Goal: Task Accomplishment & Management: Manage account settings

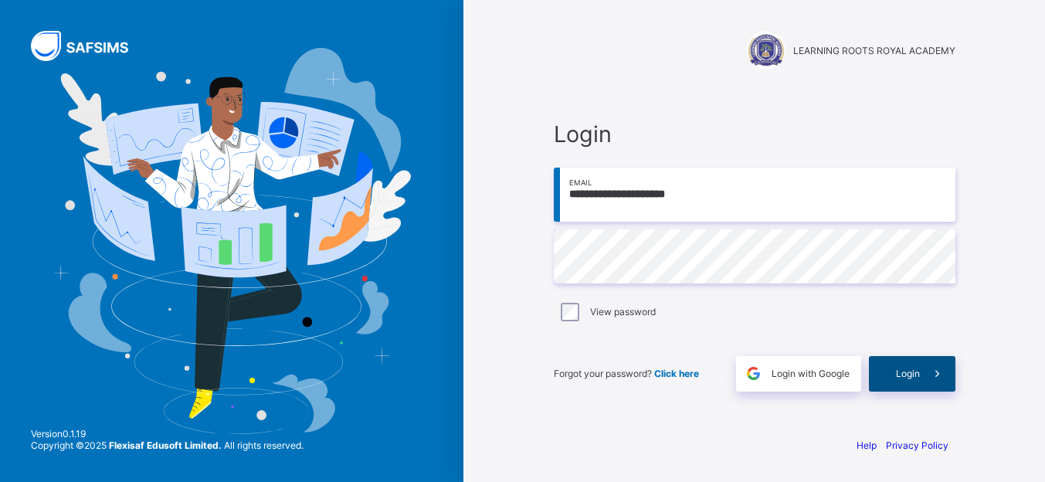
click at [918, 375] on span "Login" at bounding box center [908, 374] width 24 height 12
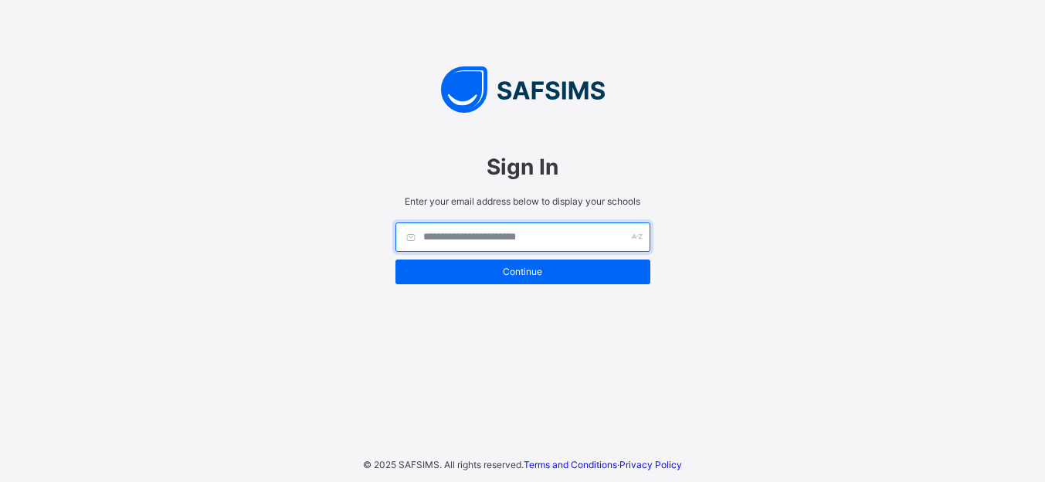
click at [517, 235] on input "text" at bounding box center [523, 237] width 255 height 29
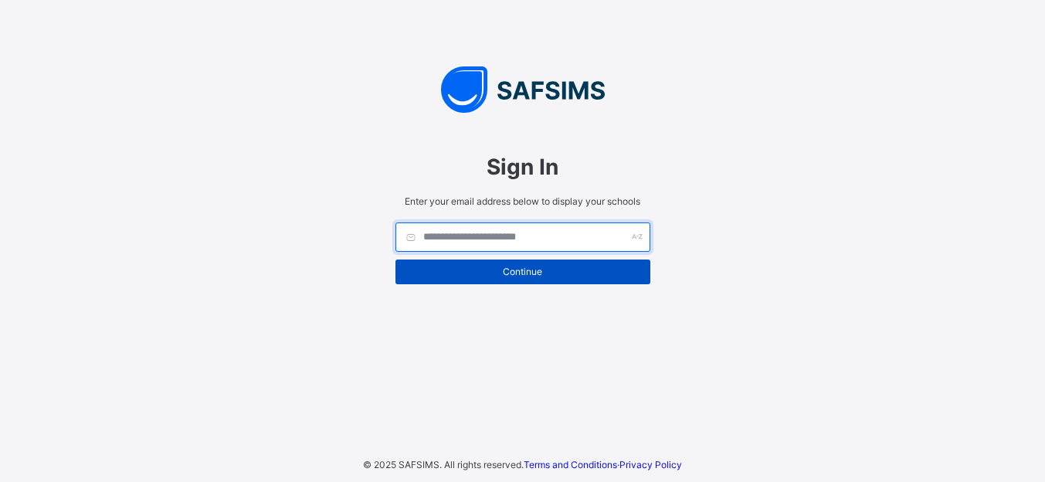
type input "*"
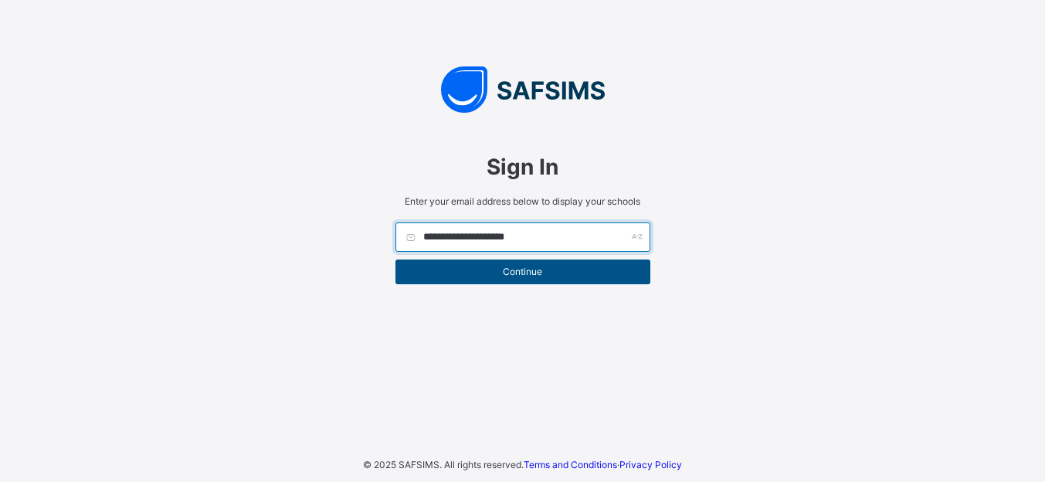
type input "**********"
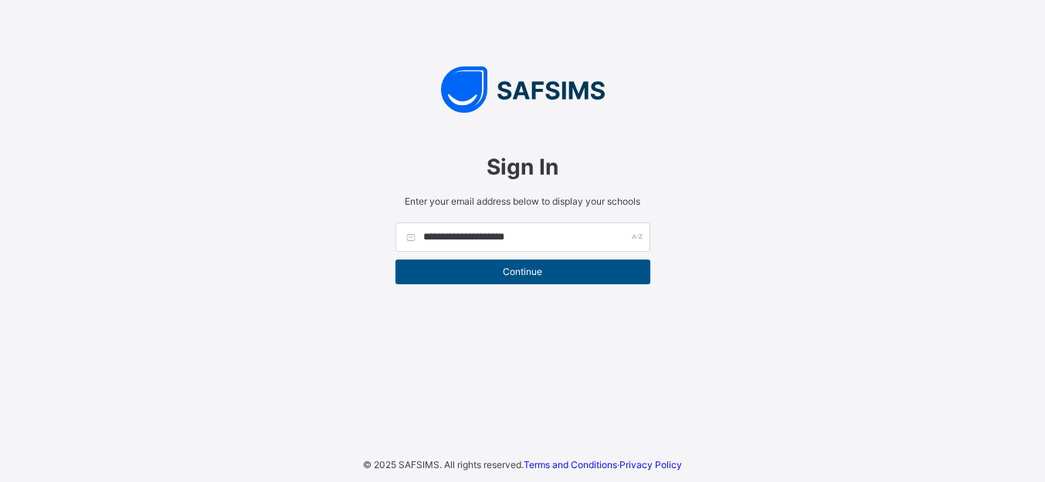
click at [548, 283] on div "Continue" at bounding box center [523, 272] width 255 height 25
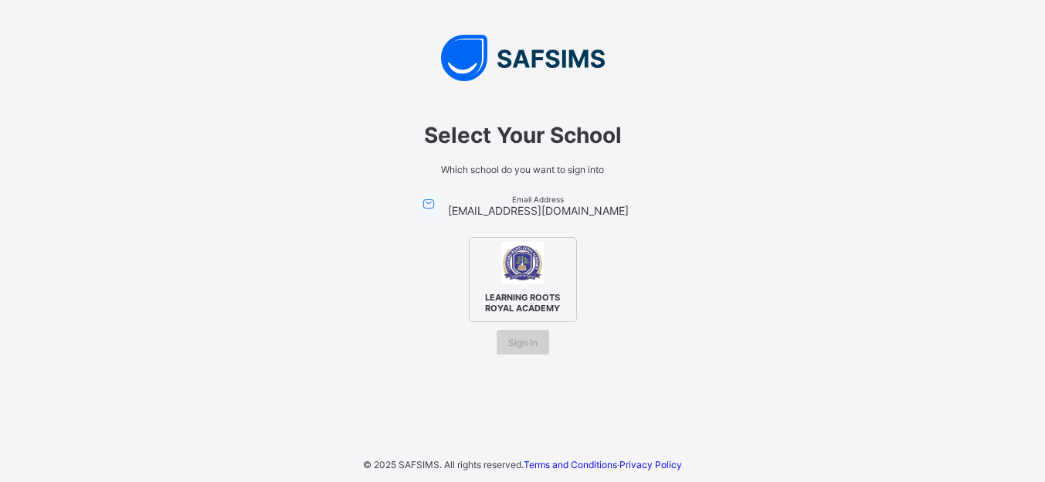
click at [518, 345] on span "Sign In" at bounding box center [522, 343] width 29 height 12
click at [532, 290] on span "LEARNING ROOTS ROYAL ACADEMY" at bounding box center [523, 302] width 94 height 29
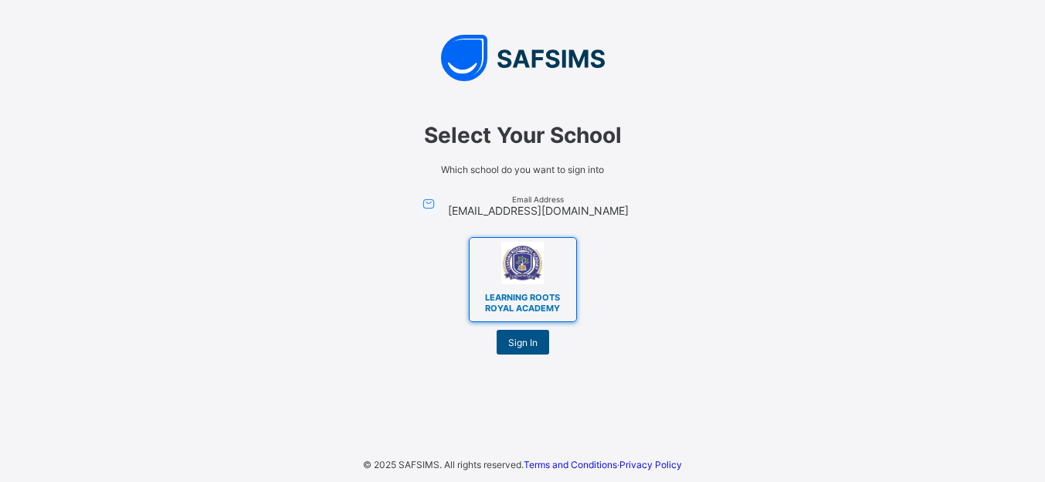
click at [528, 339] on span "Sign In" at bounding box center [522, 343] width 29 height 12
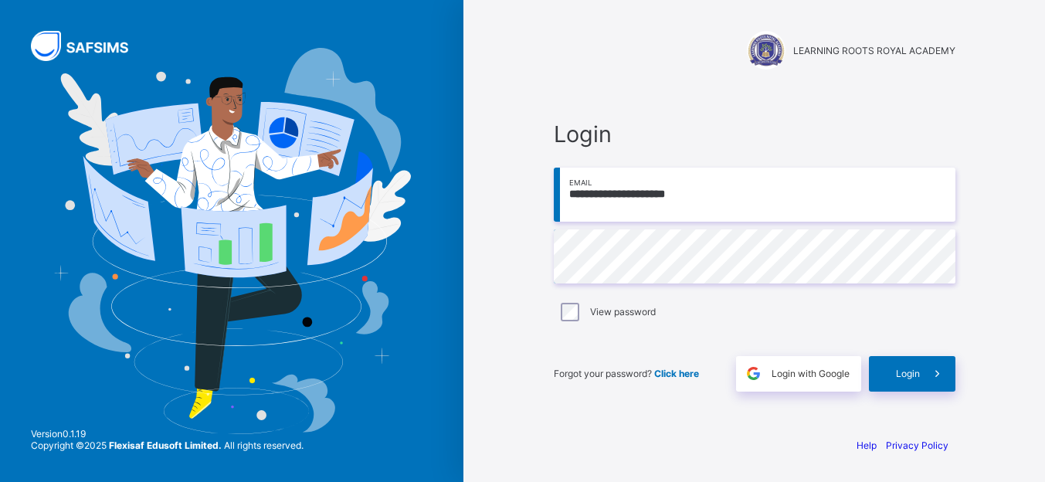
click at [889, 372] on div "Login" at bounding box center [912, 374] width 87 height 36
click at [895, 372] on div "Login" at bounding box center [912, 374] width 87 height 36
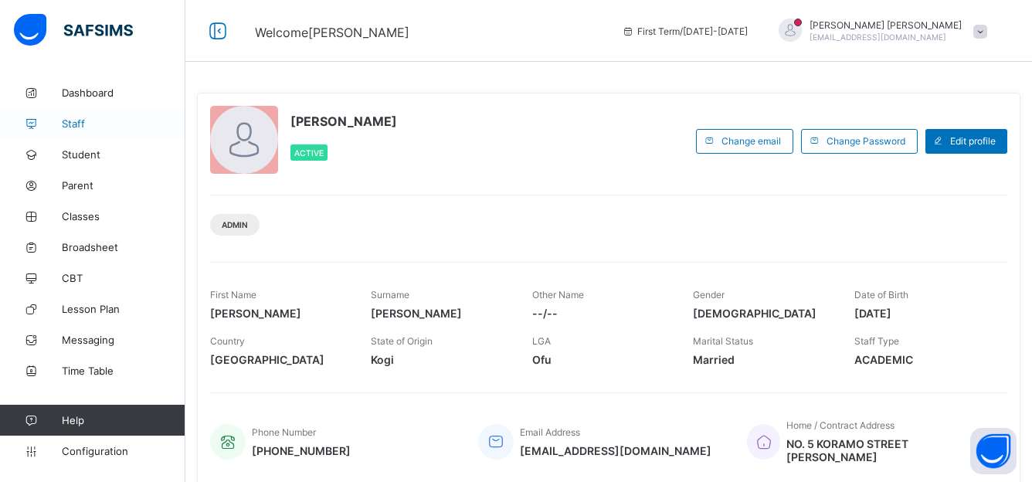
click at [76, 120] on span "Staff" at bounding box center [124, 123] width 124 height 12
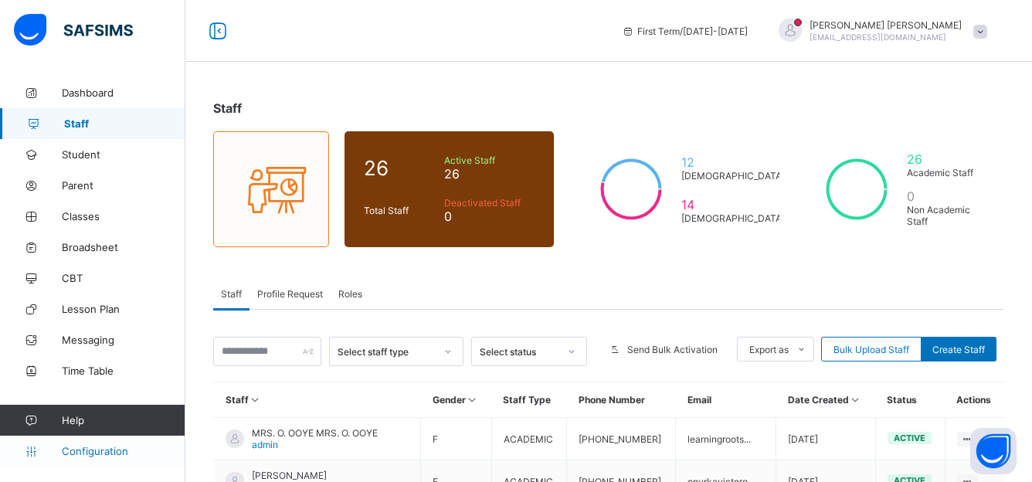
click at [114, 455] on span "Configuration" at bounding box center [123, 451] width 123 height 12
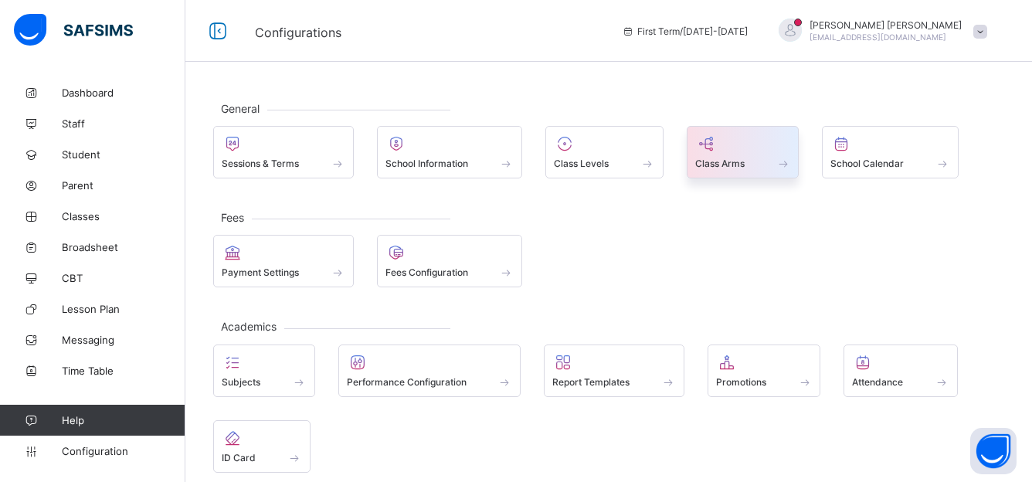
click at [708, 151] on icon at bounding box center [706, 143] width 22 height 19
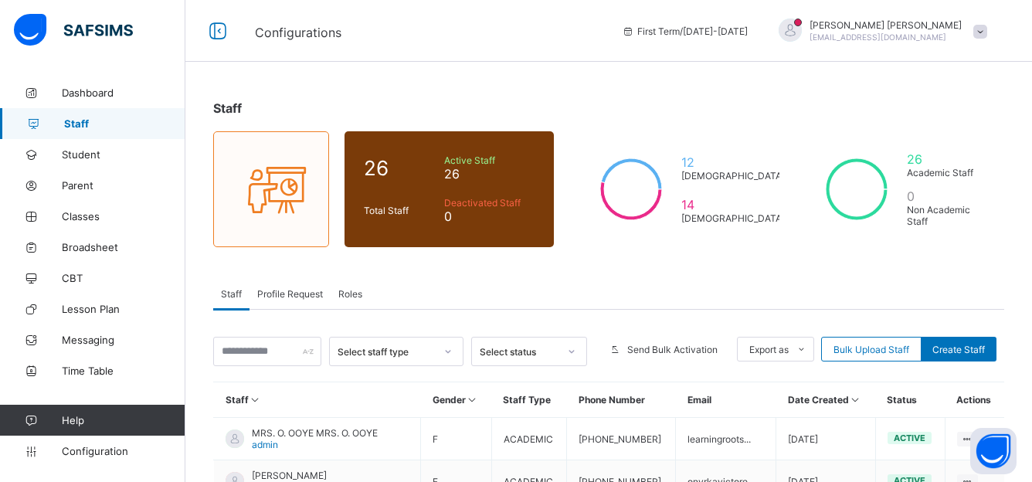
click at [80, 124] on span "Staff" at bounding box center [124, 123] width 121 height 12
click at [363, 243] on div "26 Total Staff Active Staff 26 Deactivated Staff 0" at bounding box center [449, 189] width 209 height 116
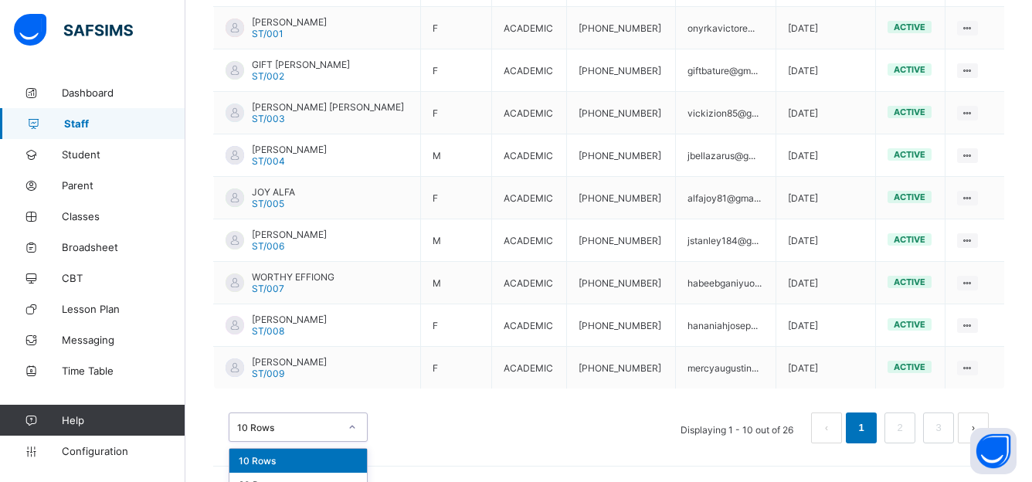
scroll to position [493, 0]
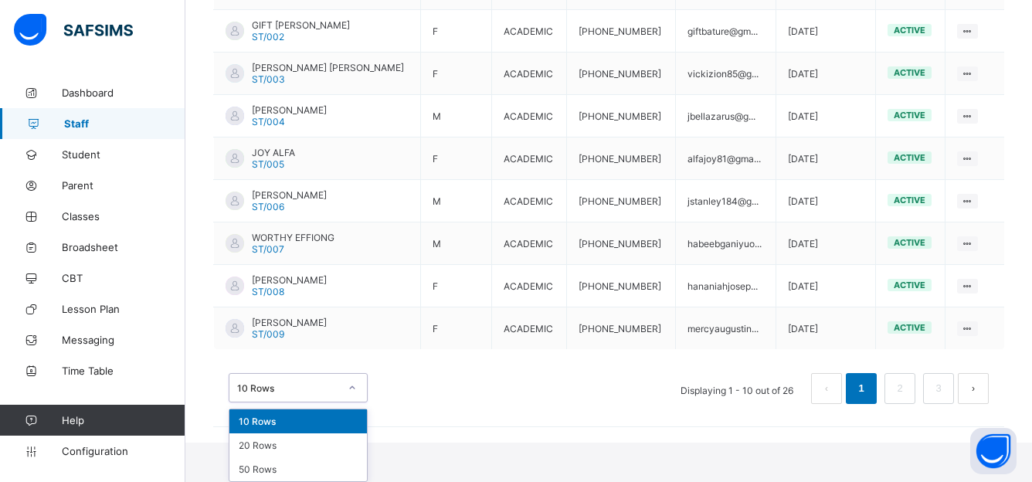
click at [347, 403] on div "option 10 Rows focused, 1 of 3. 3 results available. Use Up and Down to choose …" at bounding box center [298, 387] width 139 height 29
click at [307, 440] on div "20 Rows" at bounding box center [298, 445] width 138 height 24
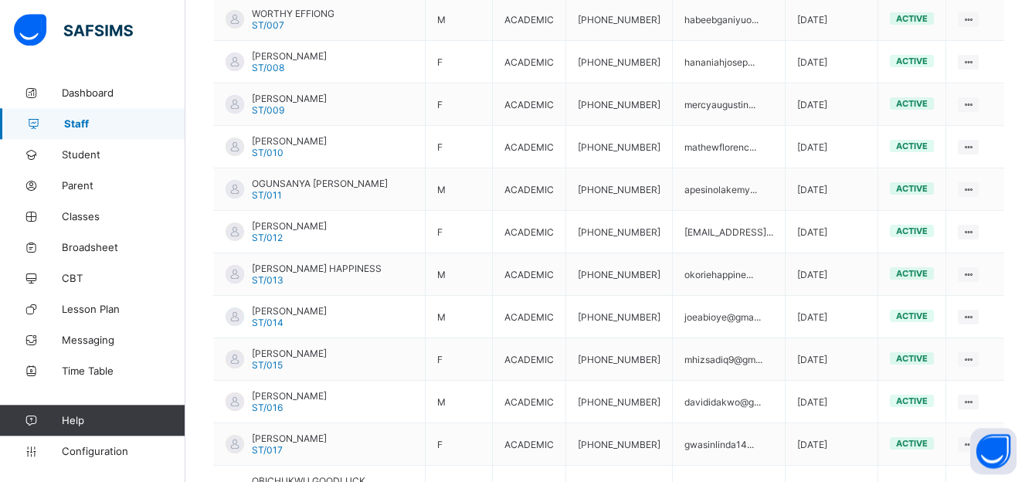
scroll to position [737, 0]
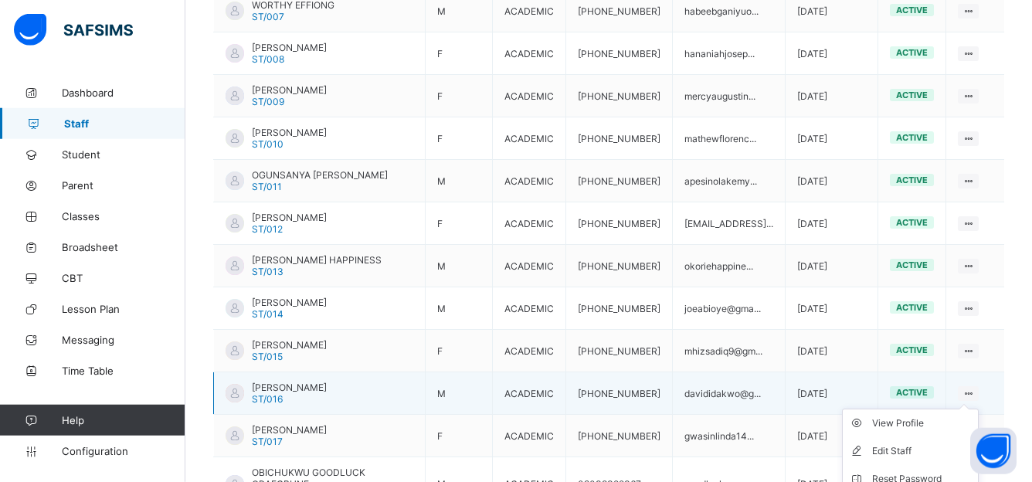
click at [975, 388] on icon at bounding box center [968, 394] width 13 height 12
click at [921, 416] on div "View Profile" at bounding box center [922, 423] width 100 height 15
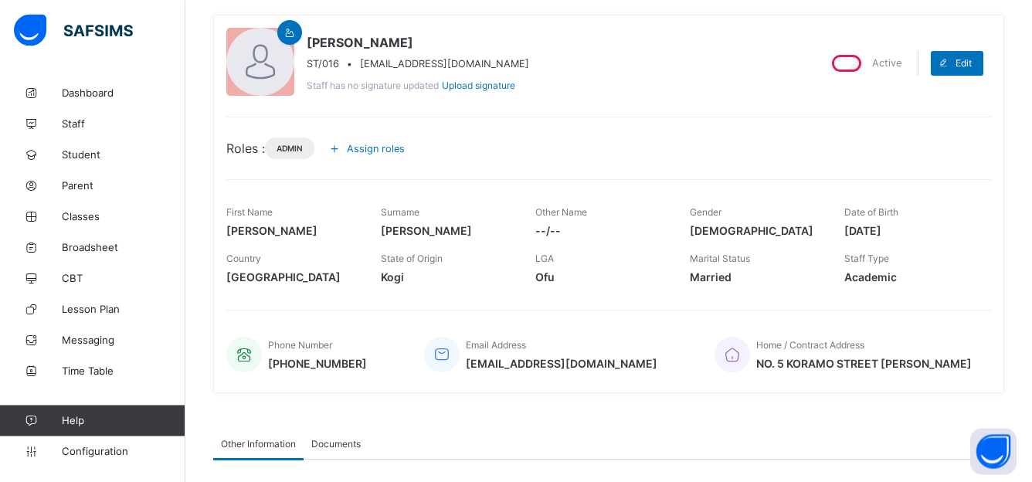
scroll to position [120, 0]
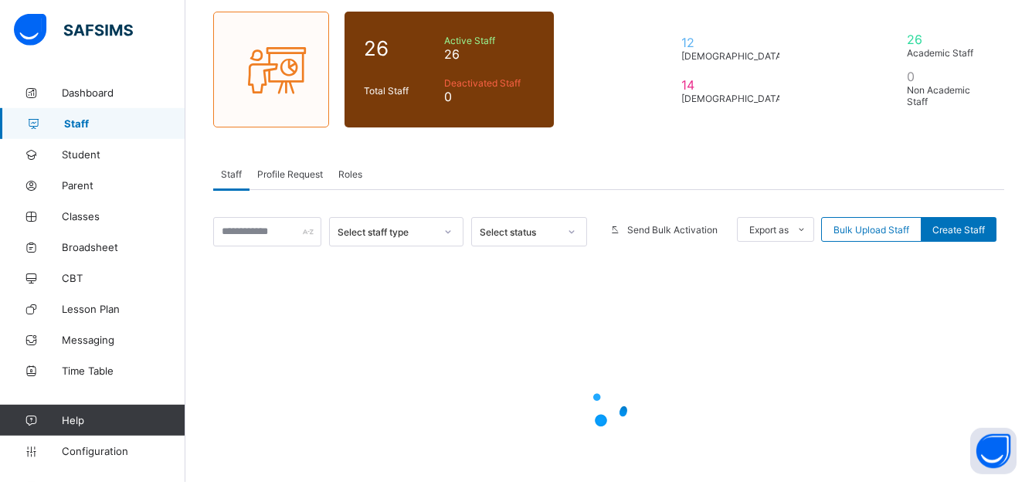
scroll to position [215, 0]
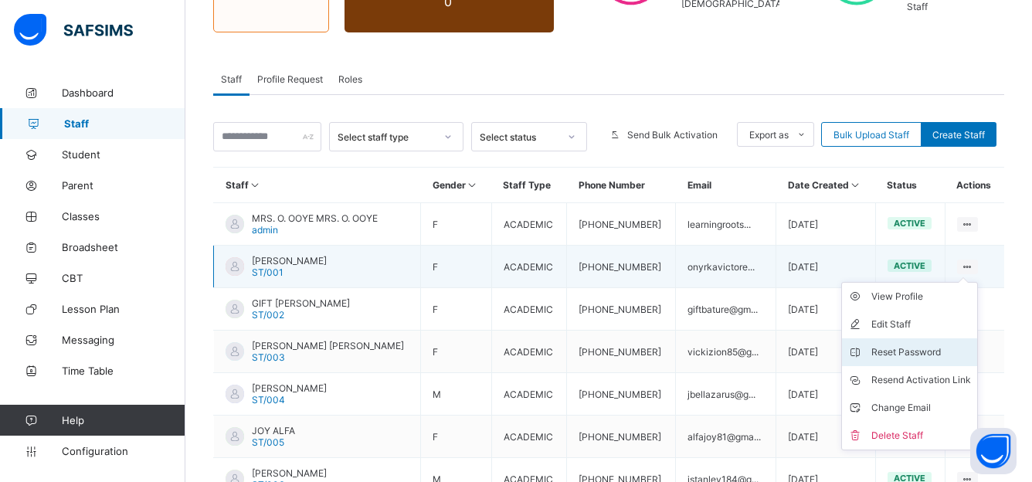
click at [944, 356] on div "Reset Password" at bounding box center [921, 352] width 100 height 15
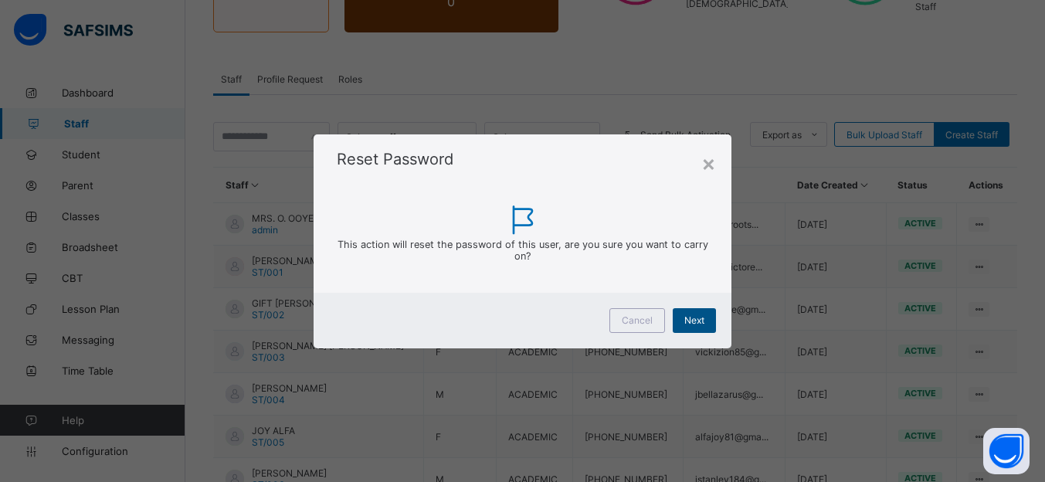
click at [697, 318] on span "Next" at bounding box center [695, 320] width 20 height 12
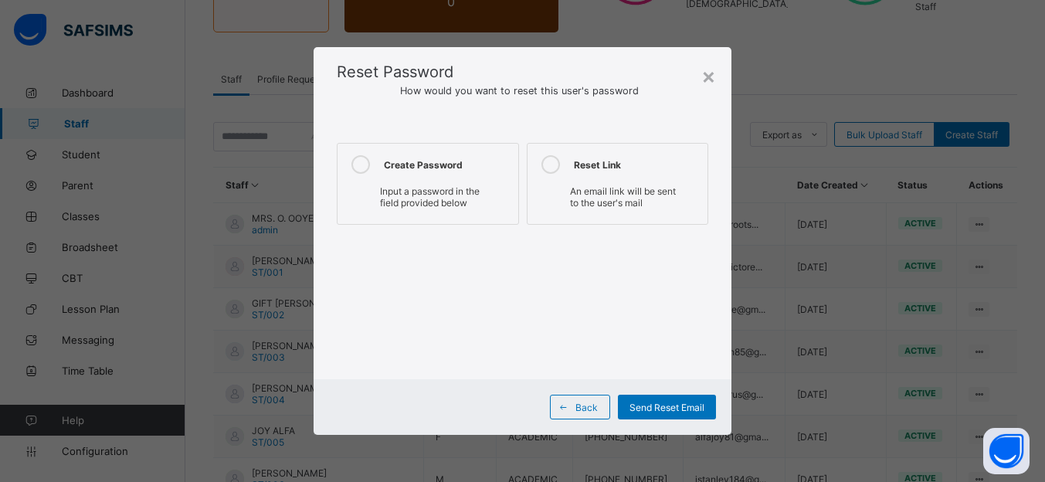
click at [359, 167] on icon at bounding box center [361, 164] width 19 height 19
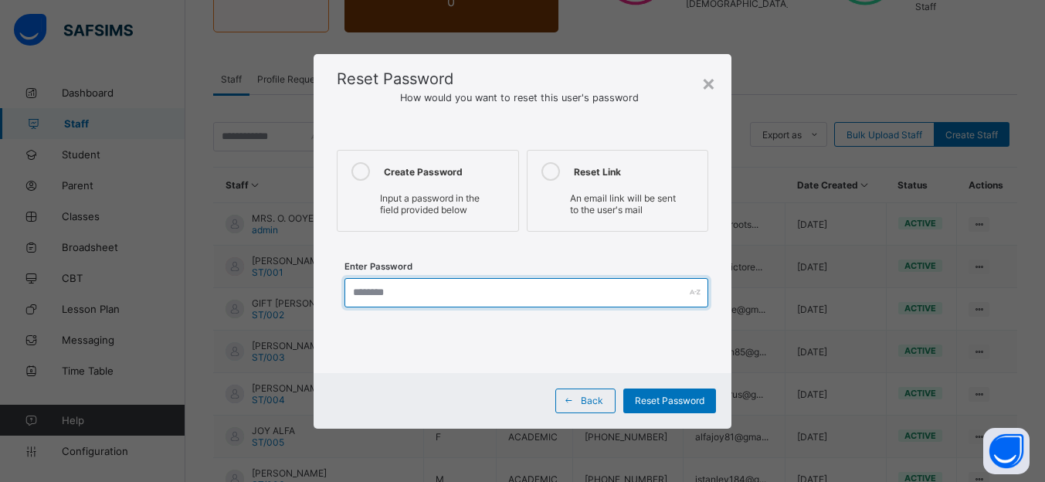
click at [423, 288] on input "text" at bounding box center [527, 292] width 364 height 29
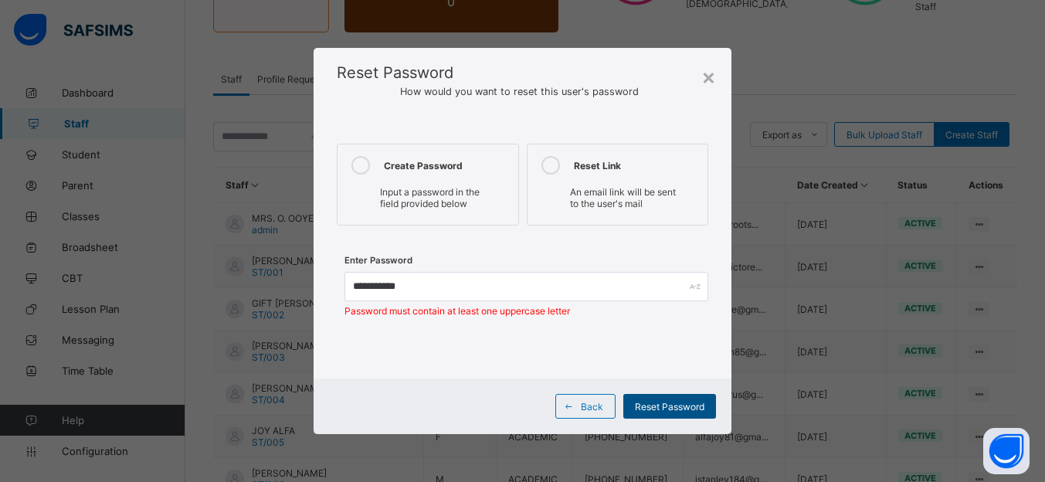
click at [644, 405] on span "Reset Password" at bounding box center [670, 407] width 70 height 12
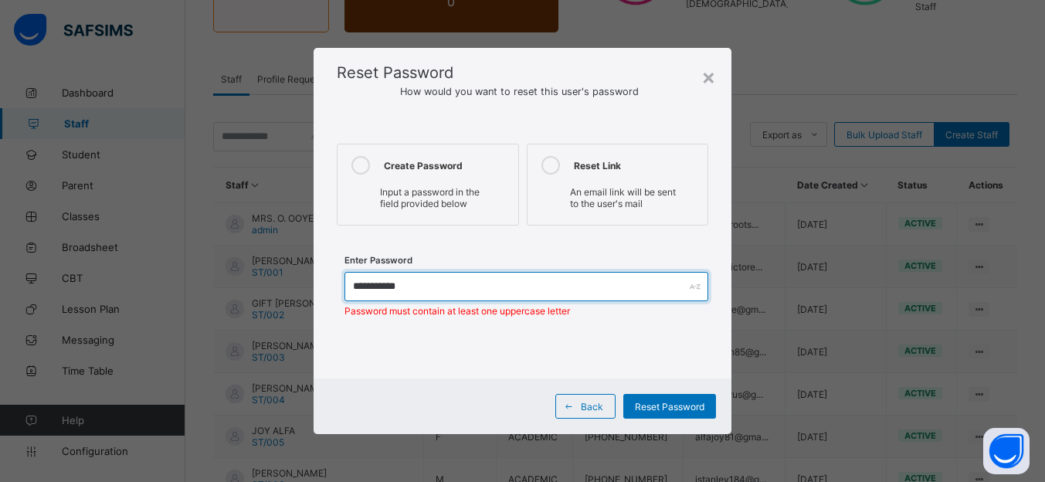
click at [356, 287] on input "**********" at bounding box center [527, 286] width 364 height 29
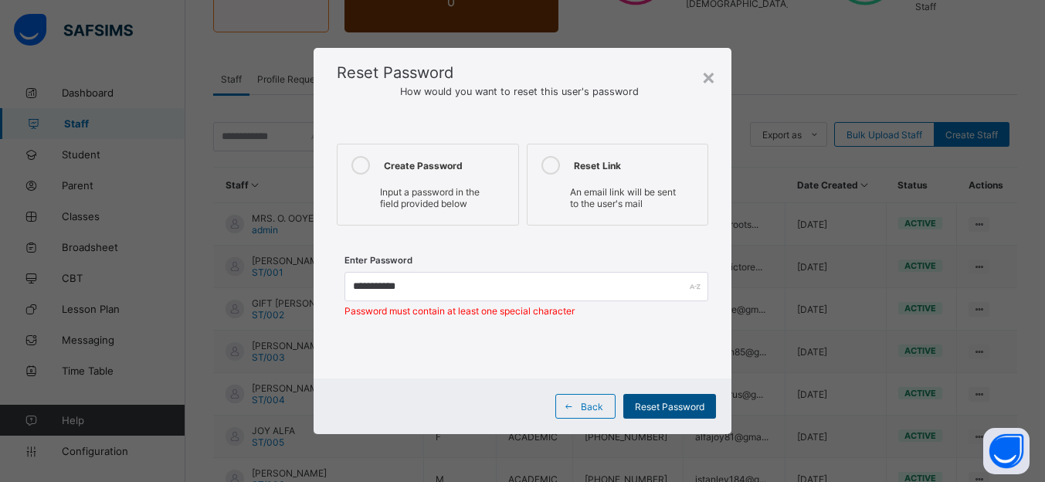
click at [638, 409] on span "Reset Password" at bounding box center [670, 407] width 70 height 12
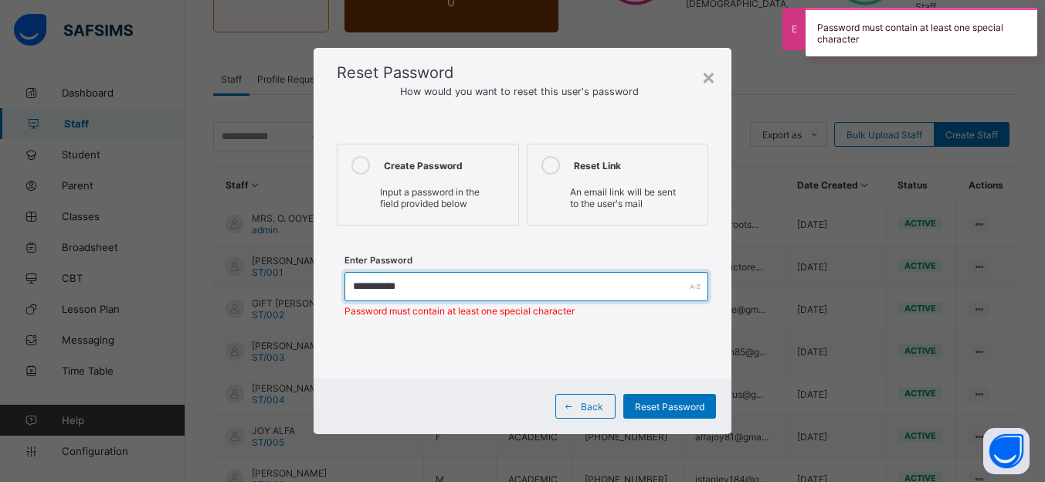
click at [400, 290] on input "**********" at bounding box center [527, 286] width 364 height 29
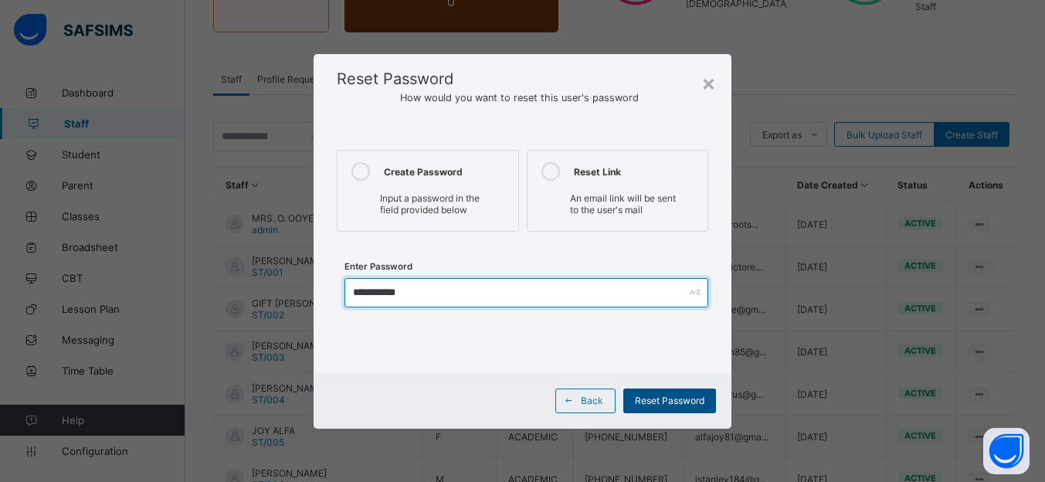
type input "**********"
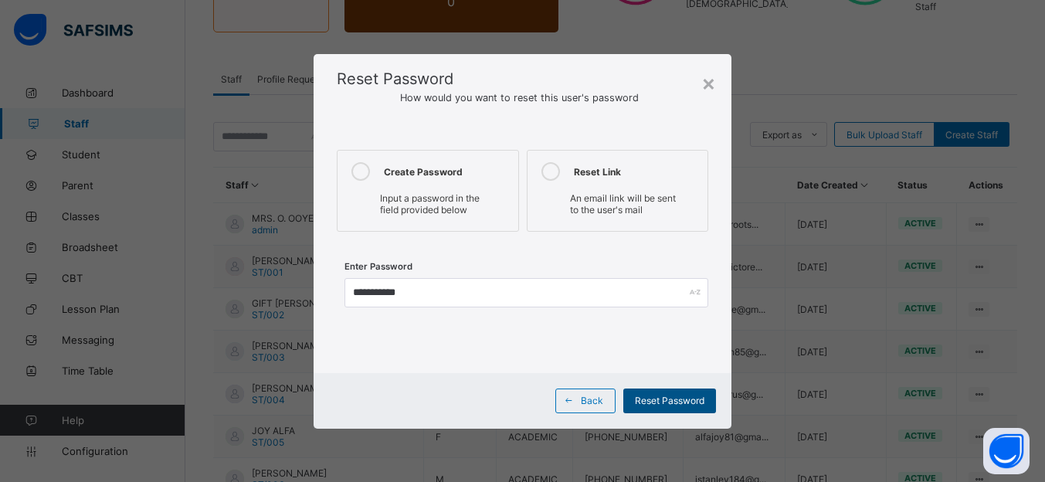
click at [665, 404] on span "Reset Password" at bounding box center [670, 401] width 70 height 12
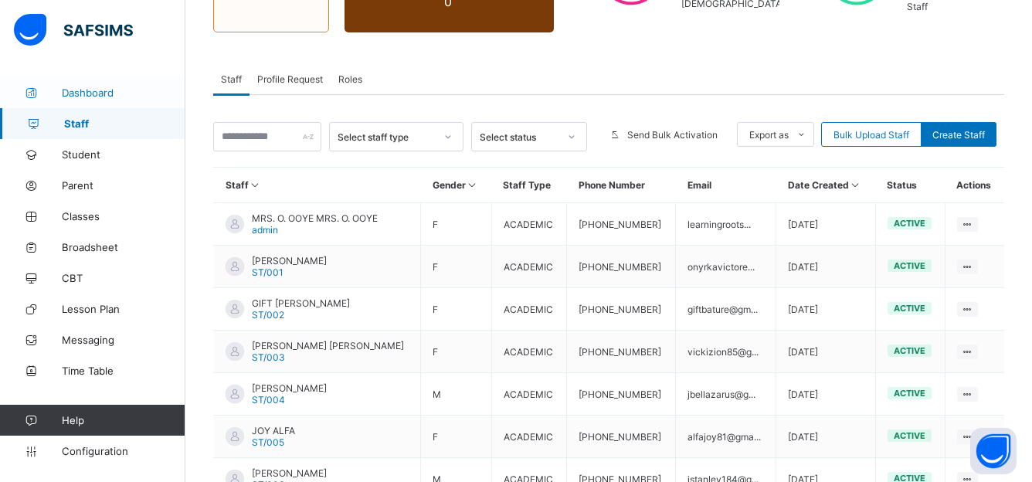
click at [98, 94] on span "Dashboard" at bounding box center [124, 93] width 124 height 12
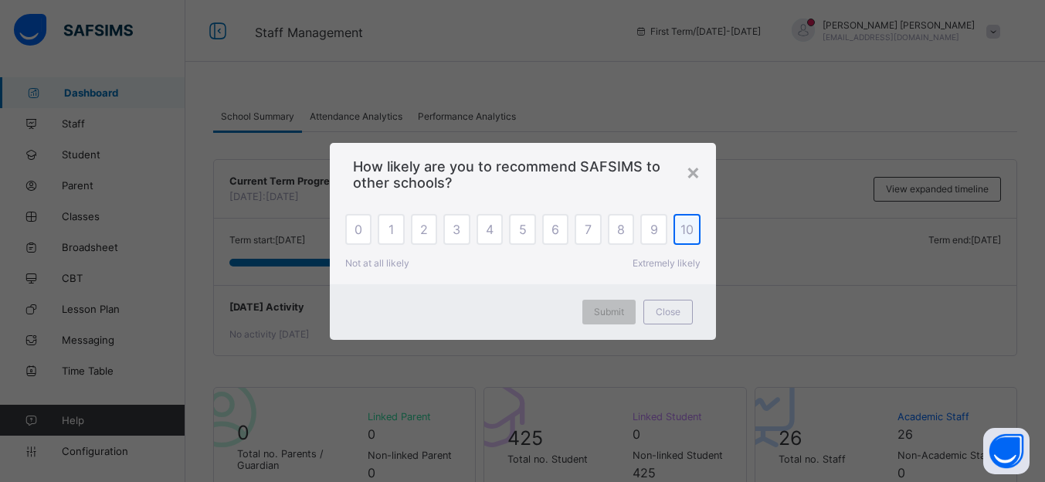
click at [685, 232] on span "10" at bounding box center [687, 229] width 13 height 15
click at [615, 306] on span "Submit" at bounding box center [609, 312] width 30 height 12
click at [615, 306] on span "Today's Activity" at bounding box center [615, 307] width 772 height 12
click at [614, 320] on div "Today's Activity No activity today" at bounding box center [615, 320] width 803 height 70
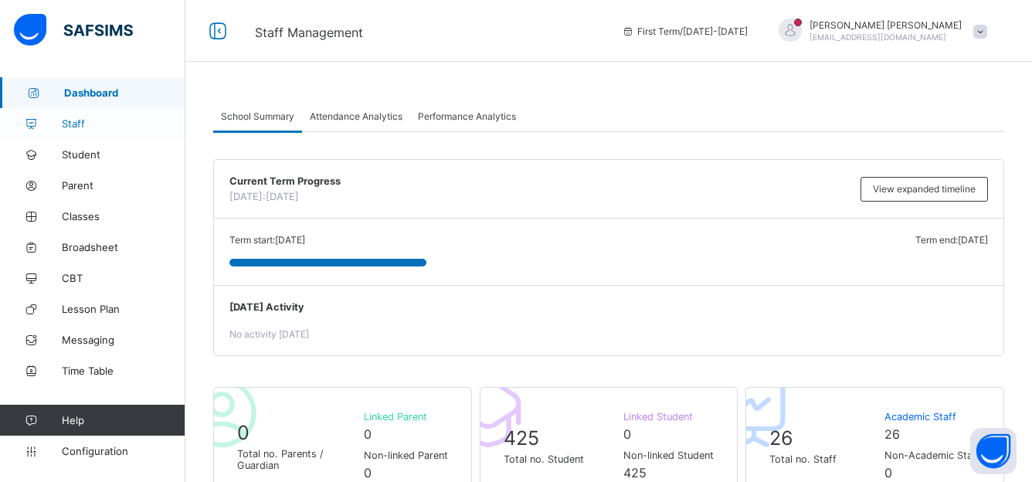
click at [76, 125] on span "Staff" at bounding box center [124, 123] width 124 height 12
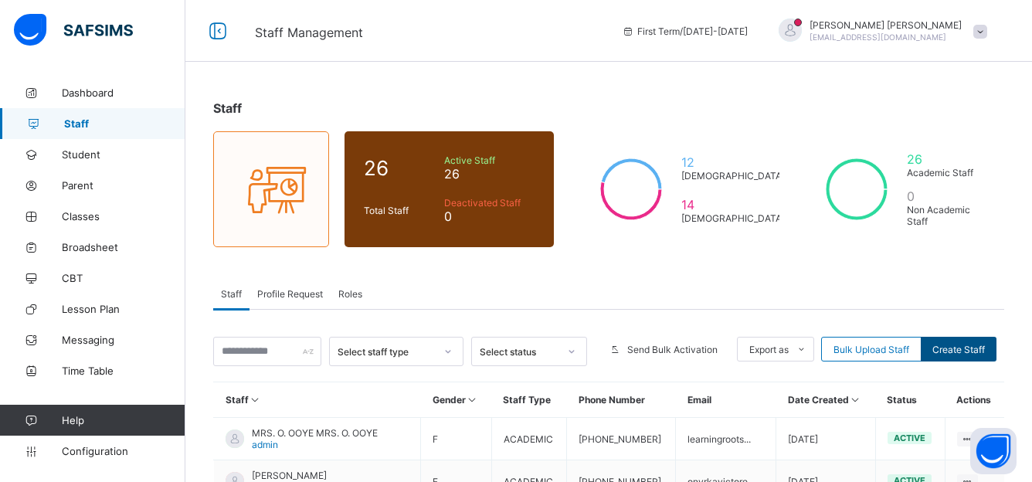
click at [945, 345] on div "Create Staff" at bounding box center [959, 349] width 76 height 25
select select "**"
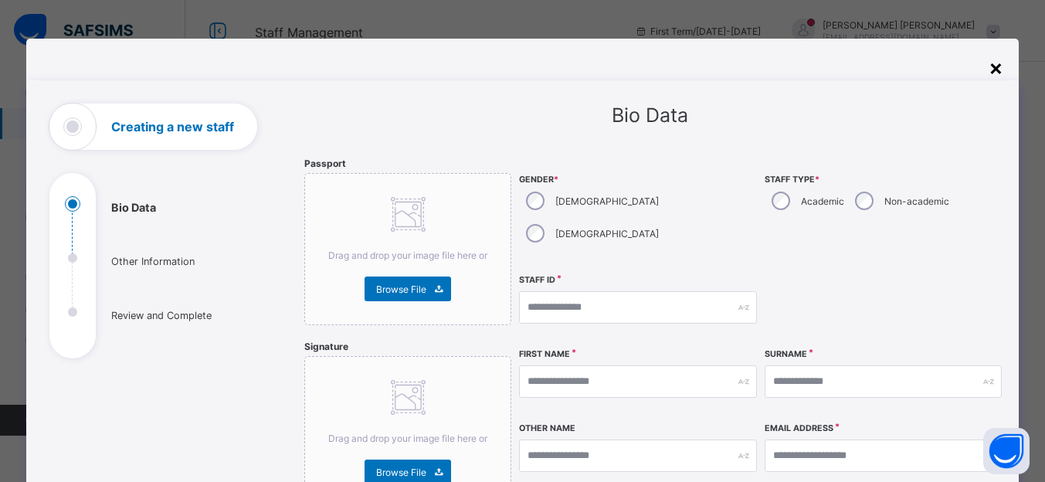
click at [991, 61] on div "×" at bounding box center [996, 67] width 15 height 26
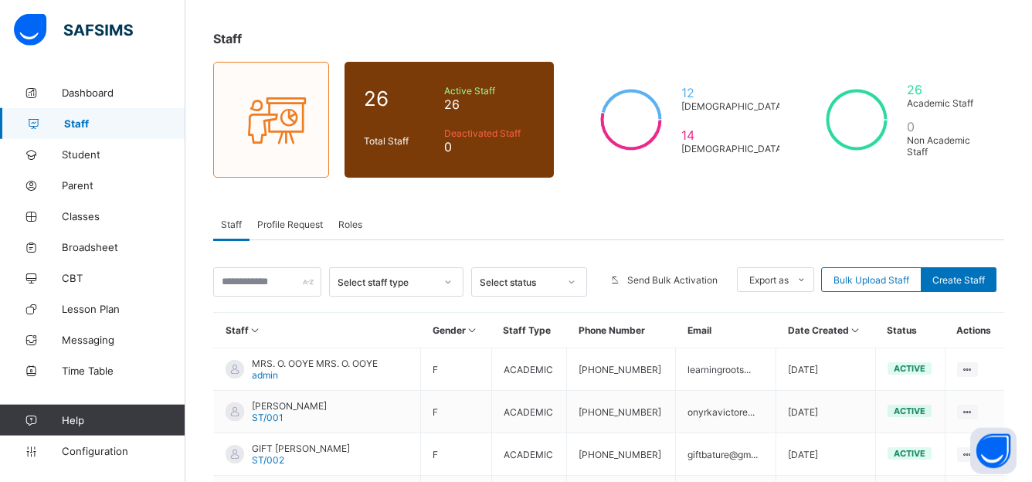
scroll to position [63, 0]
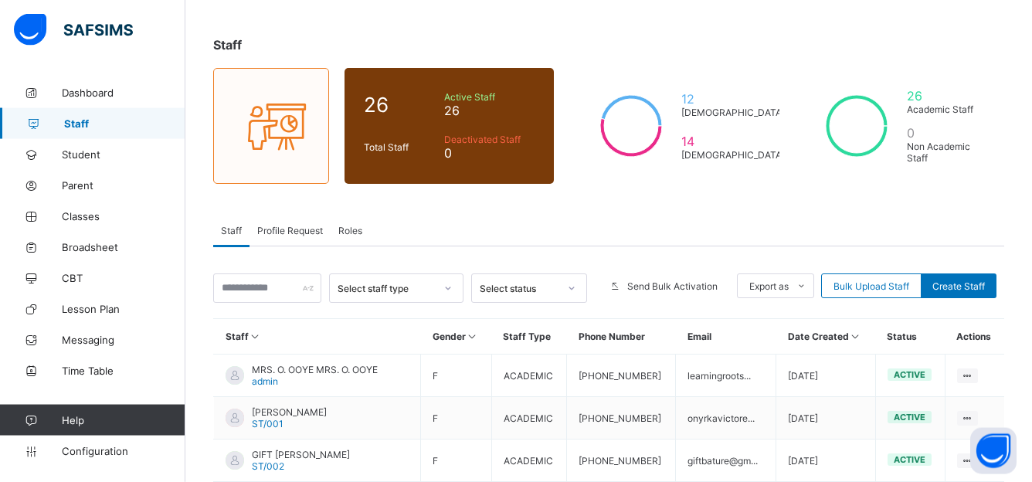
click at [274, 229] on span "Profile Request" at bounding box center [290, 231] width 66 height 12
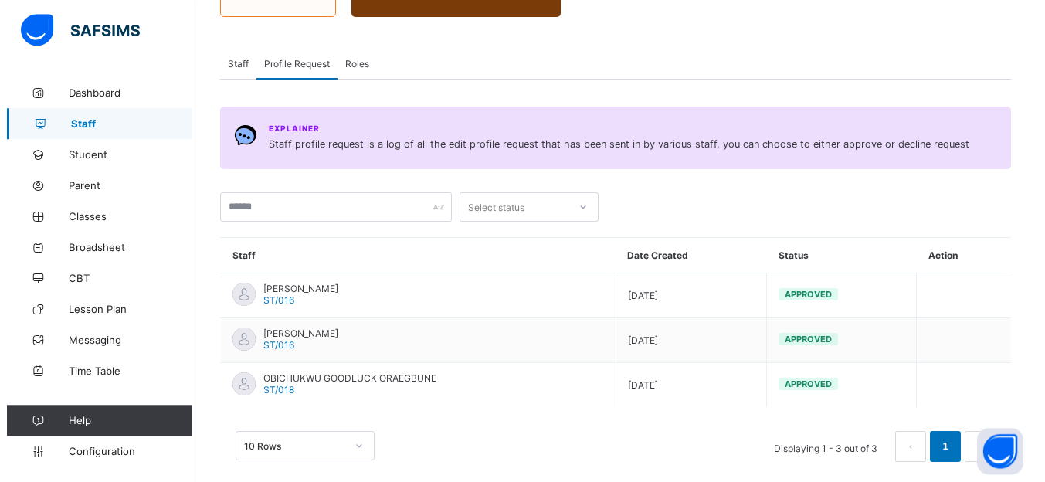
scroll to position [249, 0]
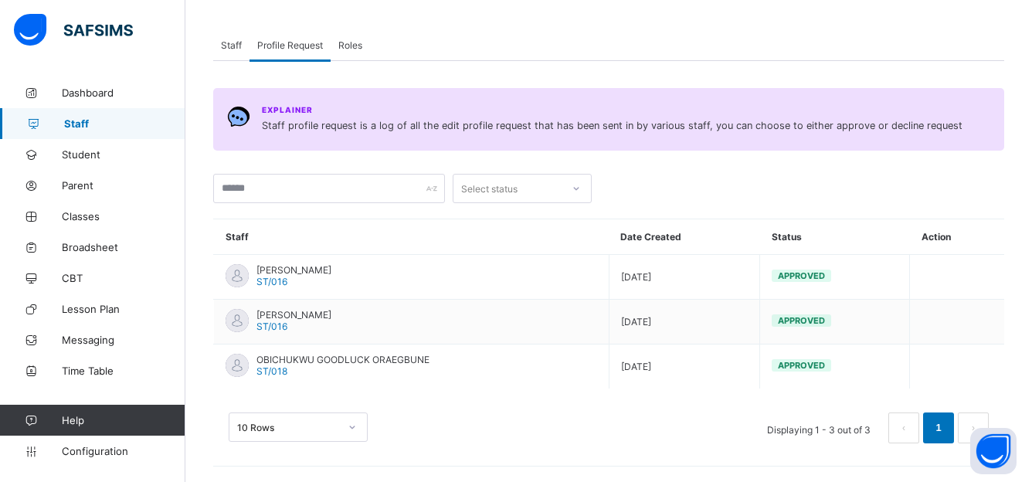
click at [226, 46] on span "Staff" at bounding box center [231, 45] width 21 height 12
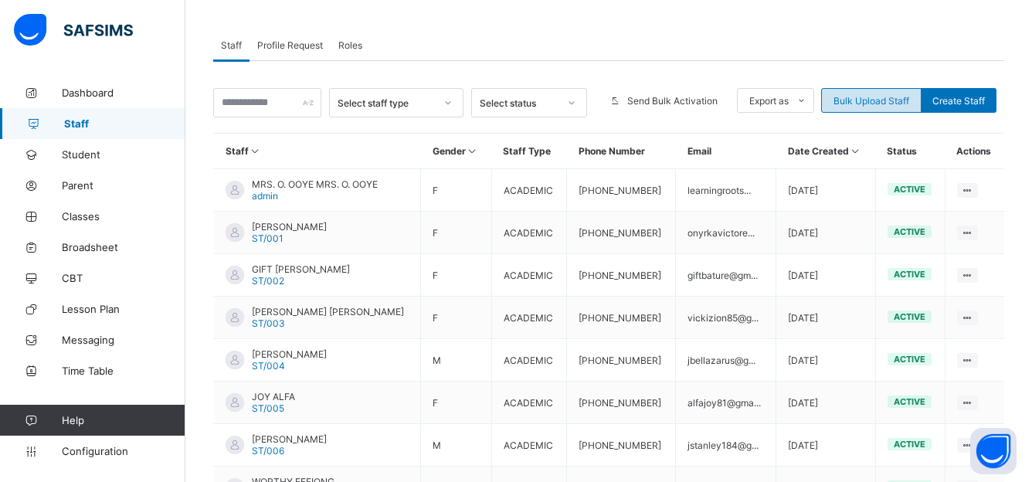
click at [855, 100] on span "Bulk Upload Staff" at bounding box center [872, 101] width 76 height 12
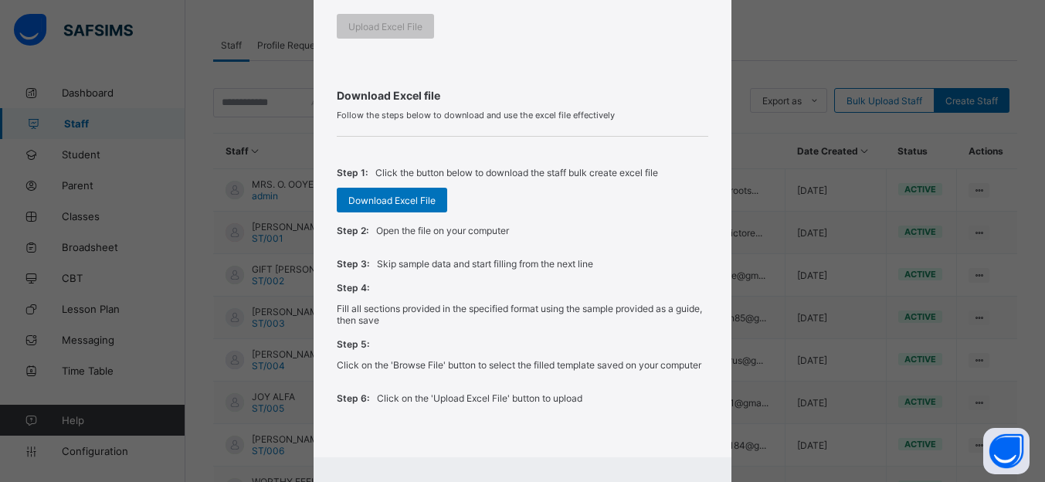
scroll to position [451, 0]
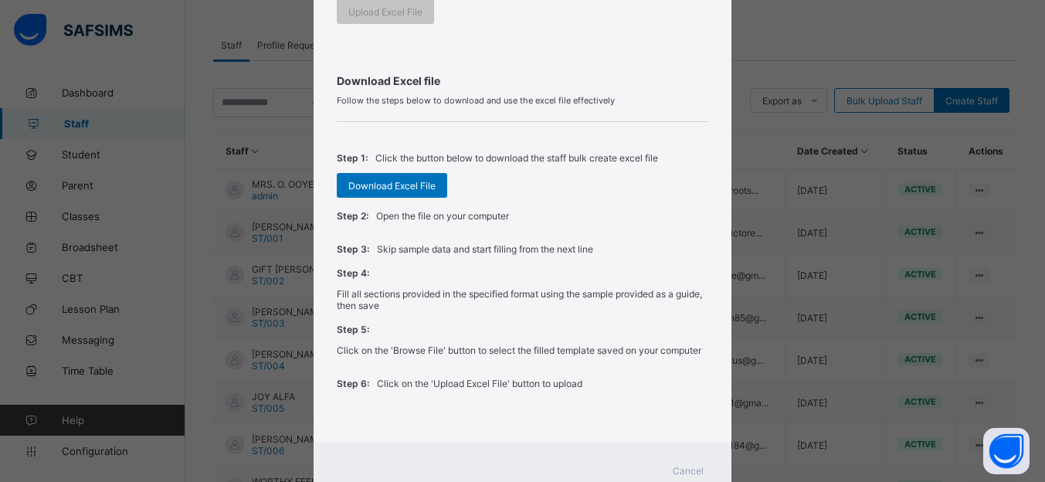
click at [876, 254] on div "Bulk Upload Staff Upload Excel File Select your Excel file from your computer t…" at bounding box center [522, 241] width 1045 height 482
click at [678, 468] on span "Cancel" at bounding box center [688, 471] width 31 height 12
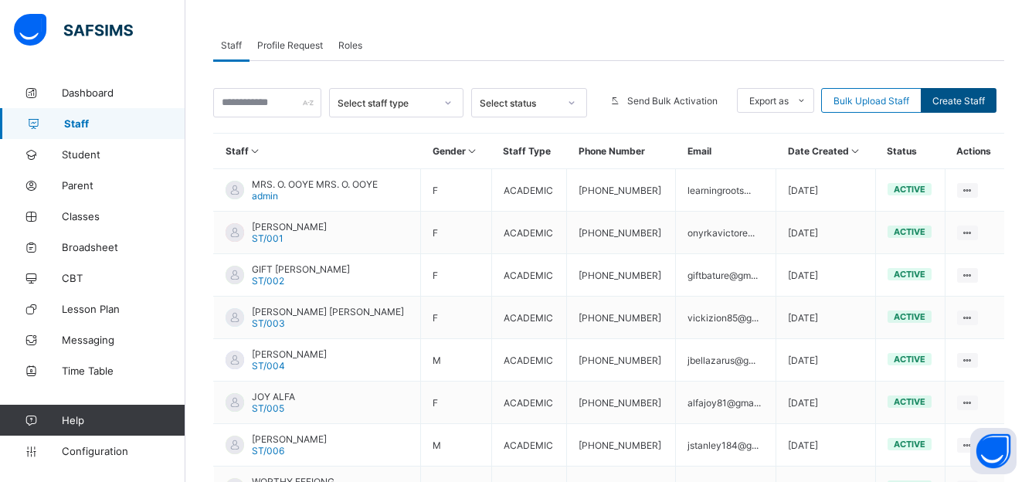
click at [960, 97] on span "Create Staff" at bounding box center [959, 101] width 53 height 12
select select "**"
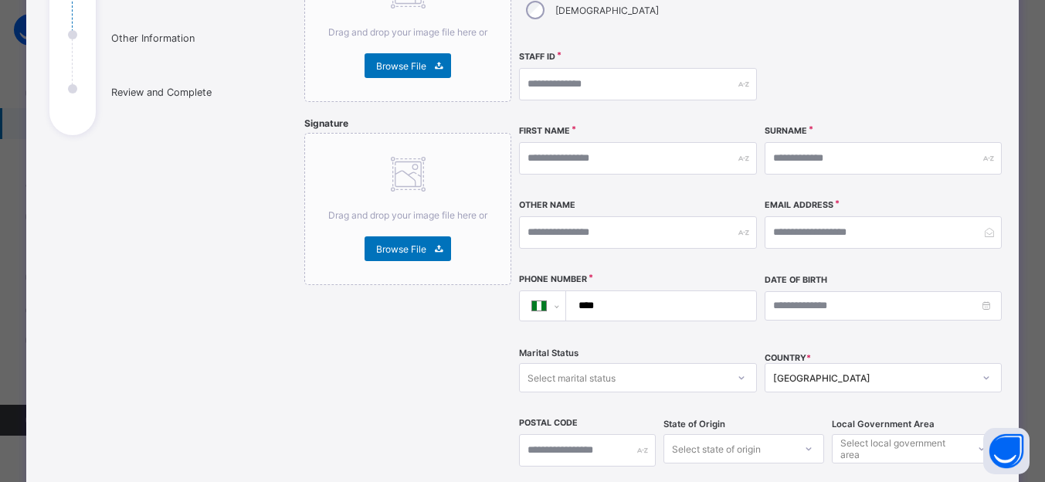
scroll to position [218, 0]
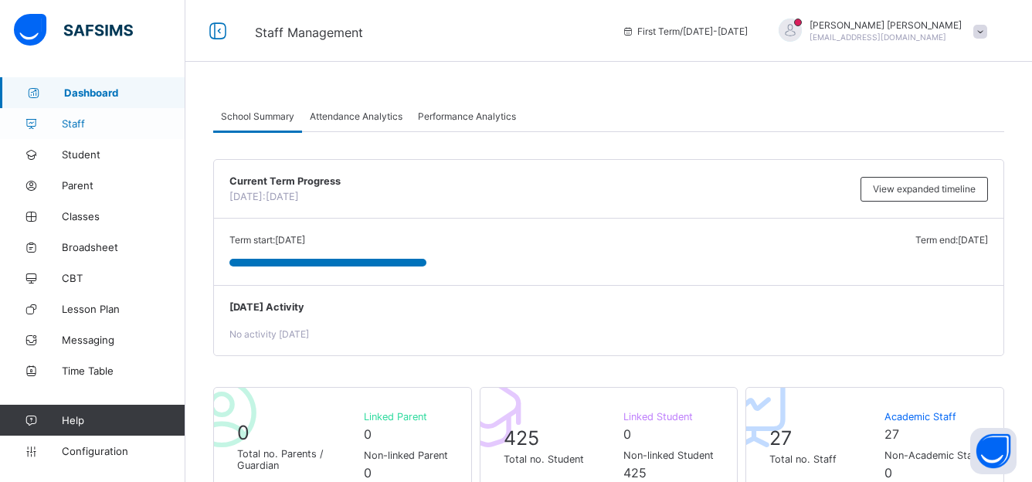
click at [110, 125] on span "Staff" at bounding box center [124, 123] width 124 height 12
select select "**"
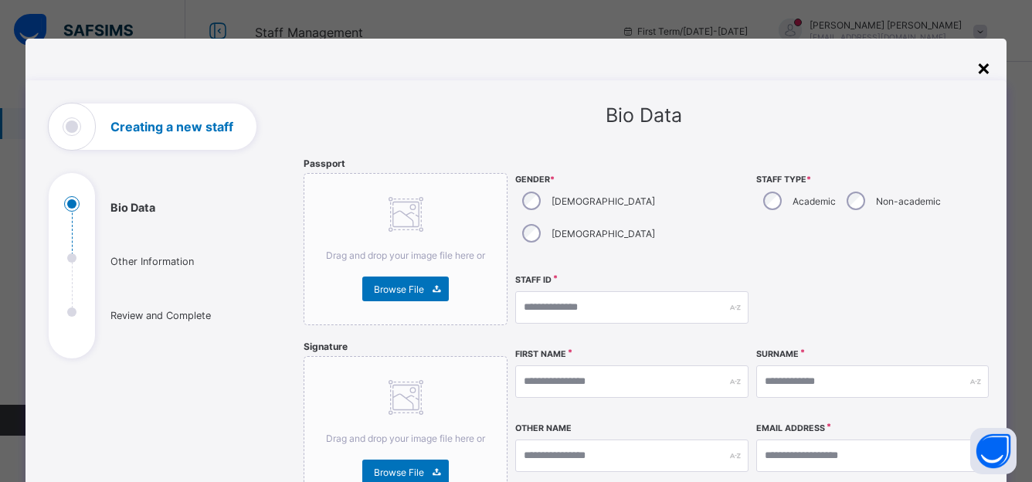
click at [983, 65] on div "×" at bounding box center [984, 67] width 15 height 26
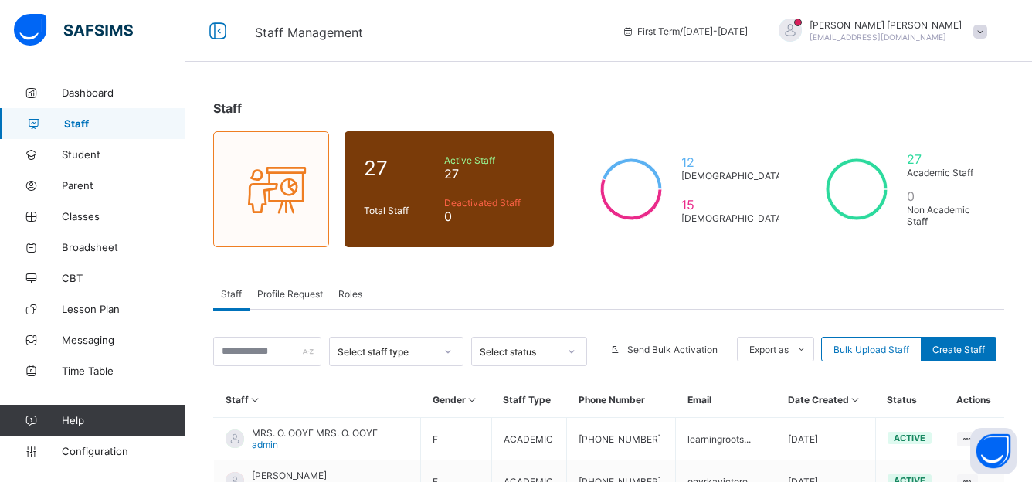
click at [346, 291] on span "Roles" at bounding box center [350, 294] width 24 height 12
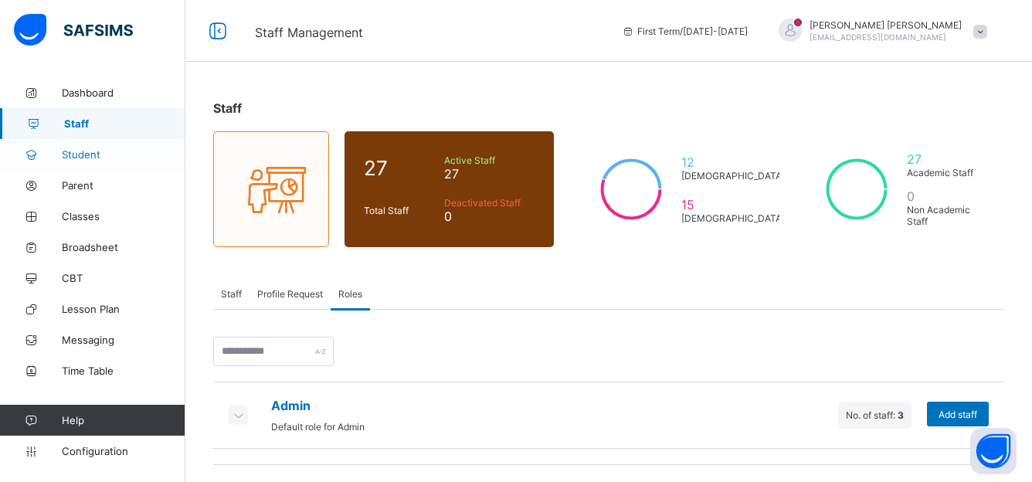
click at [88, 161] on link "Student" at bounding box center [92, 154] width 185 height 31
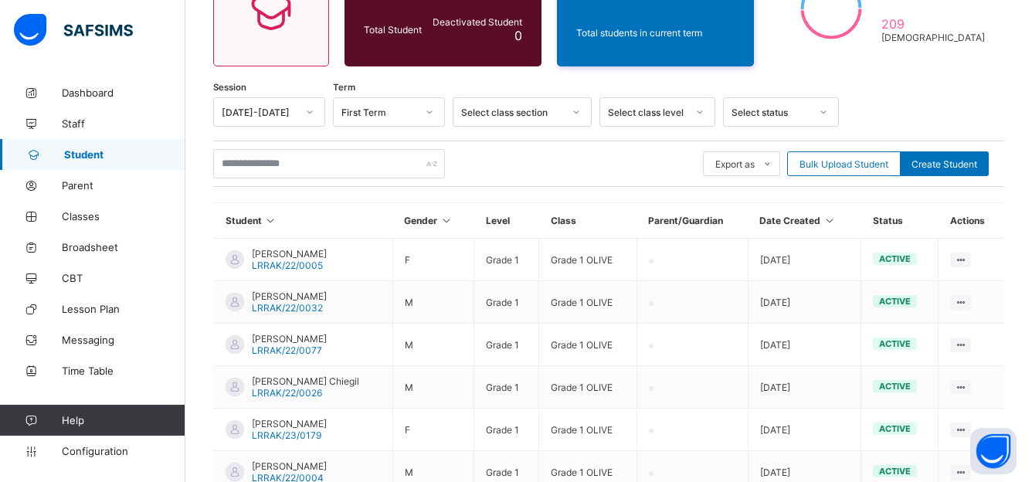
scroll to position [186, 0]
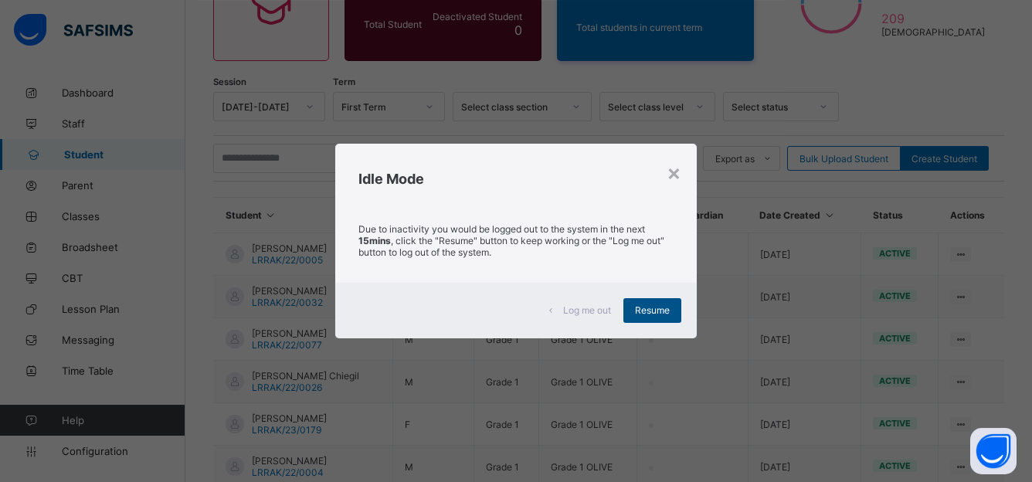
click at [649, 315] on span "Resume" at bounding box center [652, 310] width 35 height 12
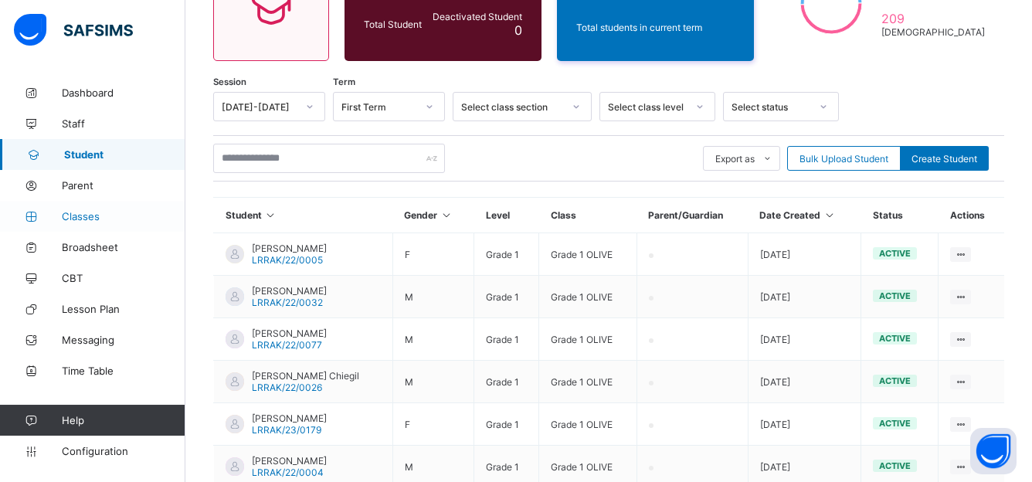
click at [105, 215] on span "Classes" at bounding box center [124, 216] width 124 height 12
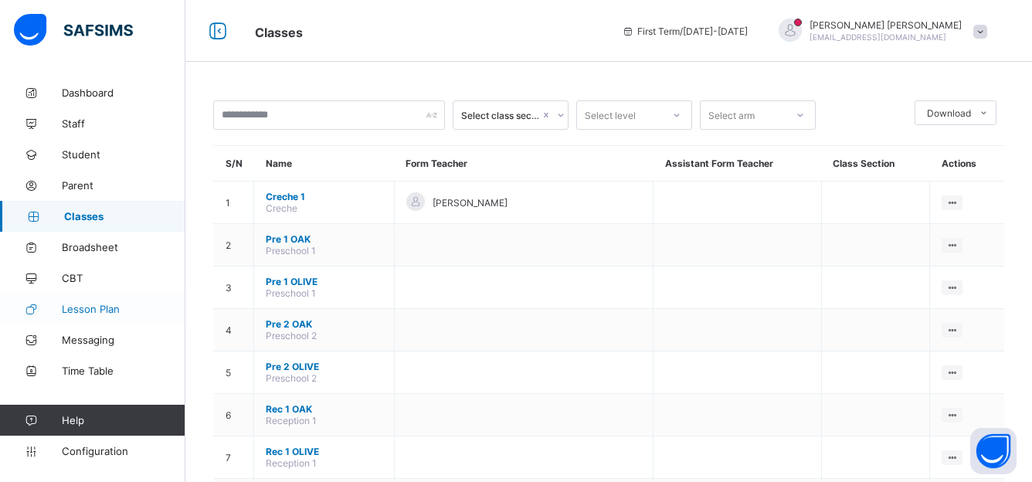
click at [115, 304] on span "Lesson Plan" at bounding box center [124, 309] width 124 height 12
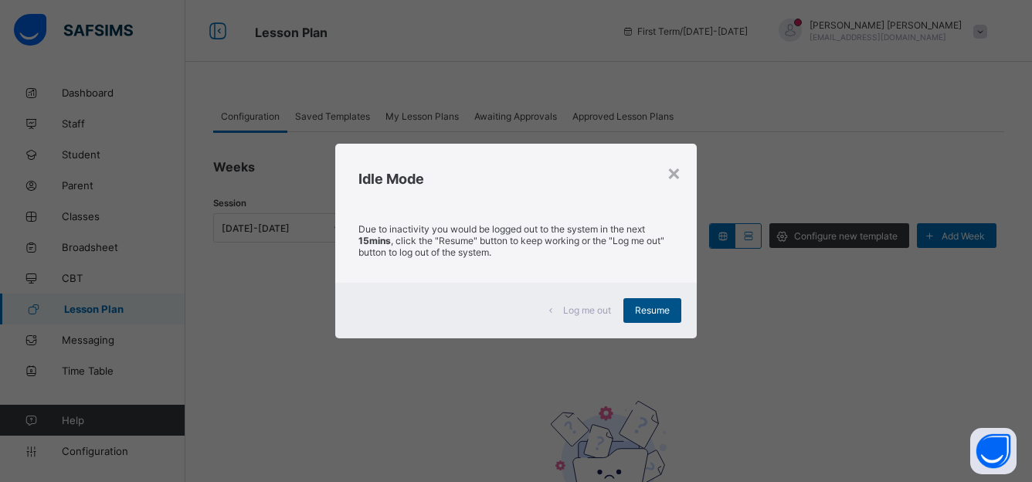
click at [653, 304] on div "Resume" at bounding box center [652, 310] width 58 height 25
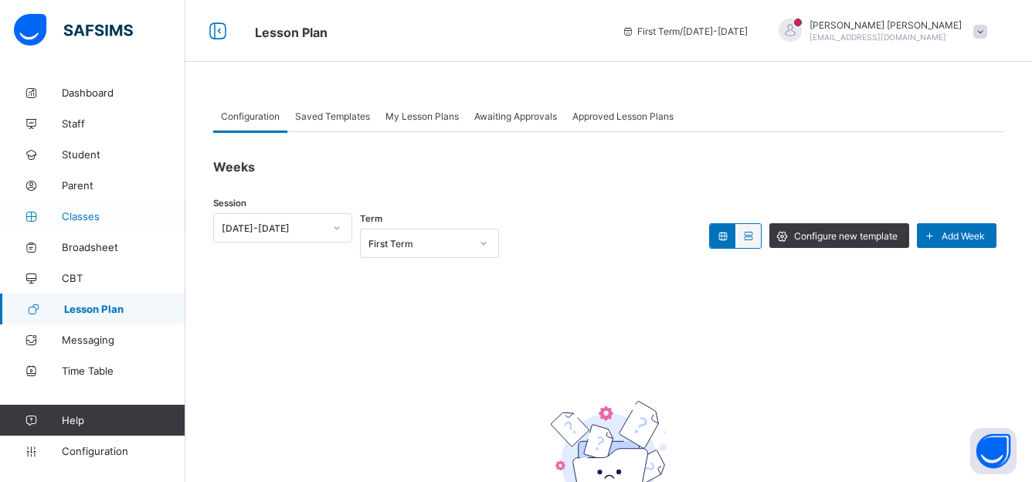
click at [84, 222] on span "Classes" at bounding box center [124, 216] width 124 height 12
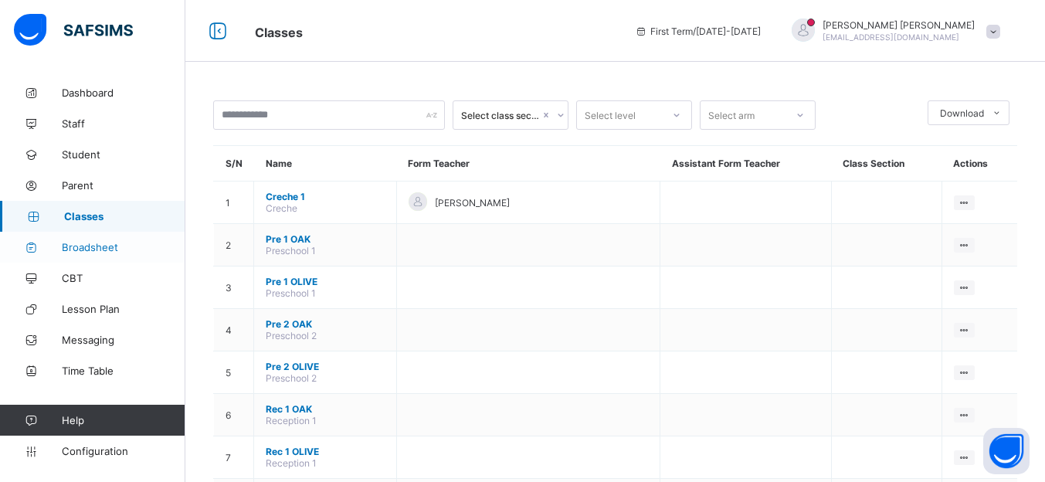
click at [77, 253] on span "Broadsheet" at bounding box center [124, 247] width 124 height 12
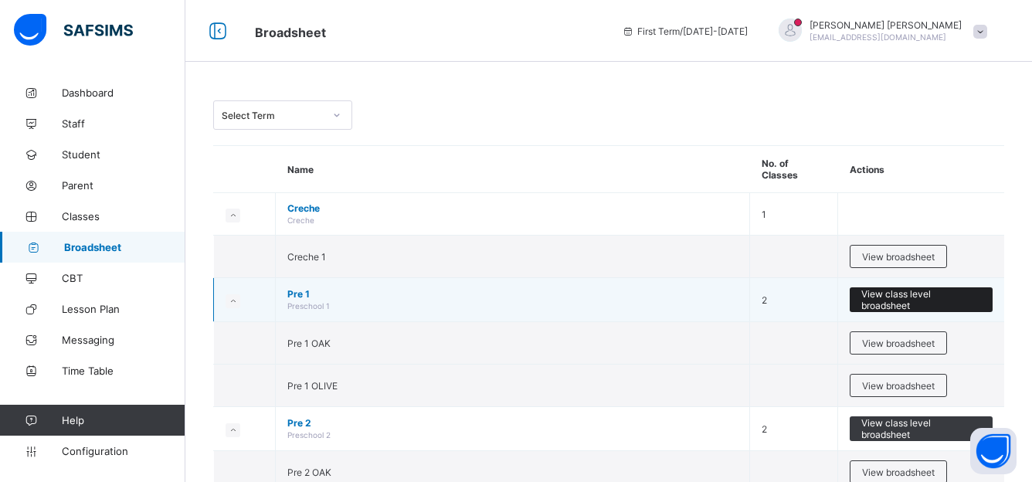
click at [904, 288] on span "View class level broadsheet" at bounding box center [921, 299] width 120 height 23
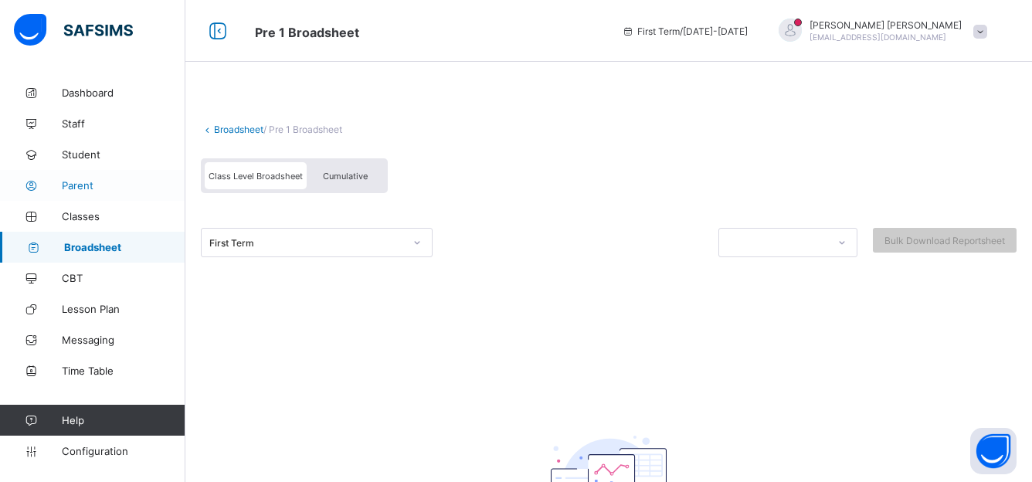
click at [87, 191] on span "Parent" at bounding box center [124, 185] width 124 height 12
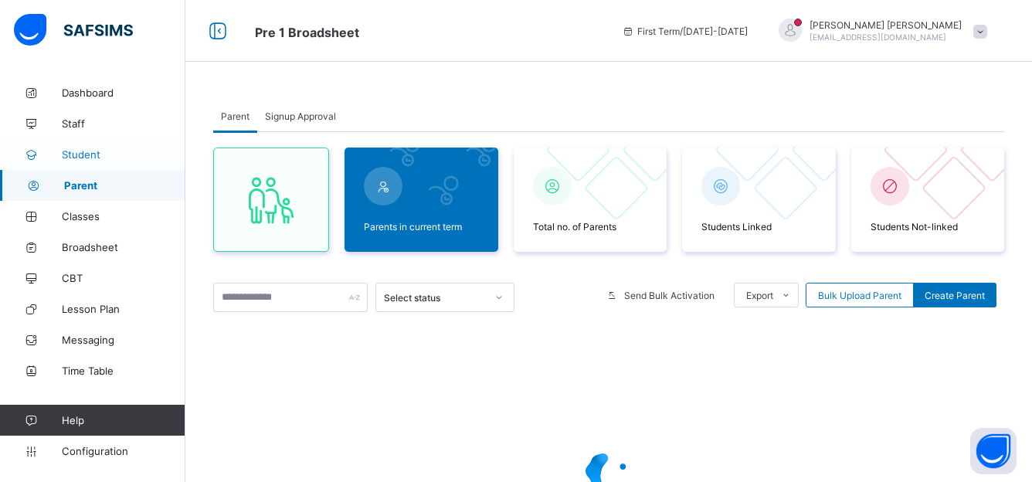
click at [79, 156] on span "Student" at bounding box center [124, 154] width 124 height 12
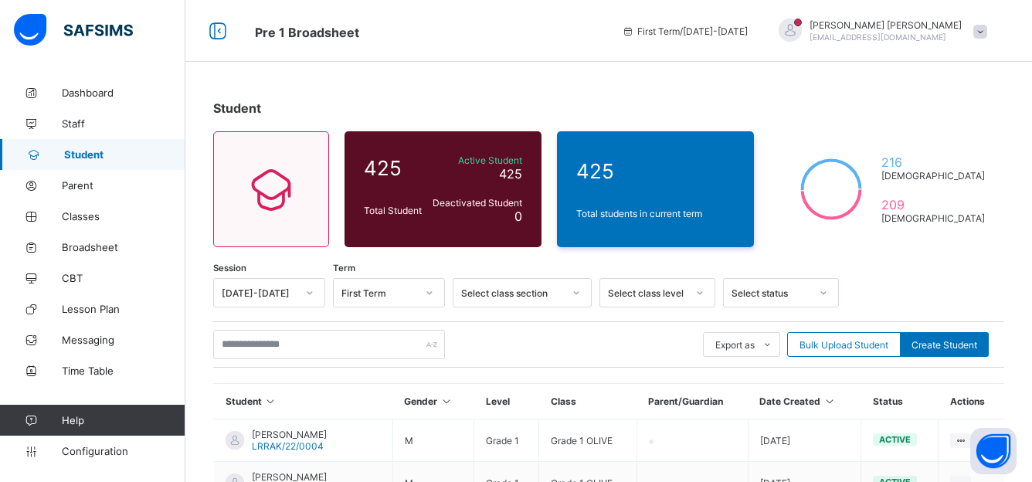
click at [91, 461] on link "Configuration" at bounding box center [92, 451] width 185 height 31
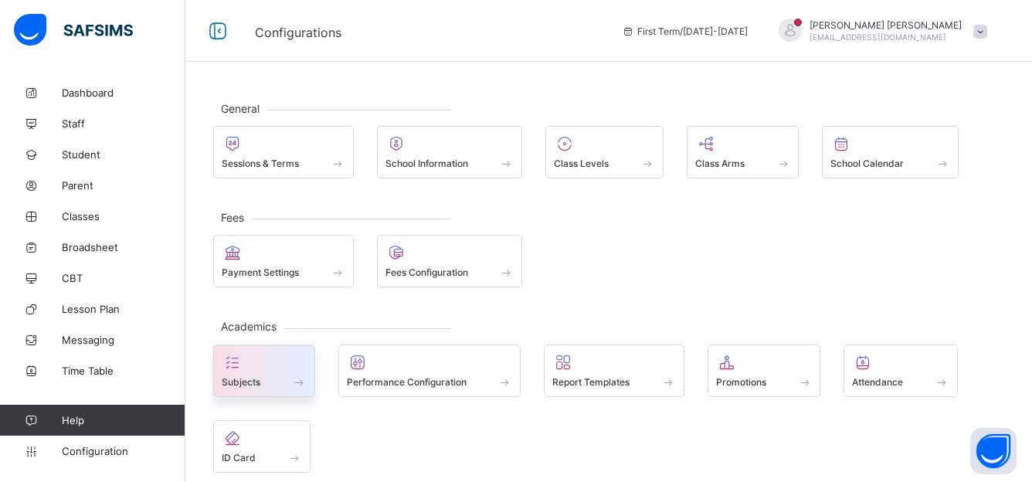
click at [253, 377] on span "Subjects" at bounding box center [241, 382] width 39 height 12
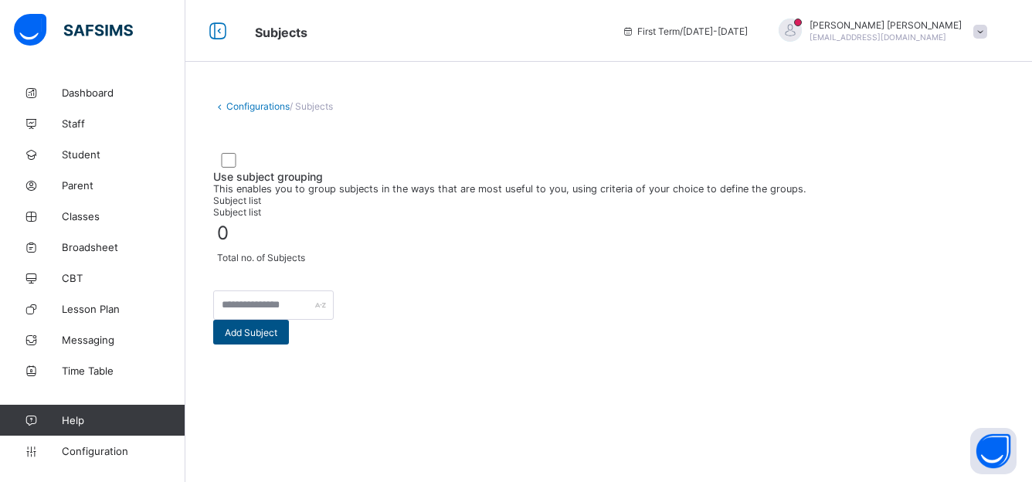
click at [277, 338] on span "Add Subject" at bounding box center [251, 333] width 53 height 12
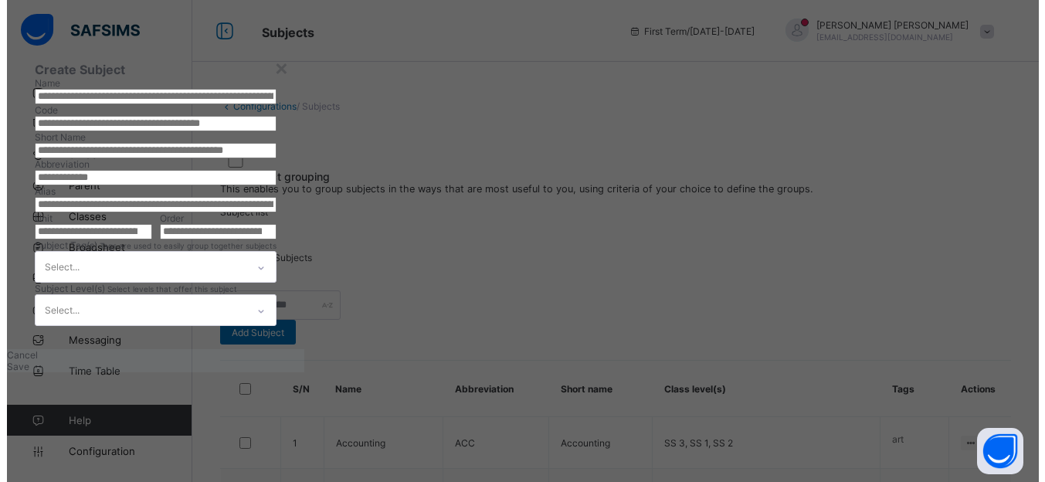
scroll to position [242, 0]
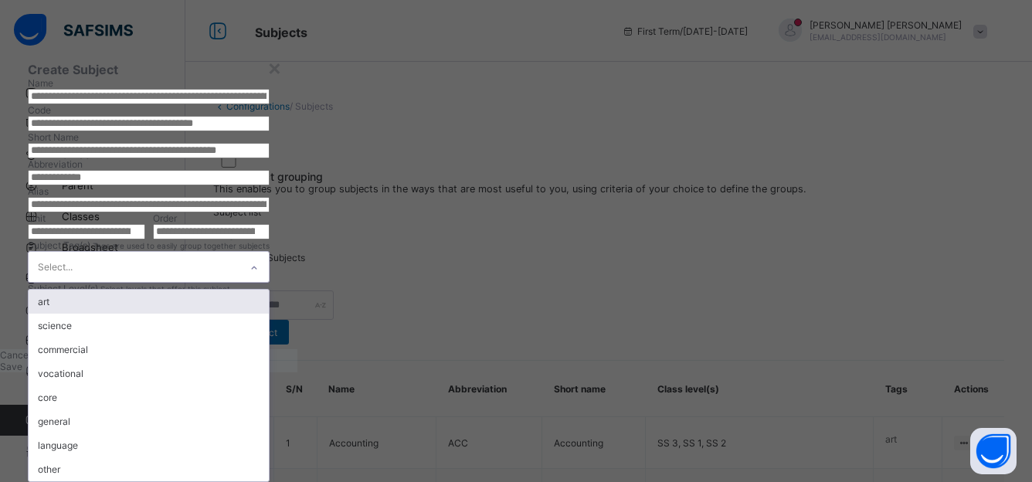
click at [259, 260] on icon at bounding box center [254, 267] width 9 height 15
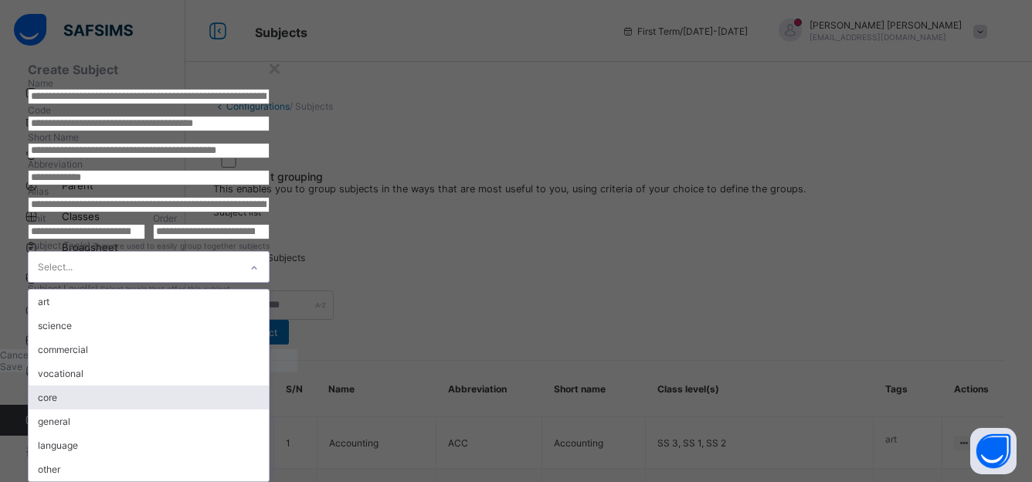
click at [269, 390] on div "core" at bounding box center [149, 398] width 240 height 24
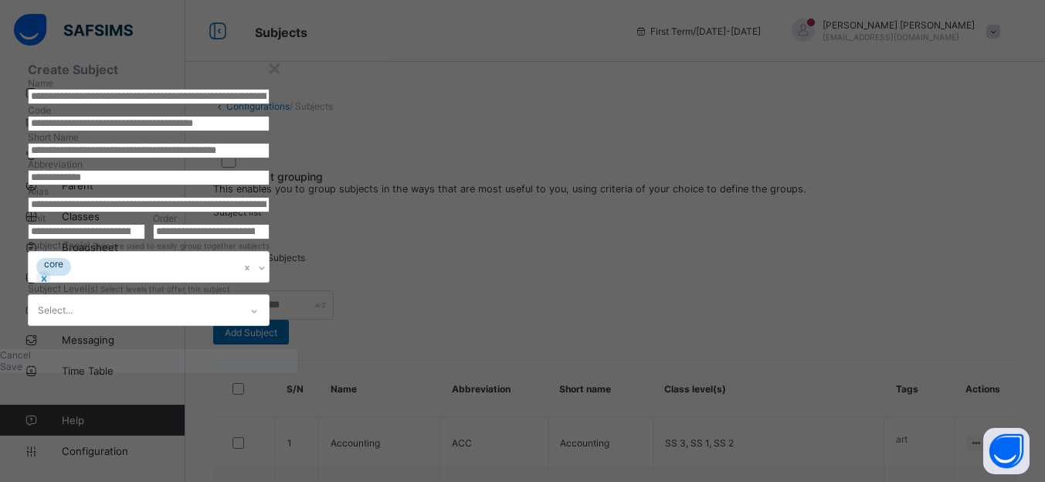
click at [833, 394] on div "× Create Subject Name Code Short Name Abbreviation Alias Unit Order Subject Tag…" at bounding box center [522, 241] width 1045 height 482
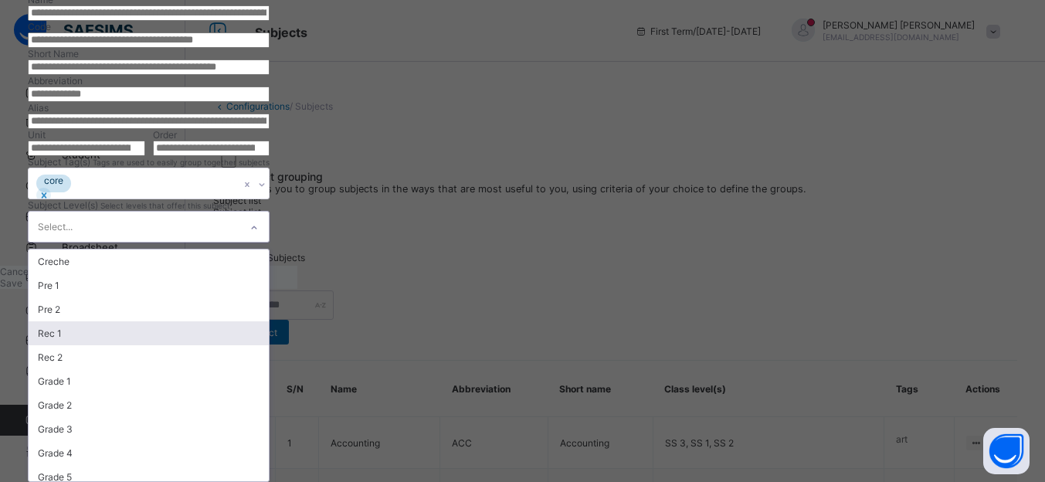
scroll to position [344, 0]
click at [270, 243] on div "option Rec 1 focused, 4 of 16. 16 results available. Use Up and Down to choose …" at bounding box center [149, 227] width 242 height 32
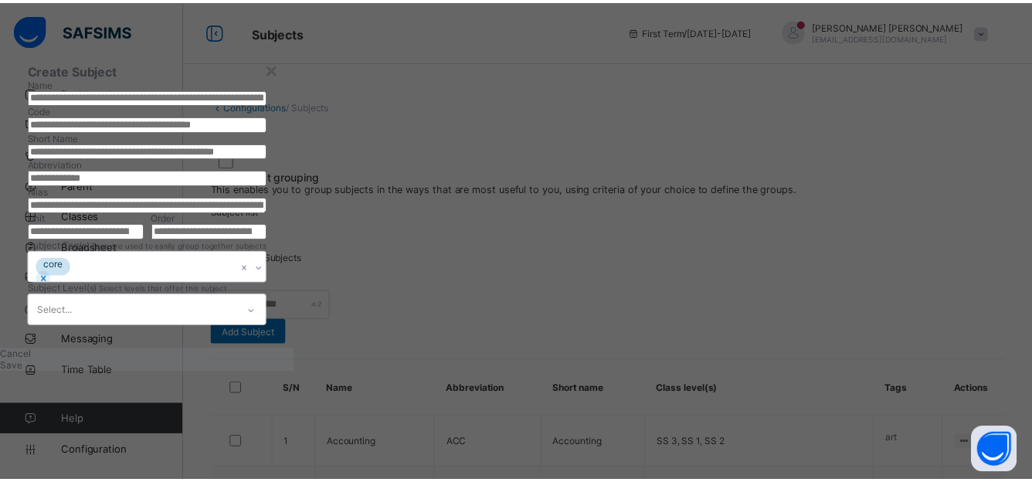
scroll to position [245, 0]
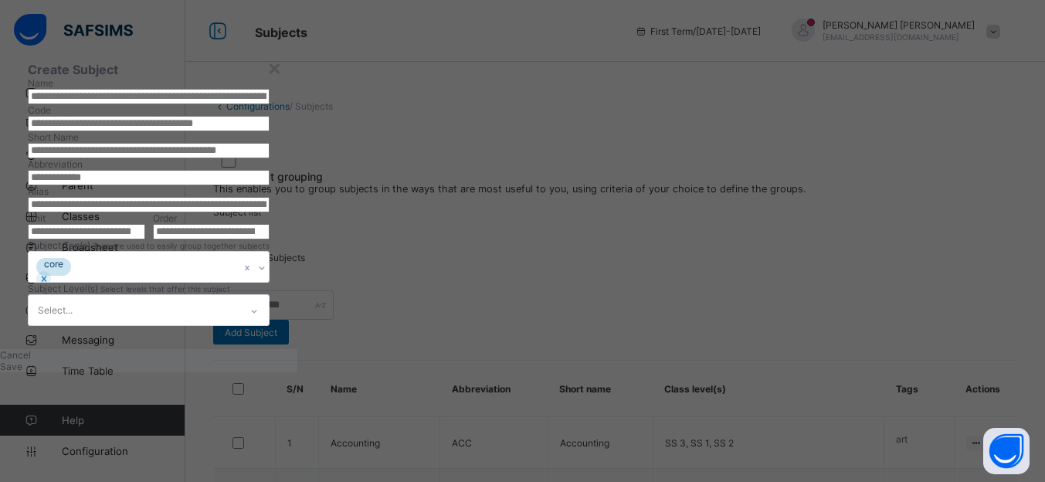
click at [980, 234] on div "× Create Subject Name Code Short Name Abbreviation Alias Unit Order Subject Tag…" at bounding box center [522, 241] width 1045 height 482
click at [31, 361] on span "Cancel" at bounding box center [15, 355] width 31 height 12
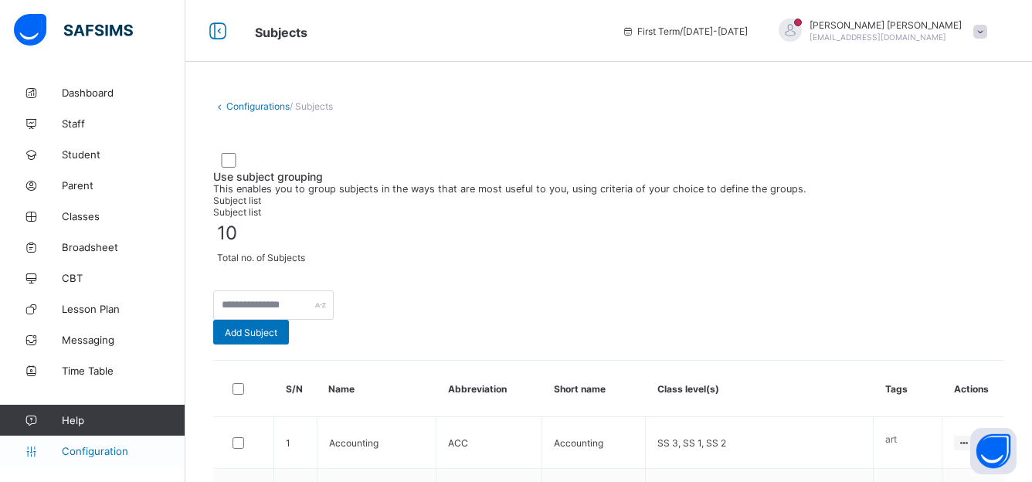
click at [77, 456] on span "Configuration" at bounding box center [123, 451] width 123 height 12
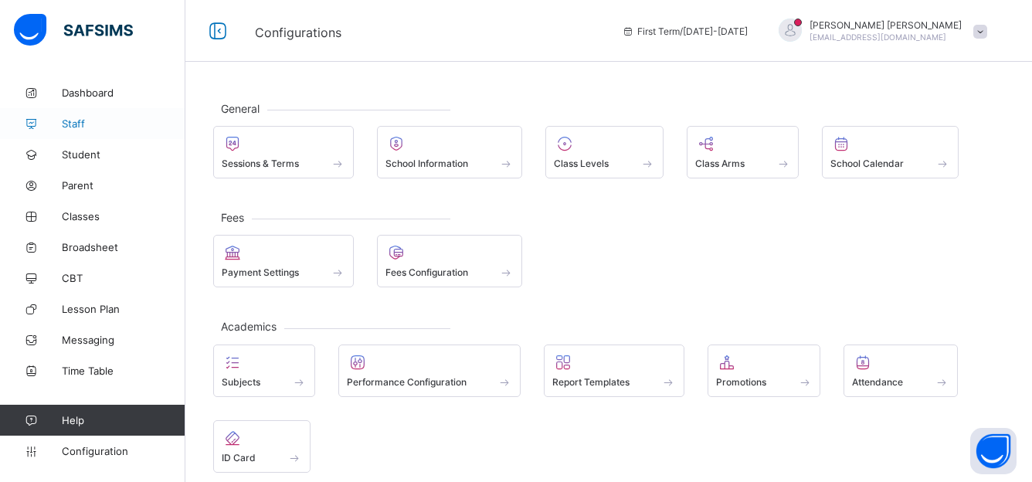
click at [97, 119] on span "Staff" at bounding box center [124, 123] width 124 height 12
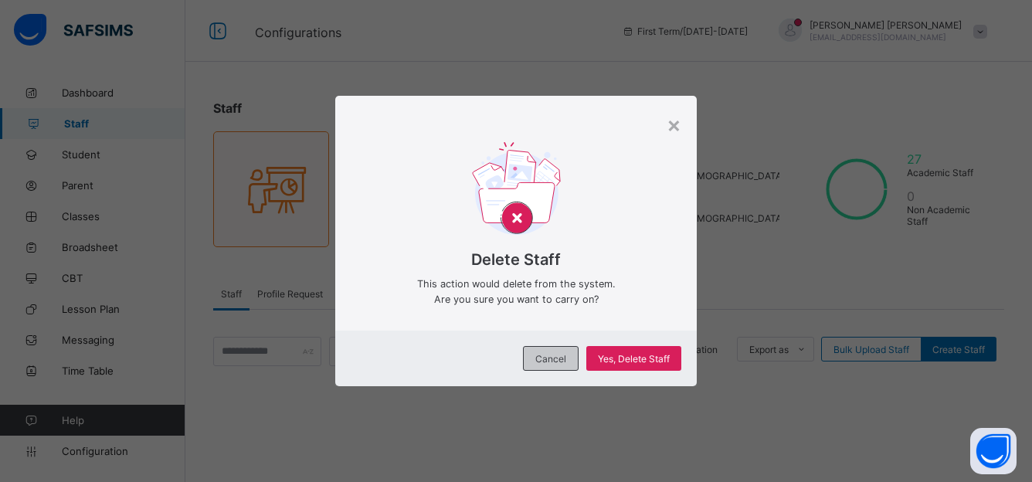
click at [562, 358] on span "Cancel" at bounding box center [550, 359] width 31 height 12
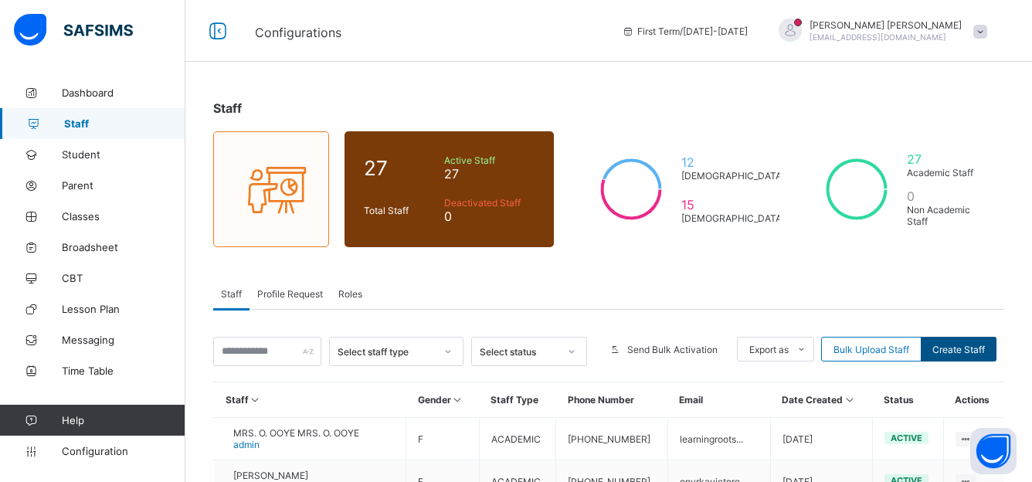
click at [964, 353] on span "Create Staff" at bounding box center [959, 350] width 53 height 12
select select "**"
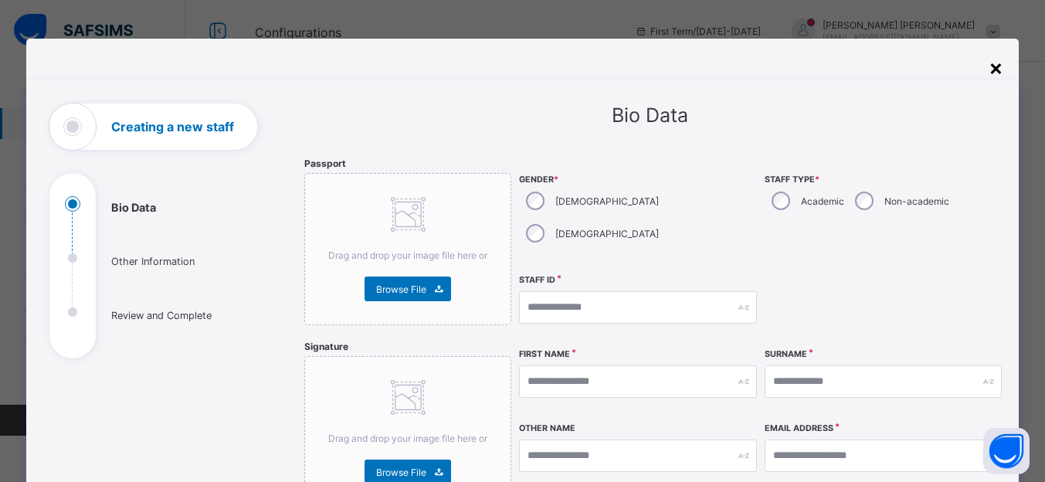
click at [990, 70] on div "×" at bounding box center [996, 67] width 15 height 26
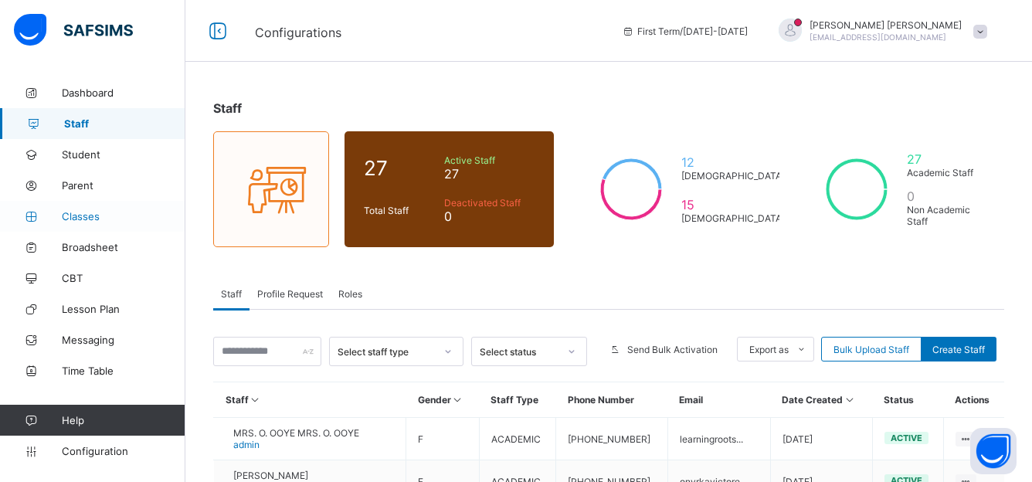
click at [93, 215] on span "Classes" at bounding box center [124, 216] width 124 height 12
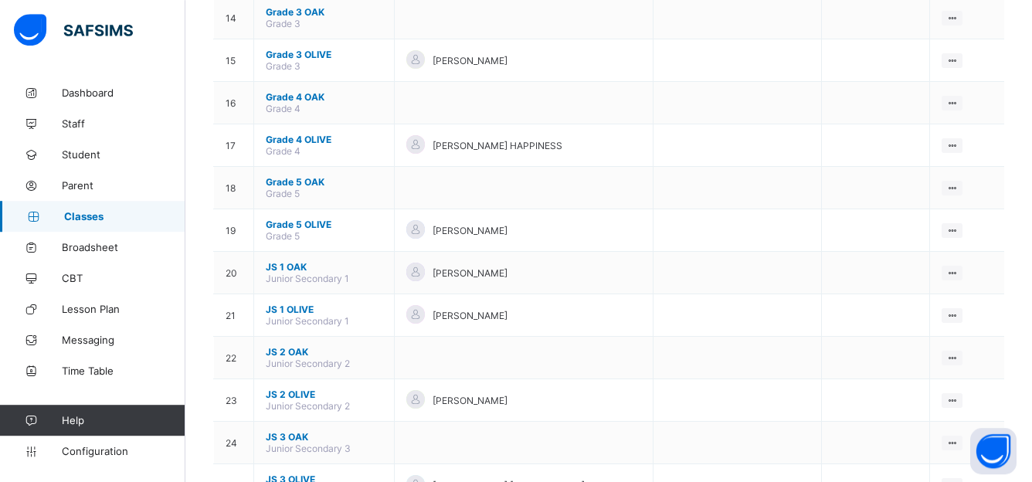
scroll to position [747, 0]
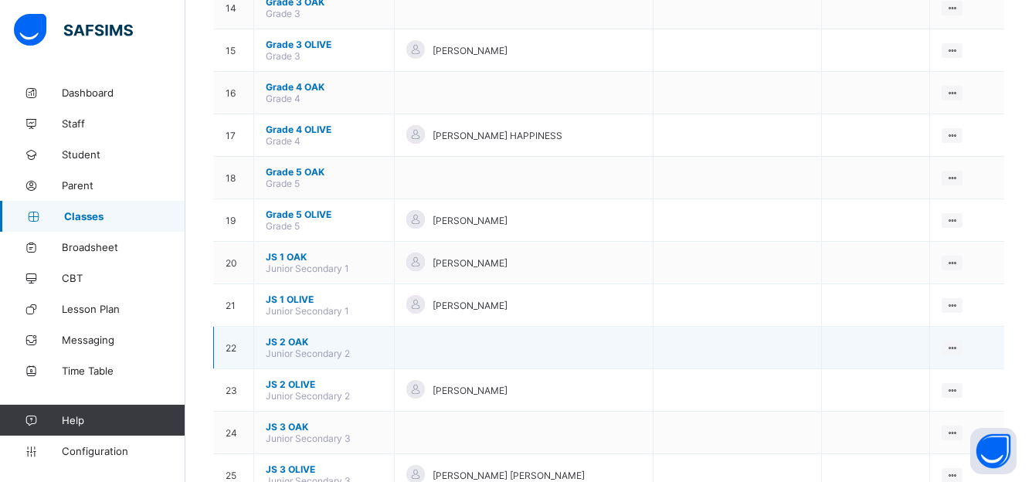
click at [313, 345] on td "JS 2 OAK Junior Secondary 2" at bounding box center [324, 348] width 141 height 42
click at [735, 362] on td at bounding box center [738, 348] width 168 height 42
click at [903, 386] on div "View Class" at bounding box center [912, 377] width 88 height 15
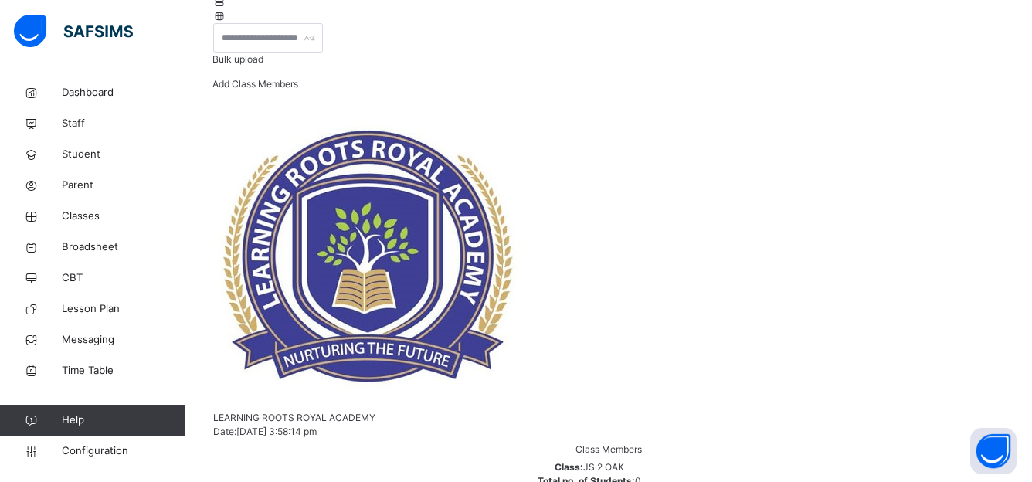
scroll to position [208, 0]
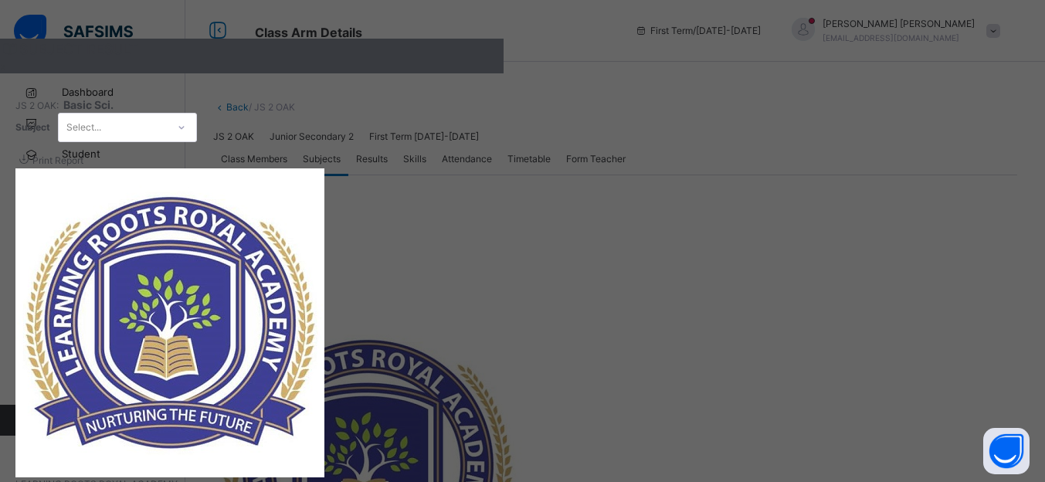
click at [504, 70] on div "×" at bounding box center [252, 66] width 504 height 14
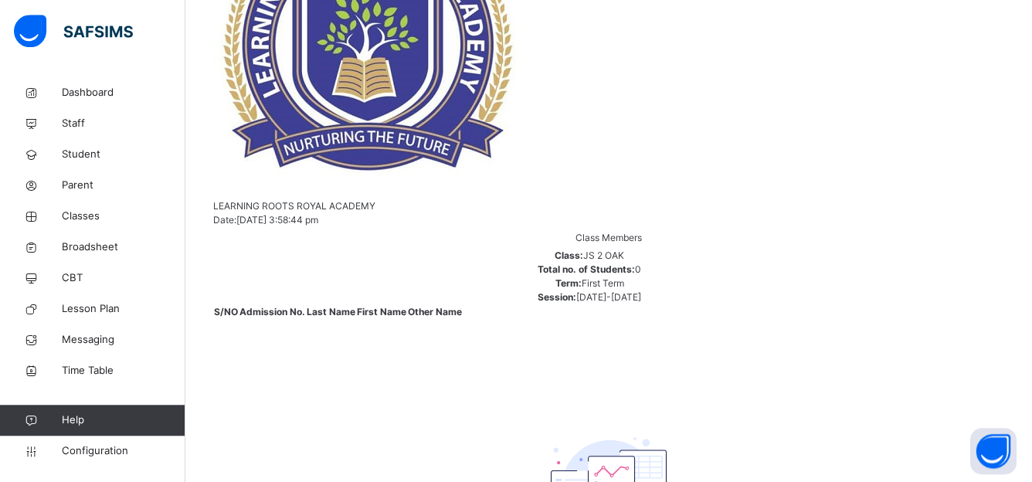
scroll to position [423, 0]
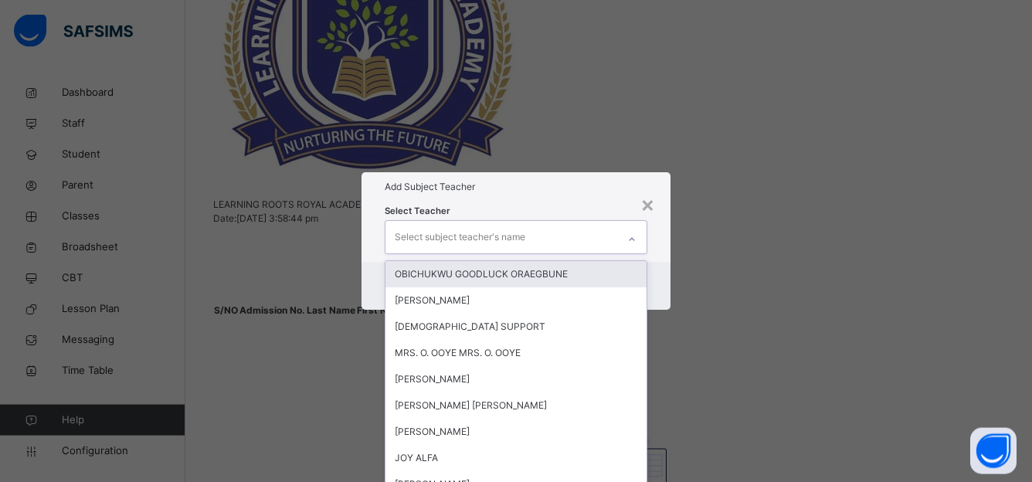
click at [464, 223] on div "Select subject teacher's name" at bounding box center [460, 237] width 131 height 29
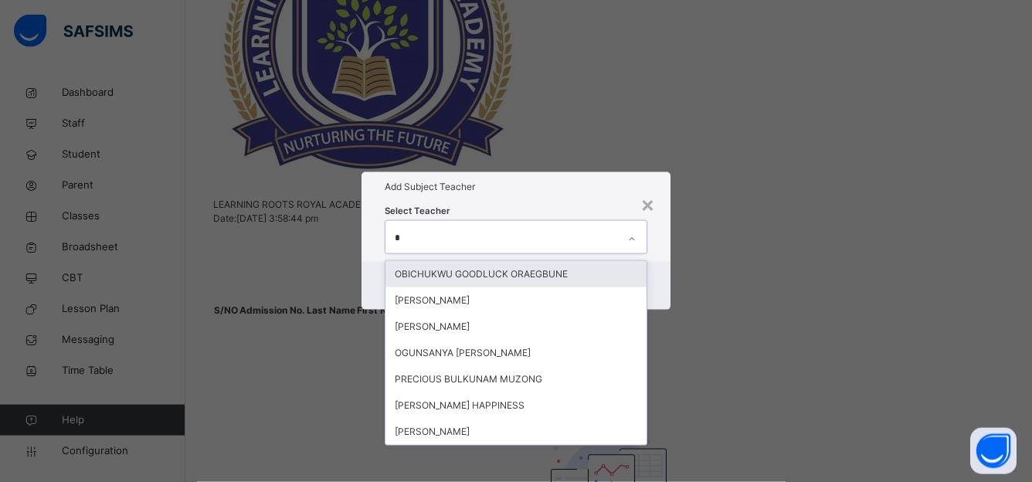
type input "**"
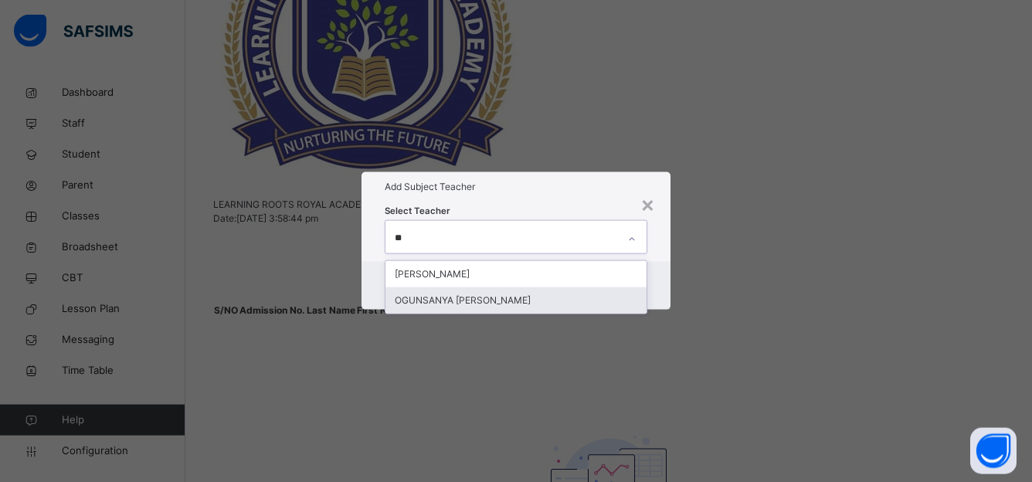
click at [508, 287] on div "OGUNSANYA KEHINDE SAMUEL" at bounding box center [517, 300] width 262 height 26
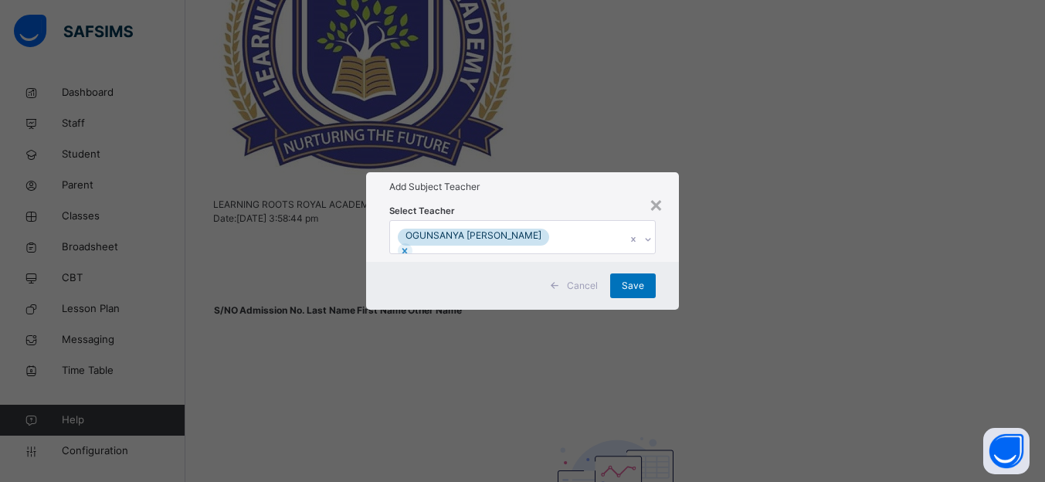
click at [676, 293] on div "Cancel Save" at bounding box center [523, 286] width 314 height 48
click at [639, 293] on span "Save" at bounding box center [633, 286] width 22 height 14
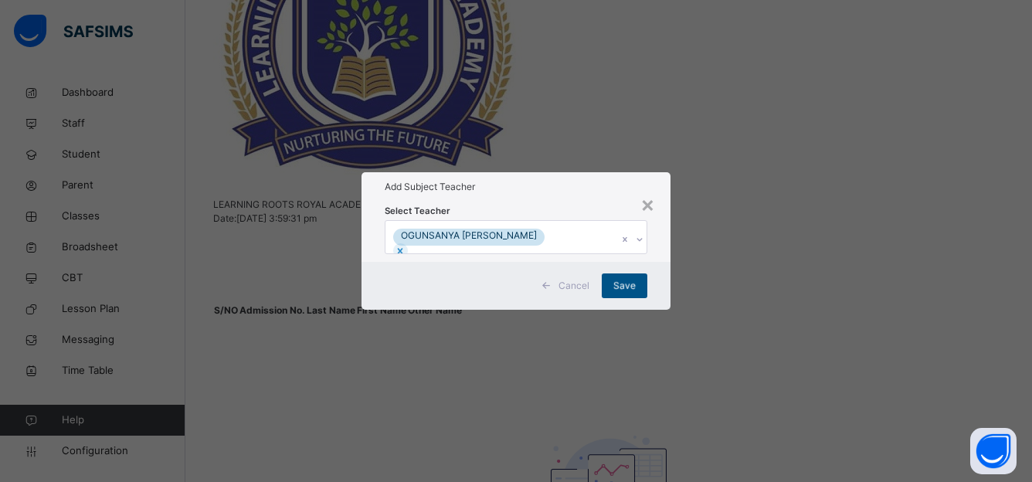
click at [639, 298] on div "Save" at bounding box center [625, 285] width 46 height 25
drag, startPoint x: 639, startPoint y: 313, endPoint x: 613, endPoint y: 318, distance: 26.7
click at [613, 298] on div "Save" at bounding box center [625, 285] width 46 height 25
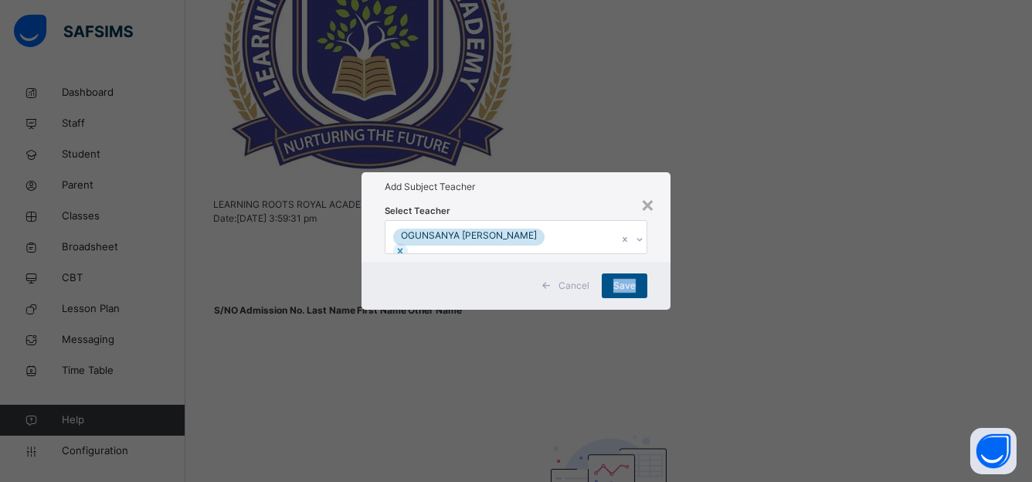
click at [613, 298] on div "Save" at bounding box center [625, 285] width 46 height 25
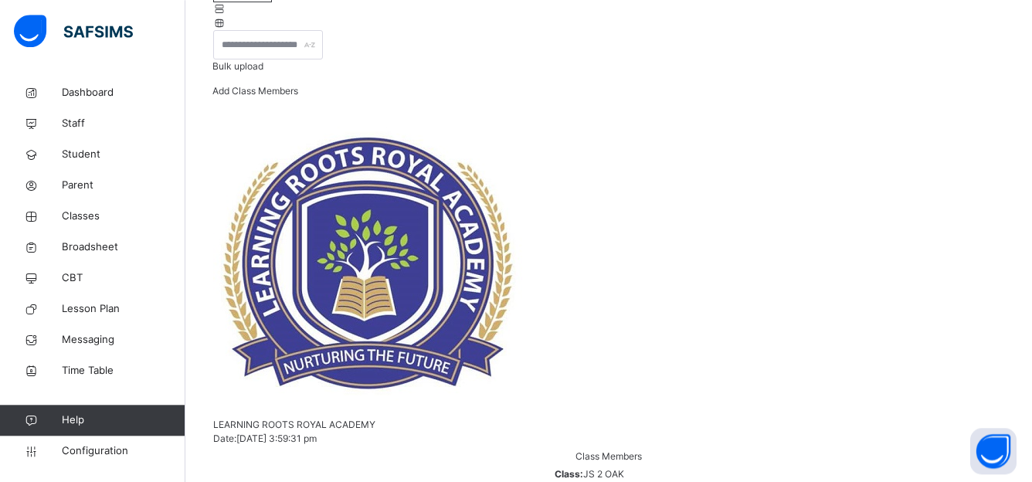
scroll to position [157, 0]
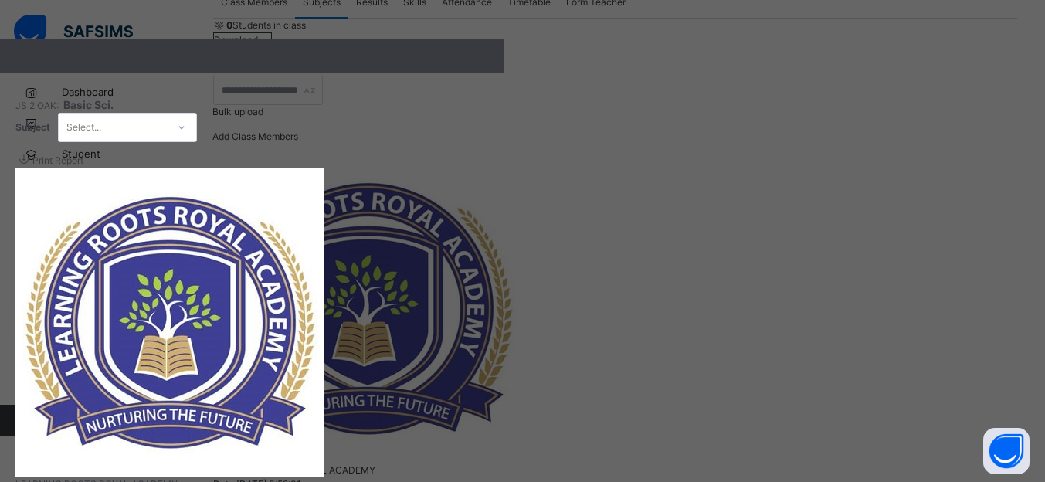
click at [504, 72] on div "×" at bounding box center [252, 66] width 504 height 14
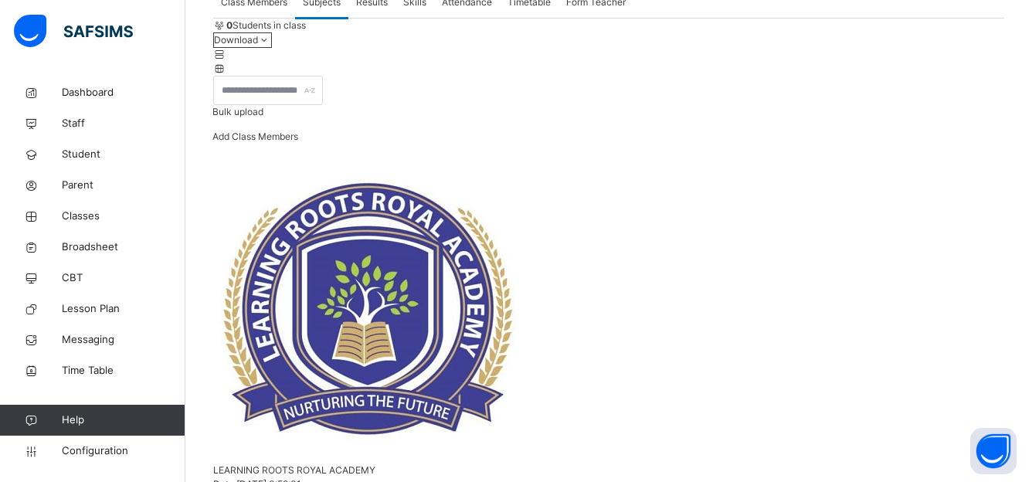
click at [364, 9] on span "Results" at bounding box center [372, 2] width 32 height 14
click at [401, 18] on div "Skills" at bounding box center [415, 2] width 39 height 31
click at [467, 9] on span "Attendance" at bounding box center [467, 2] width 50 height 14
click at [518, 9] on span "Timetable" at bounding box center [529, 2] width 43 height 14
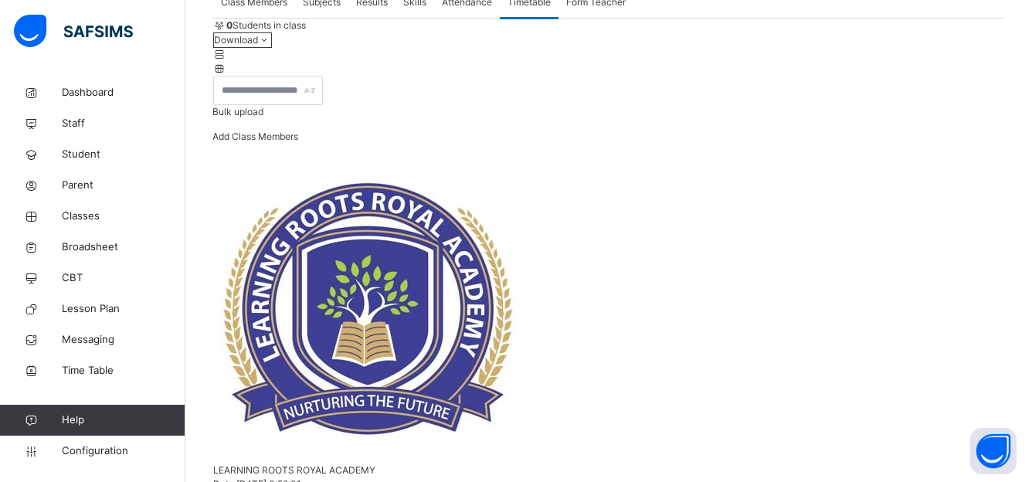
click at [567, 18] on div "Form Teacher" at bounding box center [596, 2] width 75 height 31
click at [553, 18] on div "Timetable" at bounding box center [529, 2] width 59 height 31
click at [318, 9] on span "Subjects" at bounding box center [322, 2] width 38 height 14
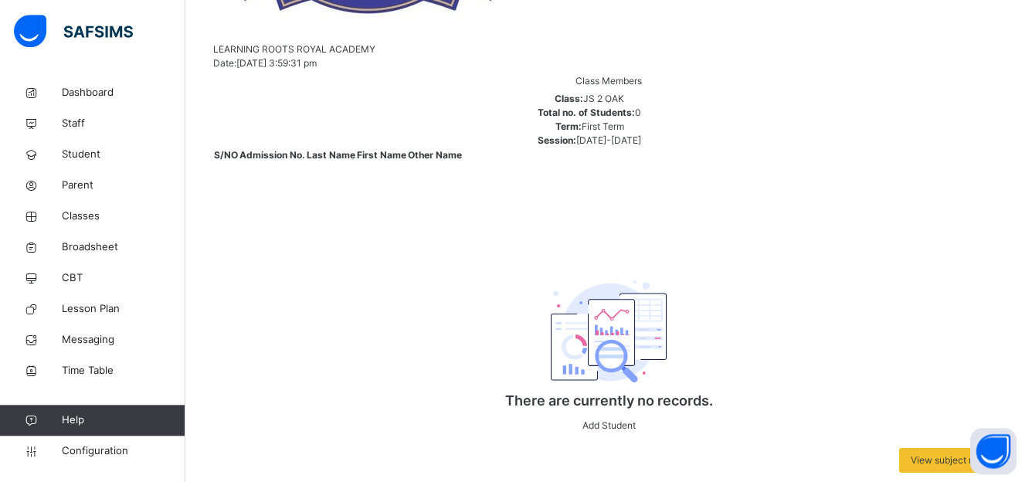
scroll to position [576, 0]
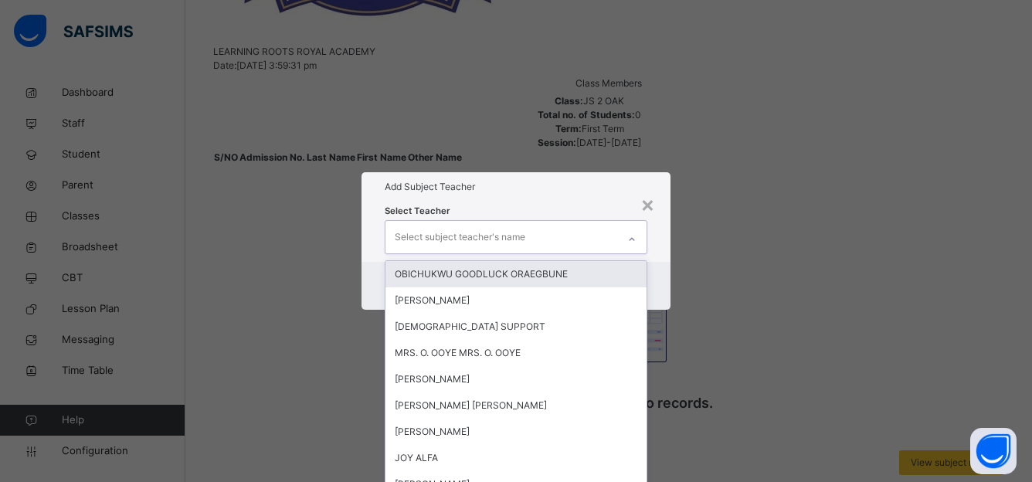
click at [630, 232] on icon at bounding box center [631, 239] width 9 height 15
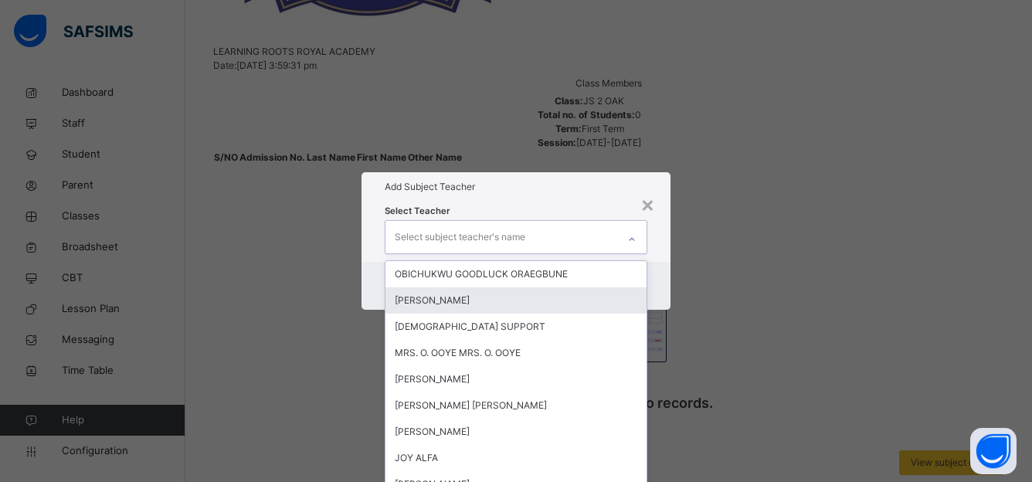
click at [493, 287] on div "DAVID WILLIAMS" at bounding box center [517, 300] width 262 height 26
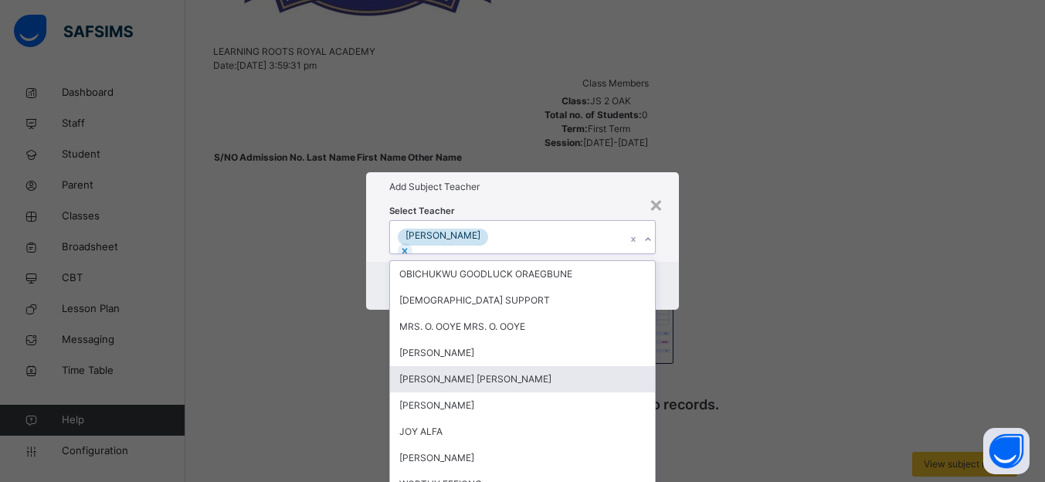
click at [778, 364] on div "× Add Subject Teacher Select Teacher option DAVID WILLIAMS , selected. option V…" at bounding box center [522, 241] width 1045 height 482
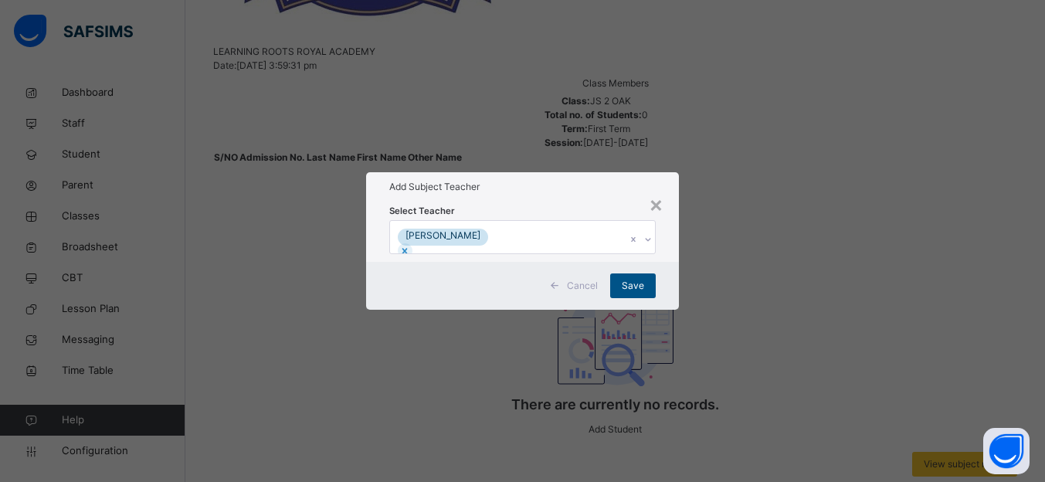
click at [640, 293] on span "Save" at bounding box center [633, 286] width 22 height 14
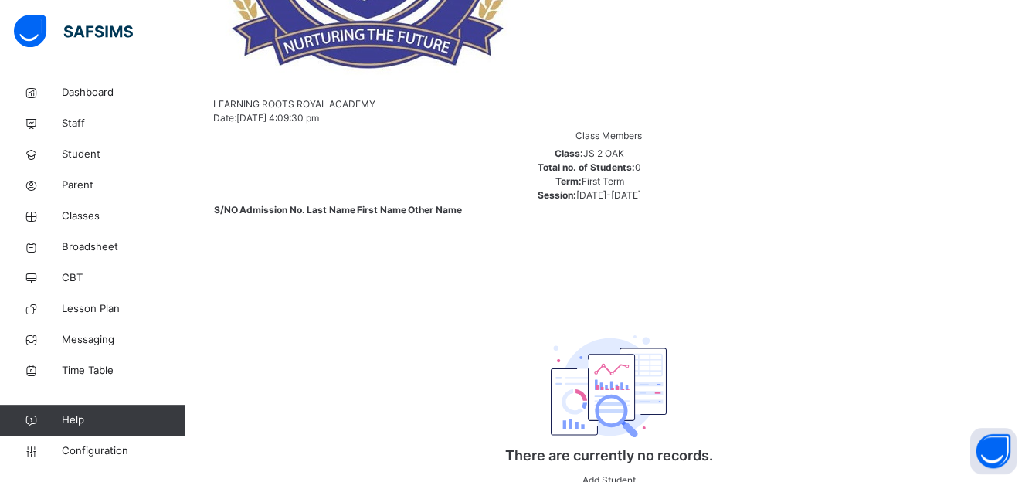
scroll to position [518, 0]
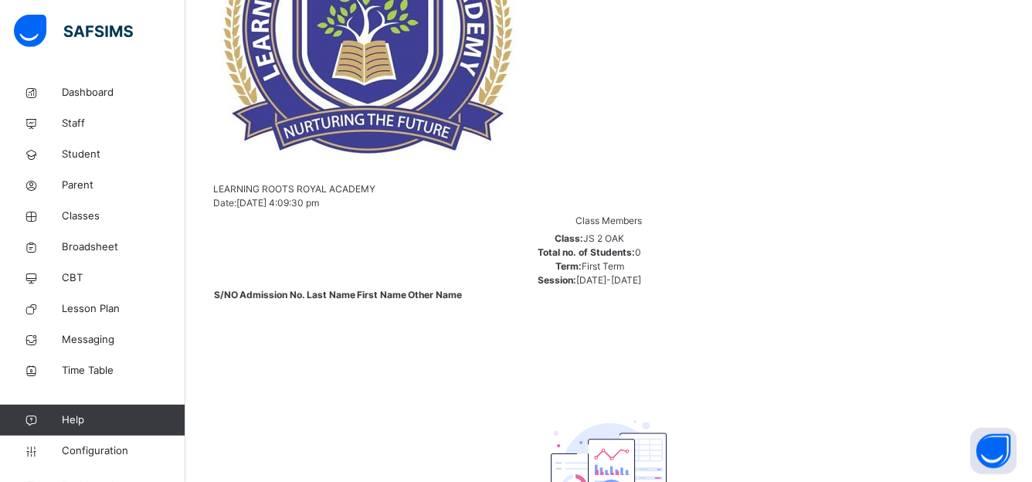
scroll to position [443, 0]
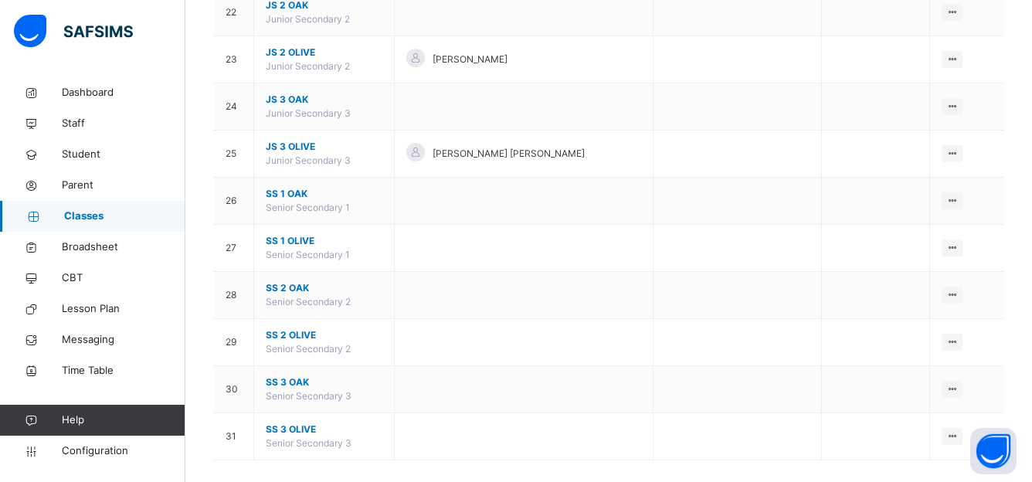
scroll to position [1215, 0]
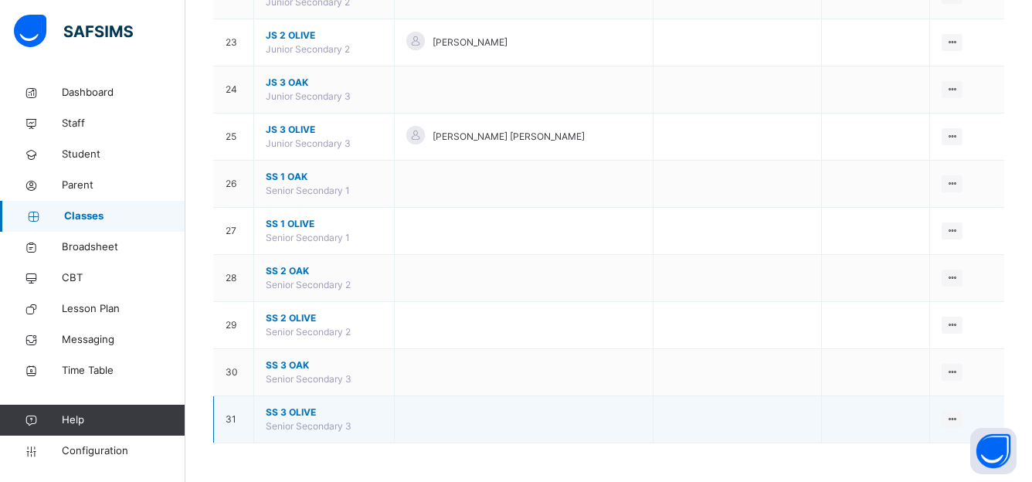
click at [293, 410] on span "SS 3 OLIVE" at bounding box center [324, 413] width 117 height 14
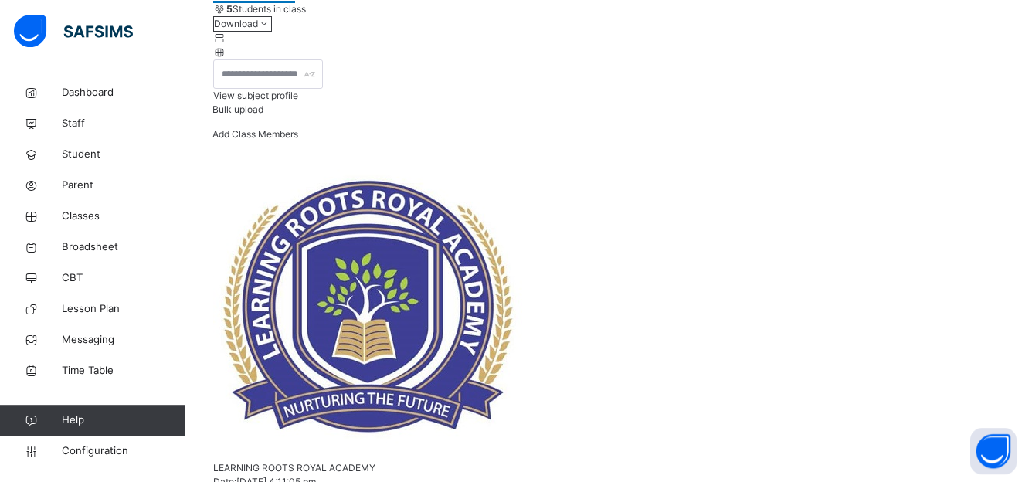
scroll to position [175, 0]
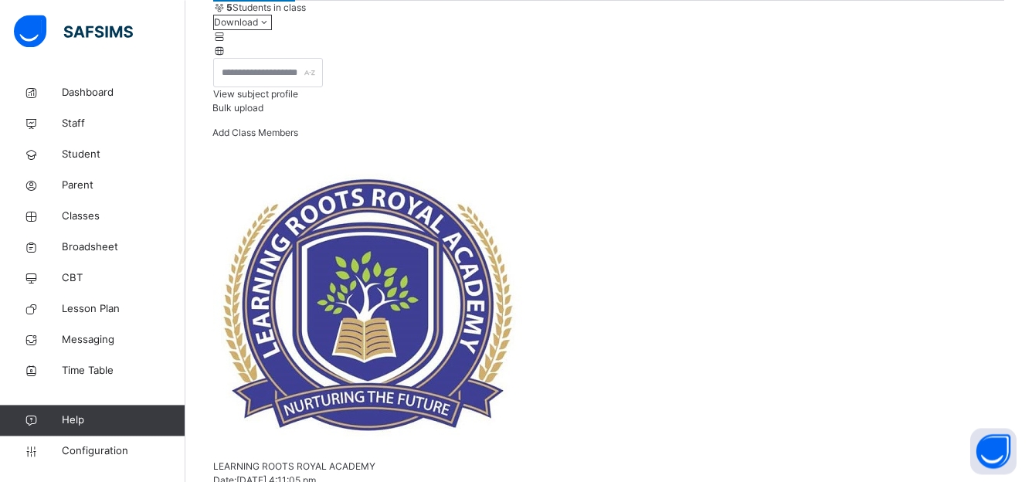
click at [774, 101] on div "View subject profile" at bounding box center [608, 94] width 791 height 14
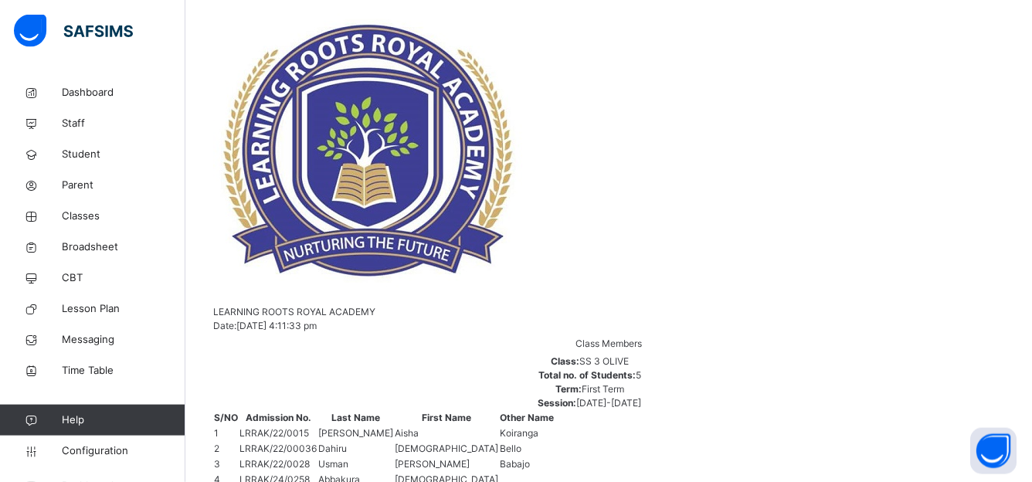
scroll to position [300, 0]
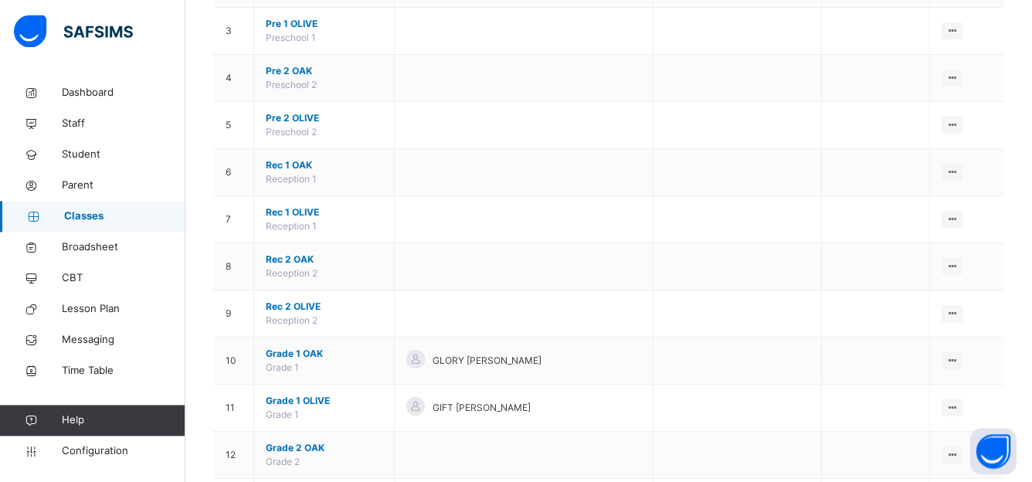
scroll to position [464, 0]
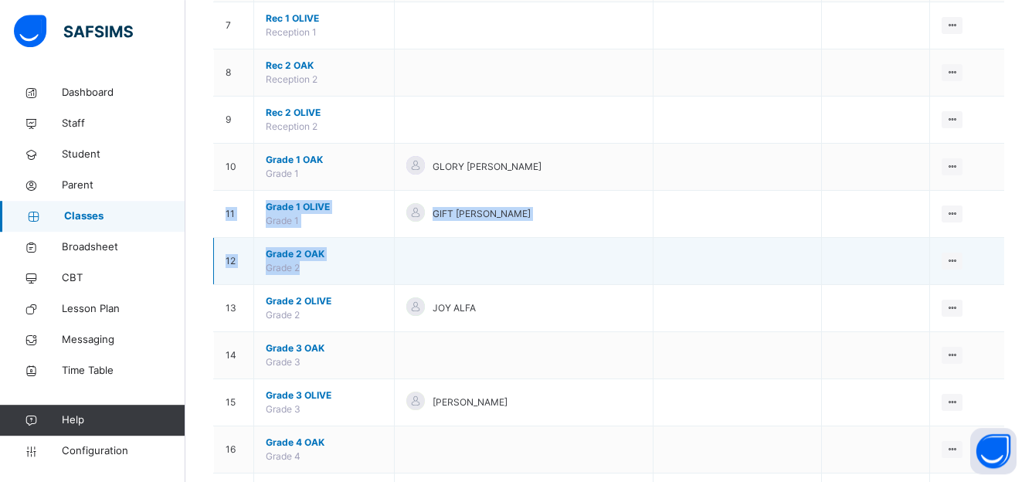
drag, startPoint x: 1039, startPoint y: 69, endPoint x: 997, endPoint y: 273, distance: 208.3
click at [997, 273] on div "Select class section Select level Select arm Download Pdf Report Excel Report S…" at bounding box center [608, 416] width 847 height 1606
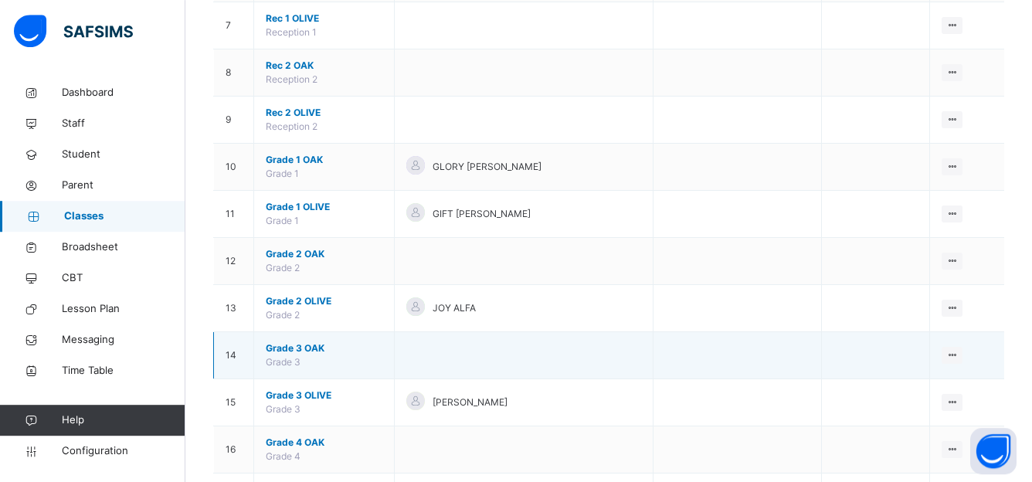
click at [450, 361] on td at bounding box center [523, 355] width 259 height 47
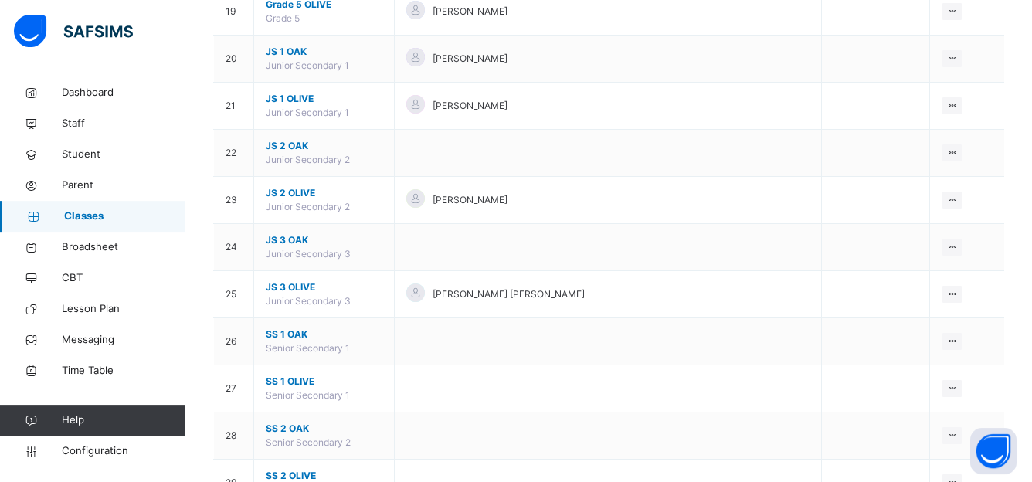
scroll to position [1153, 0]
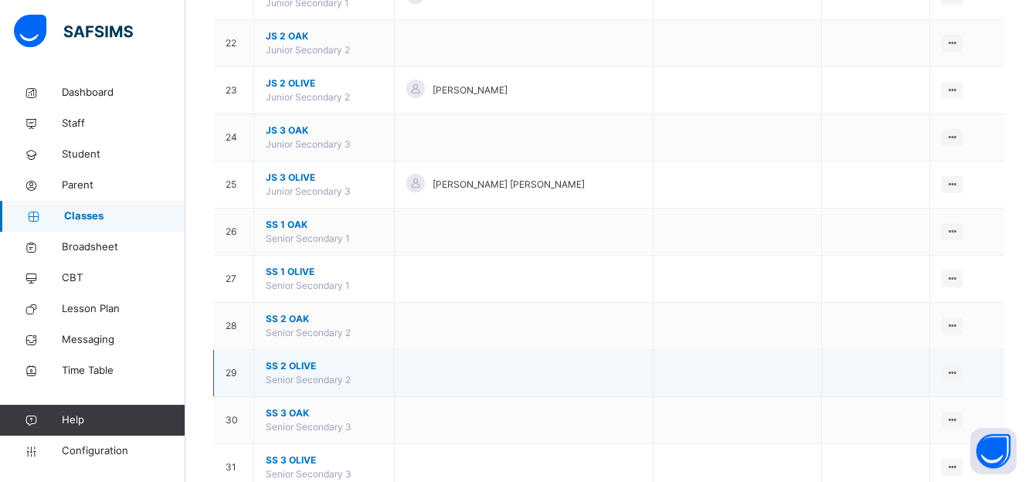
click at [304, 373] on span "SS 2 OLIVE" at bounding box center [324, 366] width 117 height 14
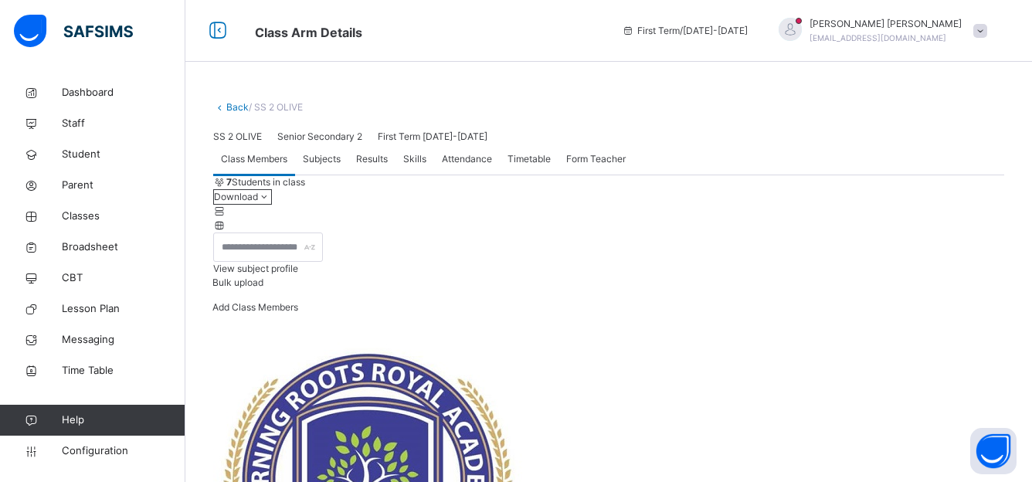
click at [327, 166] on span "Subjects" at bounding box center [322, 159] width 38 height 14
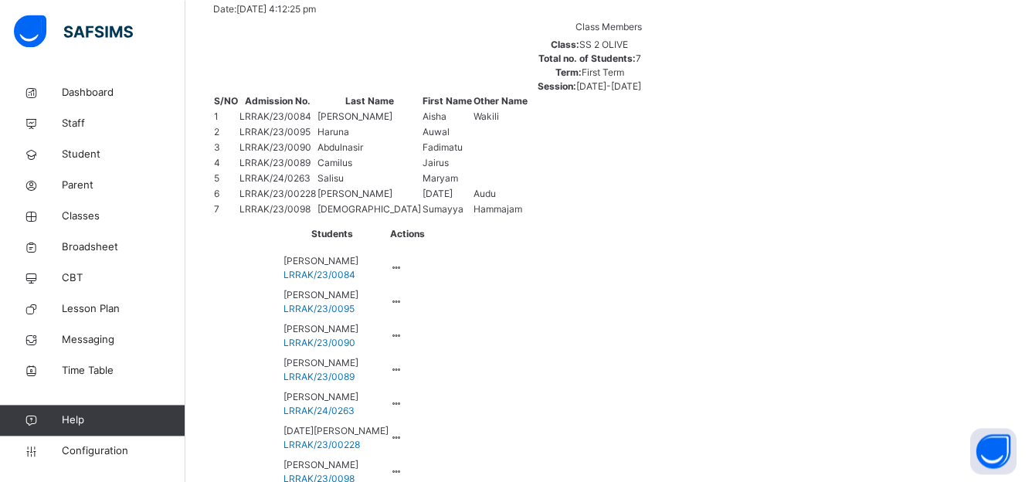
scroll to position [643, 0]
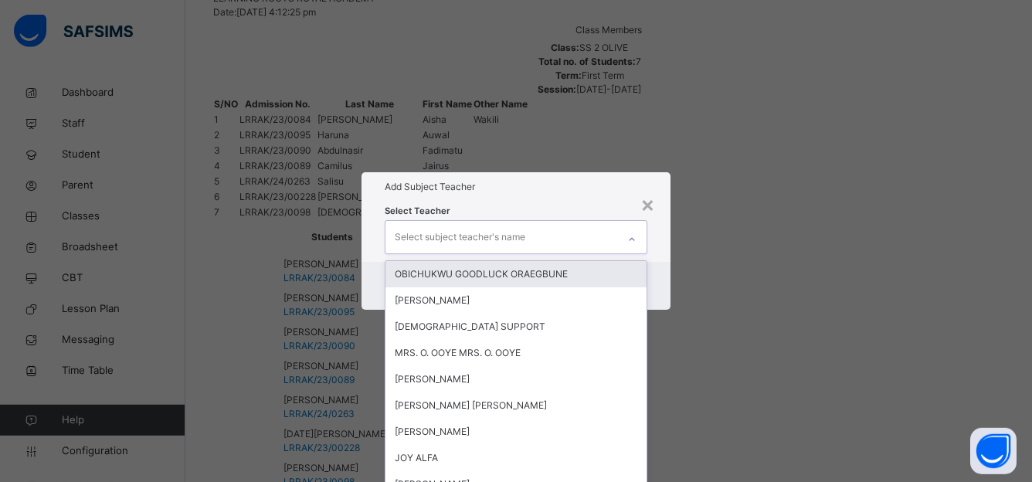
click at [640, 227] on div at bounding box center [632, 239] width 26 height 25
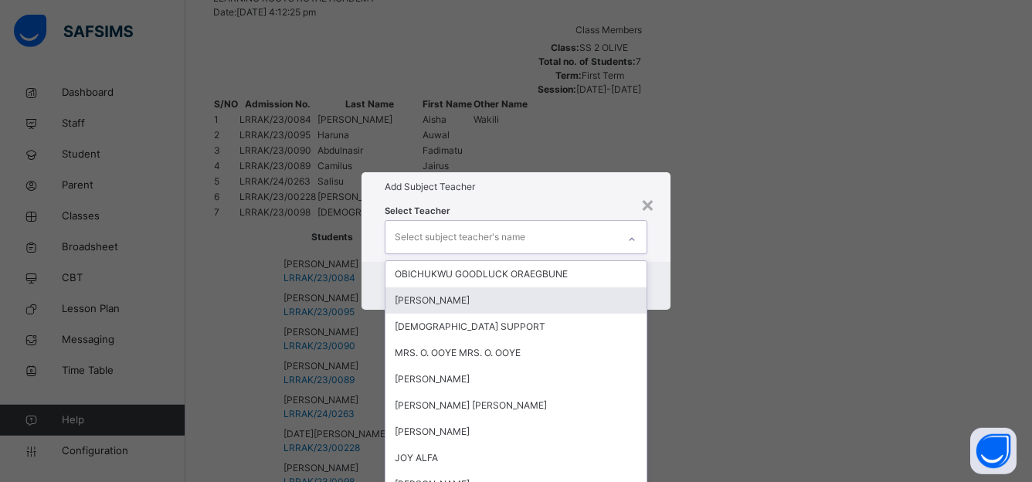
click at [453, 287] on div "DAVID WILLIAMS" at bounding box center [517, 300] width 262 height 26
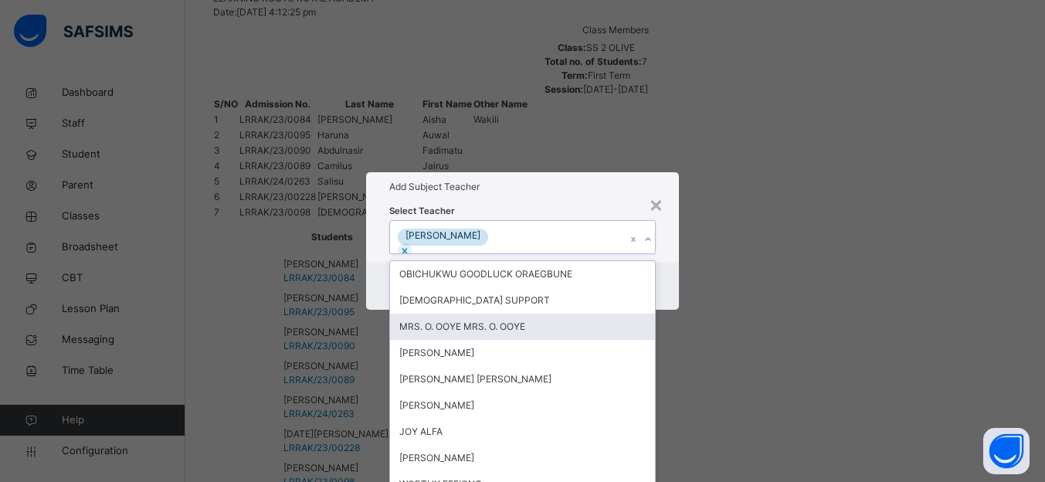
click at [749, 287] on div "× Add Subject Teacher Select Teacher option DAVID WILLIAMS , selected. option M…" at bounding box center [522, 241] width 1045 height 482
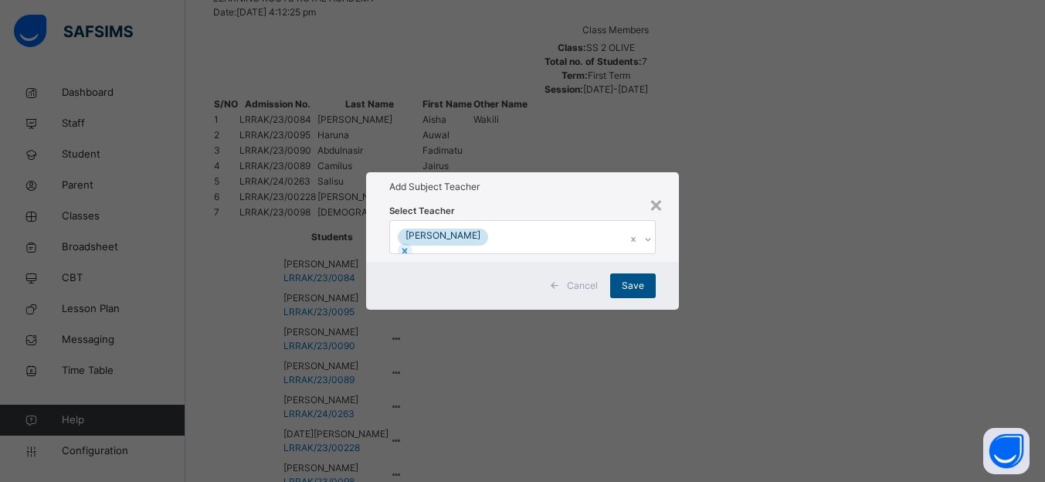
click at [623, 293] on span "Save" at bounding box center [633, 286] width 22 height 14
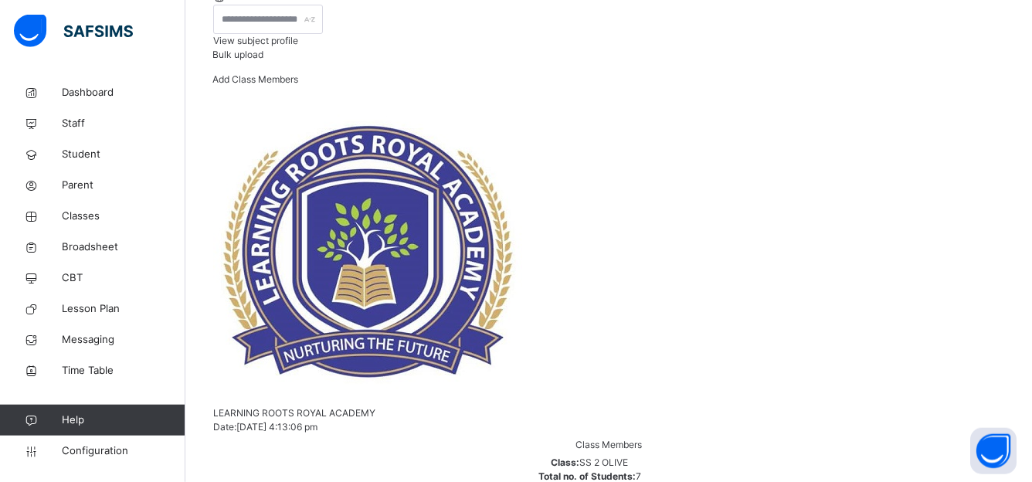
scroll to position [223, 0]
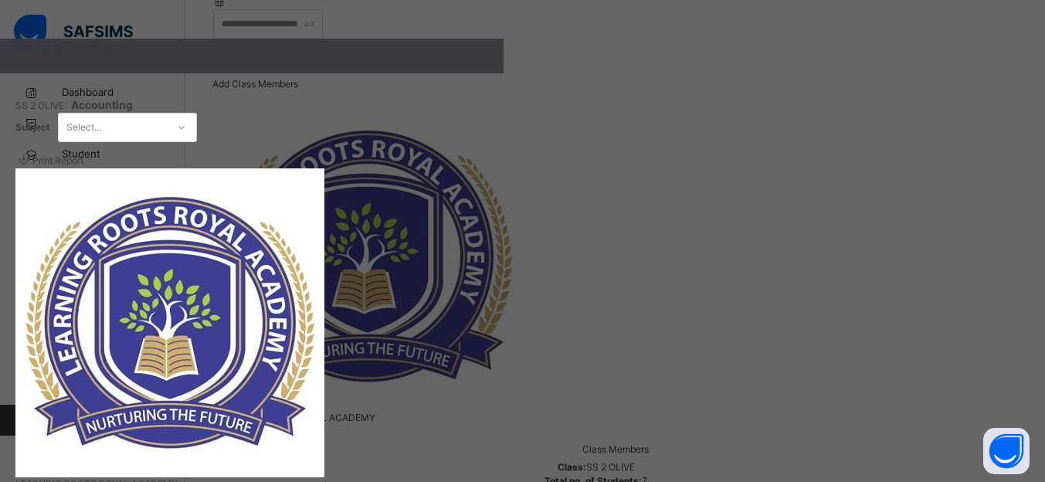
click at [504, 69] on div "×" at bounding box center [252, 66] width 504 height 14
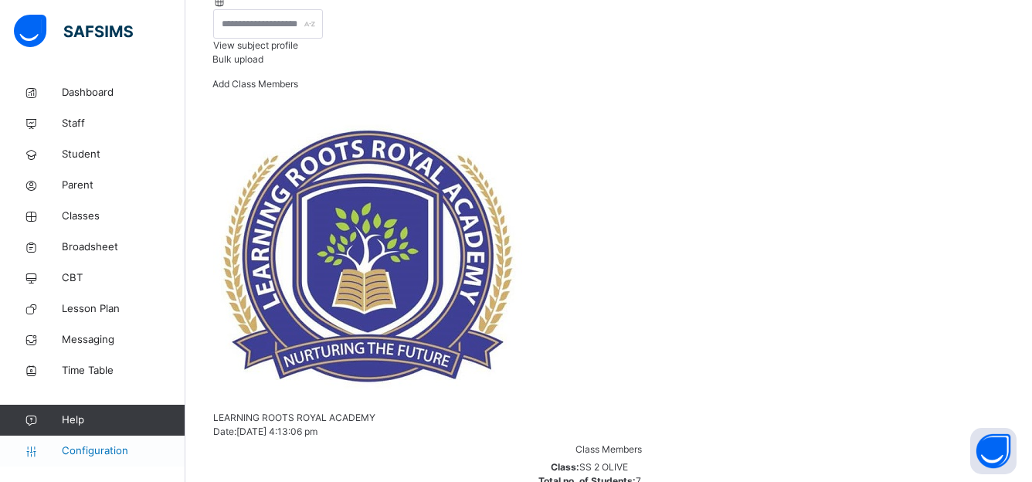
click at [108, 453] on span "Configuration" at bounding box center [123, 450] width 123 height 15
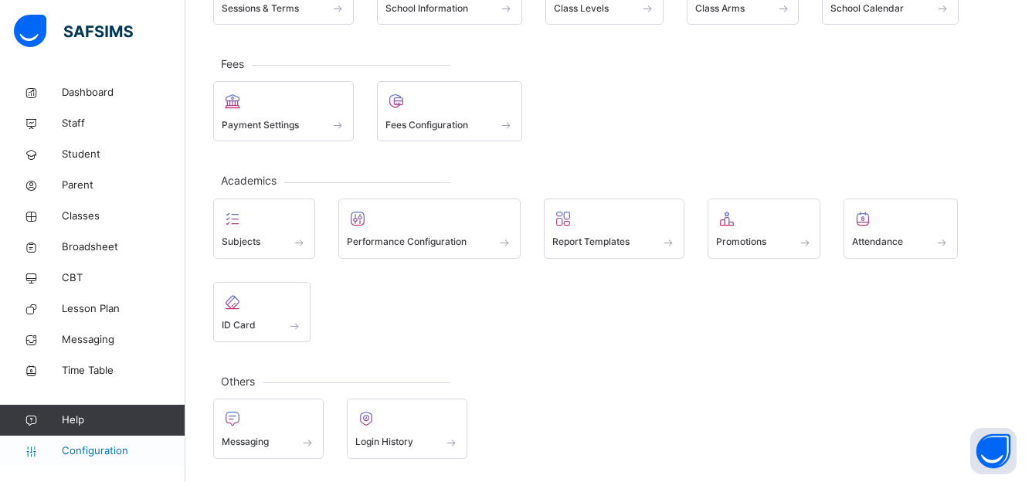
scroll to position [161, 0]
click at [90, 460] on link "Configuration" at bounding box center [92, 451] width 185 height 31
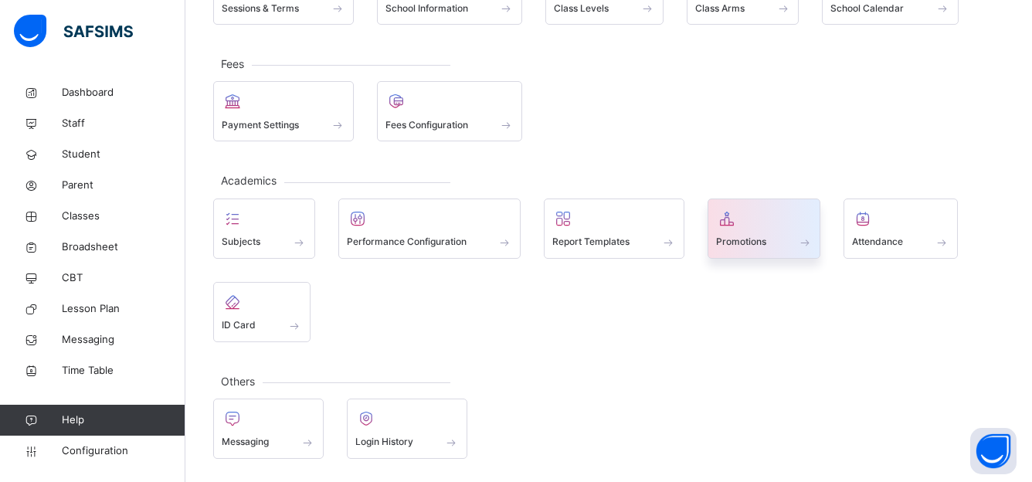
click at [760, 223] on div at bounding box center [764, 218] width 97 height 23
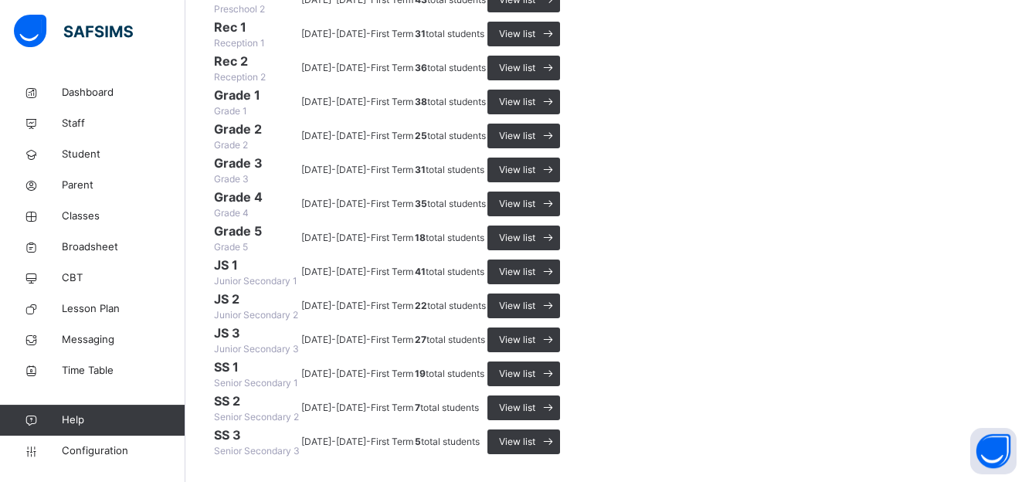
scroll to position [1043, 0]
click at [535, 435] on span "View list" at bounding box center [517, 442] width 36 height 14
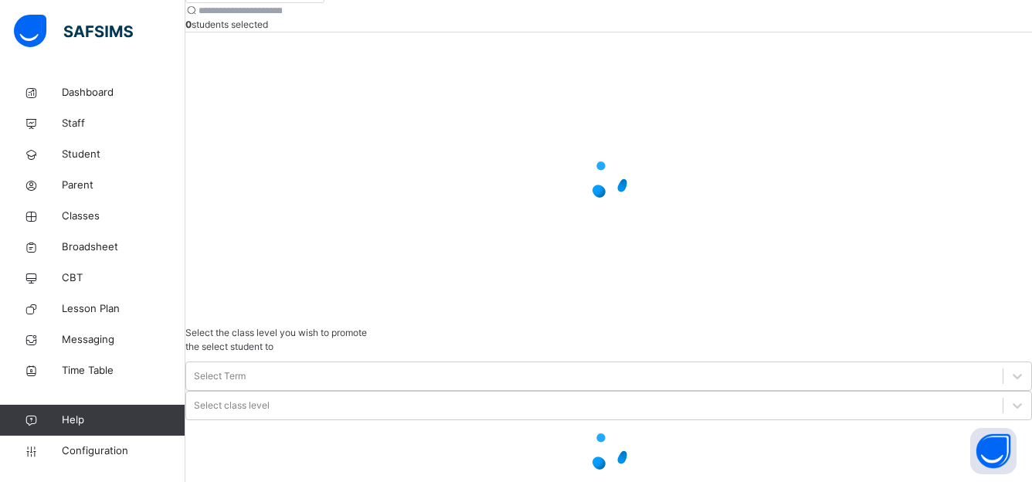
scroll to position [59, 0]
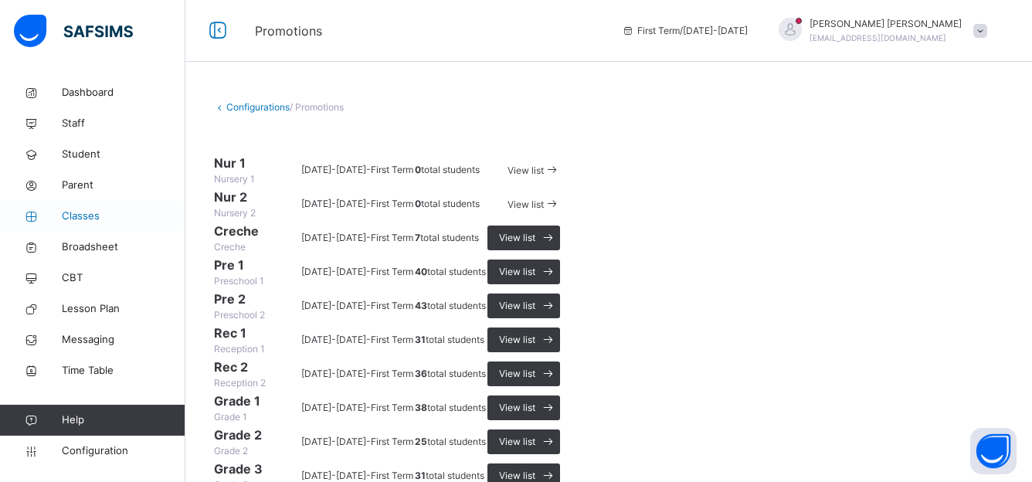
click at [90, 212] on span "Classes" at bounding box center [124, 216] width 124 height 15
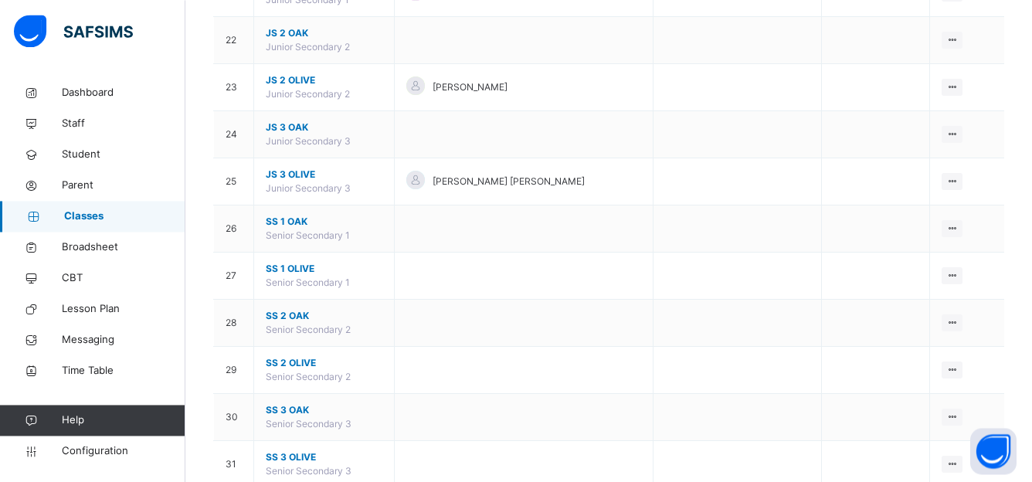
scroll to position [1215, 0]
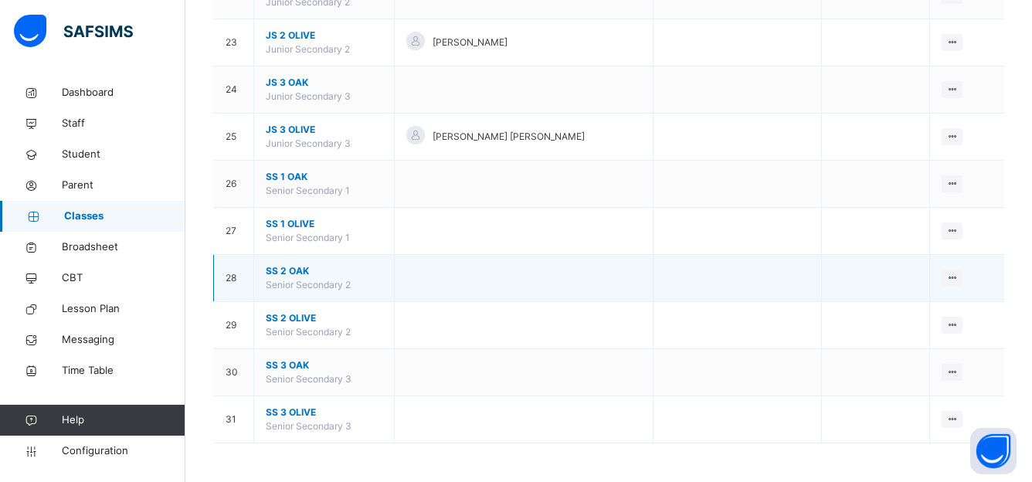
click at [281, 270] on span "SS 2 OAK" at bounding box center [324, 271] width 117 height 14
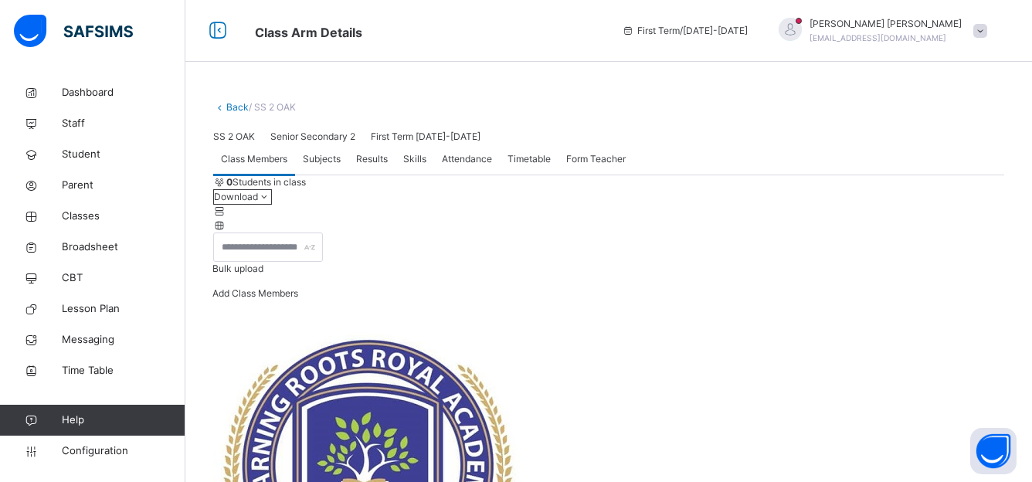
click at [324, 166] on span "Subjects" at bounding box center [322, 159] width 38 height 14
drag, startPoint x: 1031, startPoint y: 113, endPoint x: 1039, endPoint y: 139, distance: 27.6
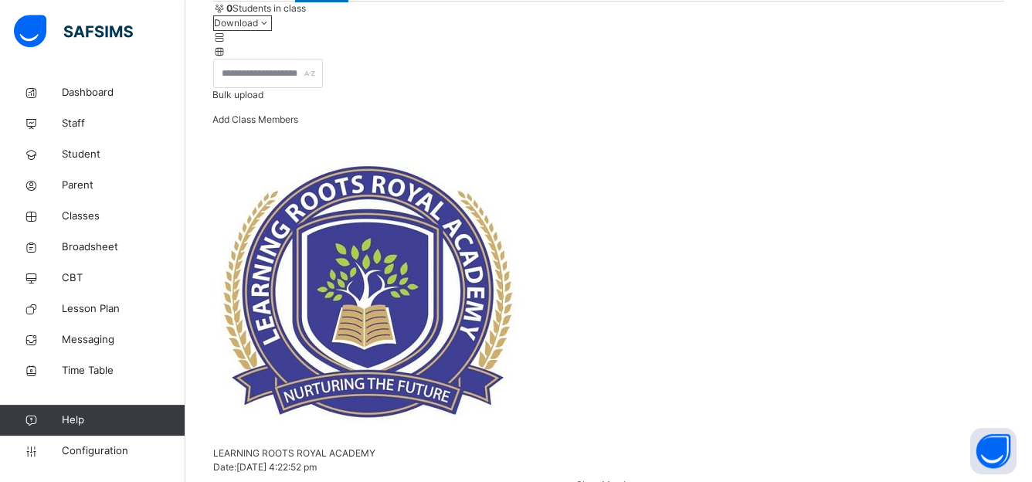
scroll to position [166, 0]
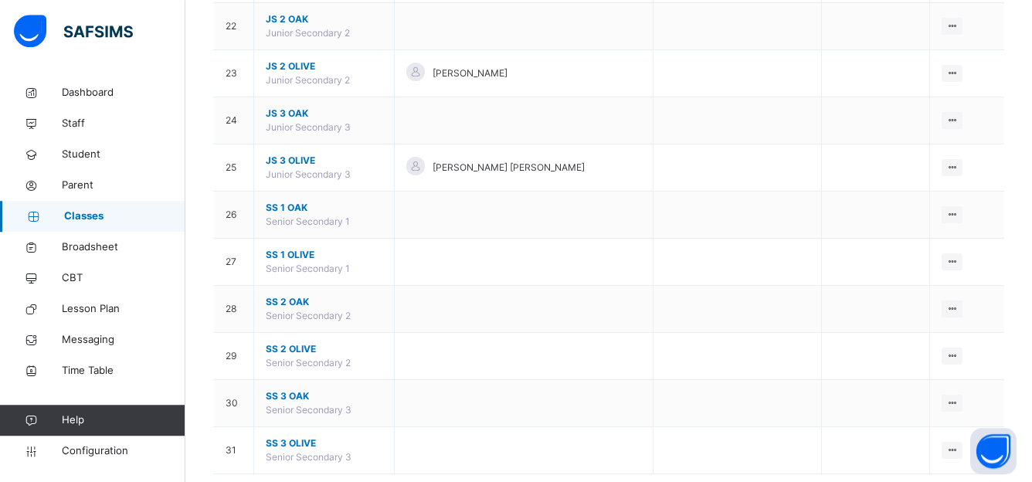
scroll to position [1187, 0]
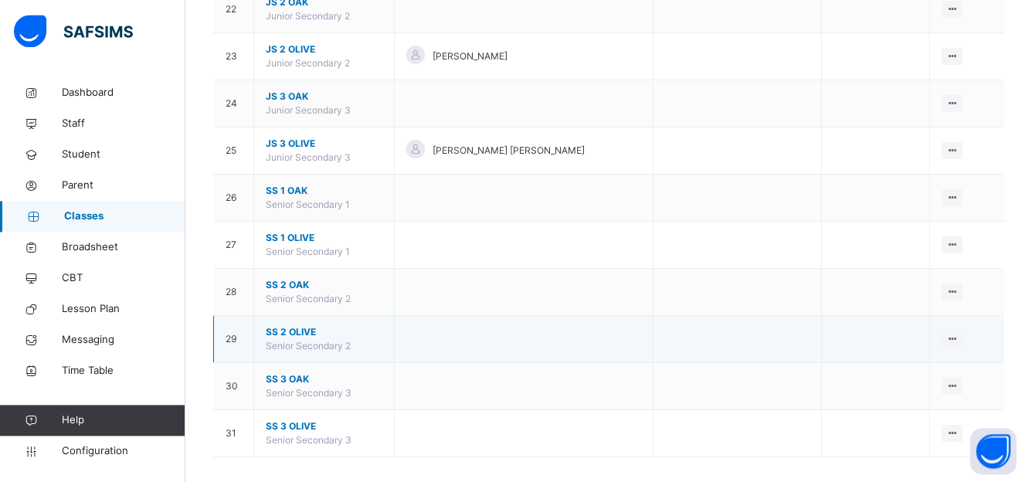
click at [270, 339] on span "SS 2 OLIVE" at bounding box center [324, 332] width 117 height 14
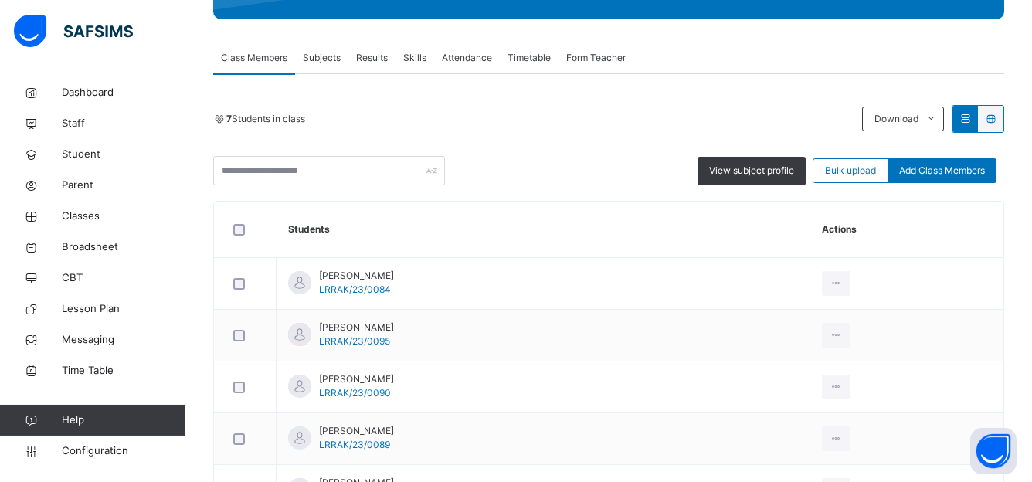
scroll to position [253, 0]
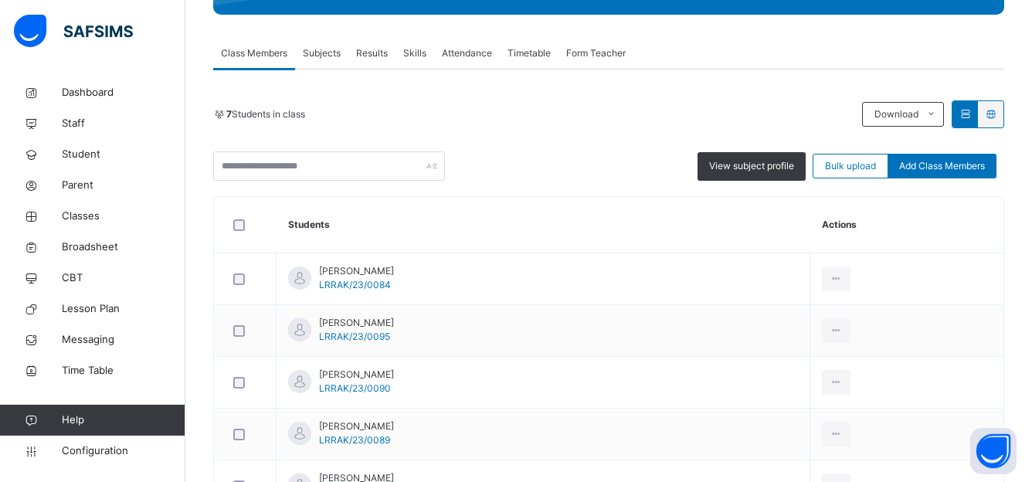
click at [318, 56] on span "Subjects" at bounding box center [322, 53] width 38 height 14
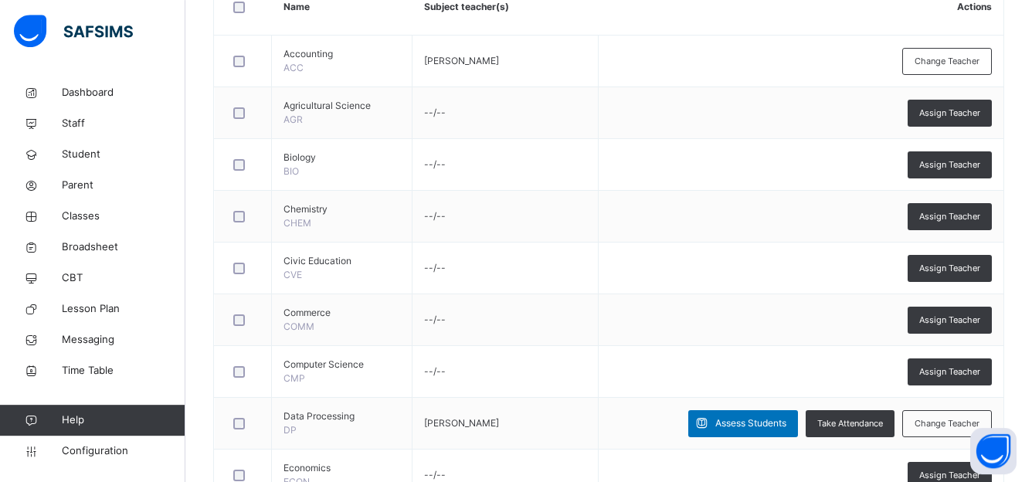
scroll to position [477, 0]
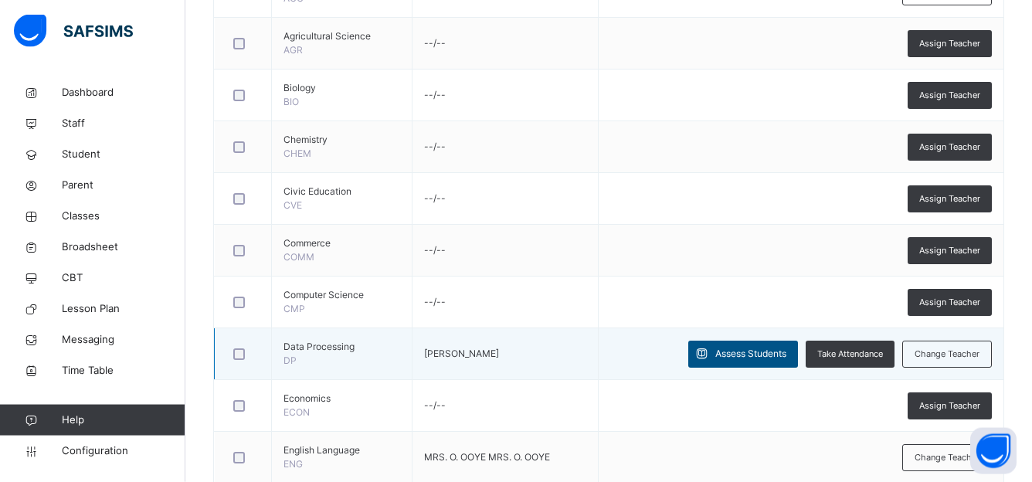
click at [734, 348] on span "Assess Students" at bounding box center [750, 354] width 71 height 14
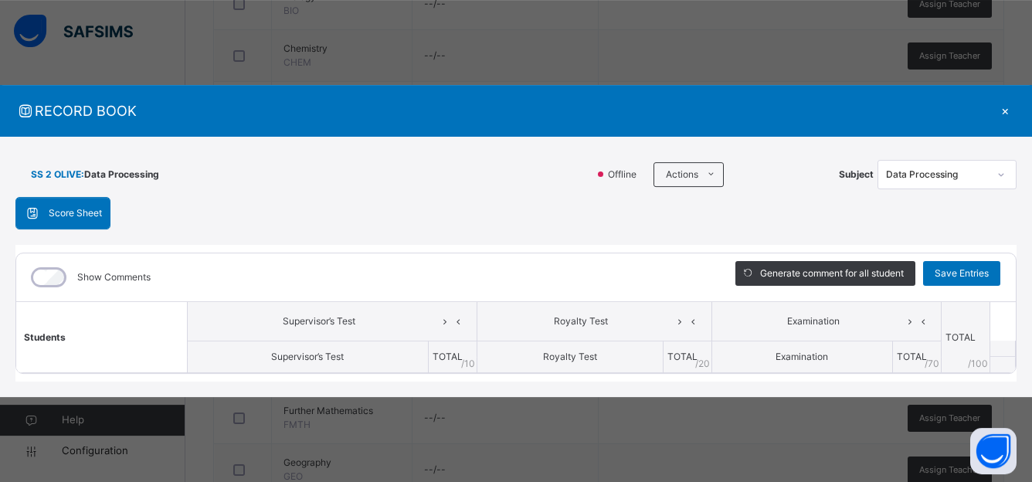
scroll to position [566, 0]
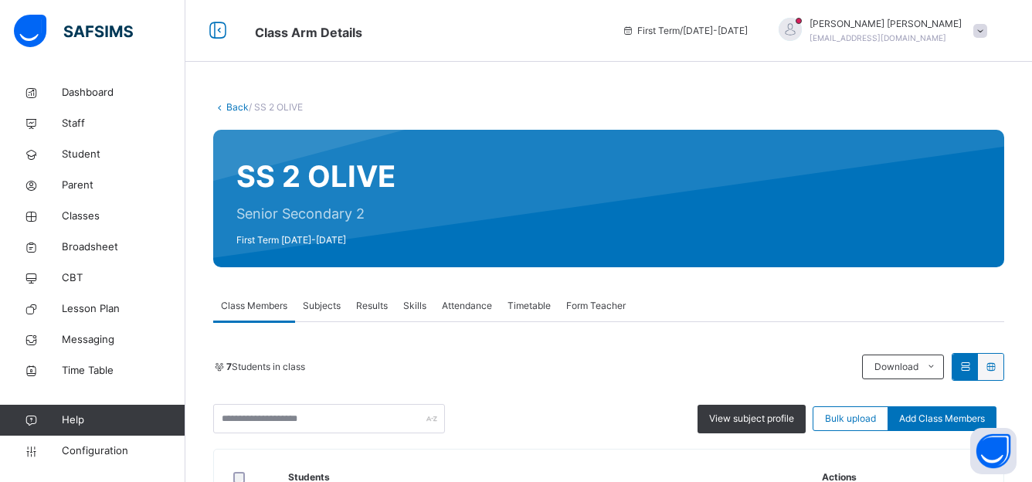
scroll to position [339, 0]
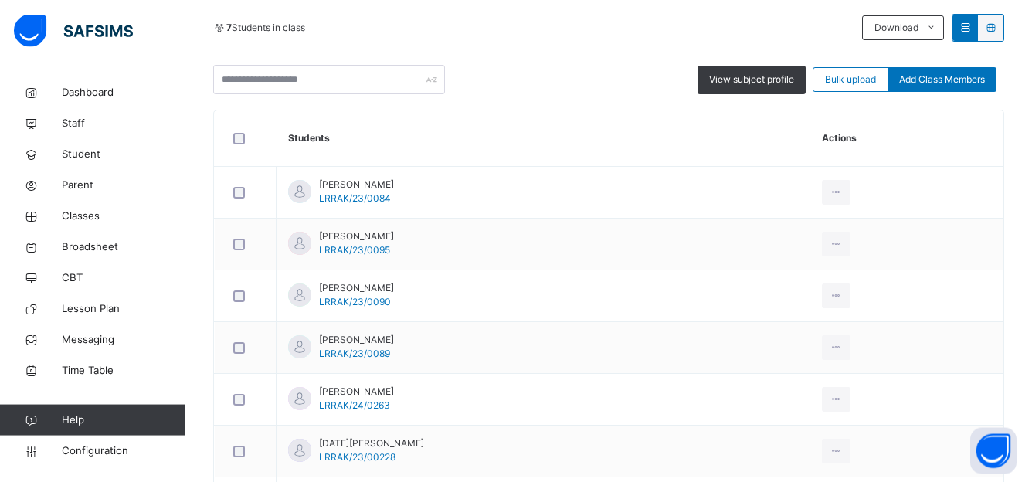
click at [1024, 159] on div "Back / SS 2 OLIVE SS 2 [PERSON_NAME] Secondary 2 First Term [DATE]-[DATE] Class…" at bounding box center [608, 176] width 847 height 876
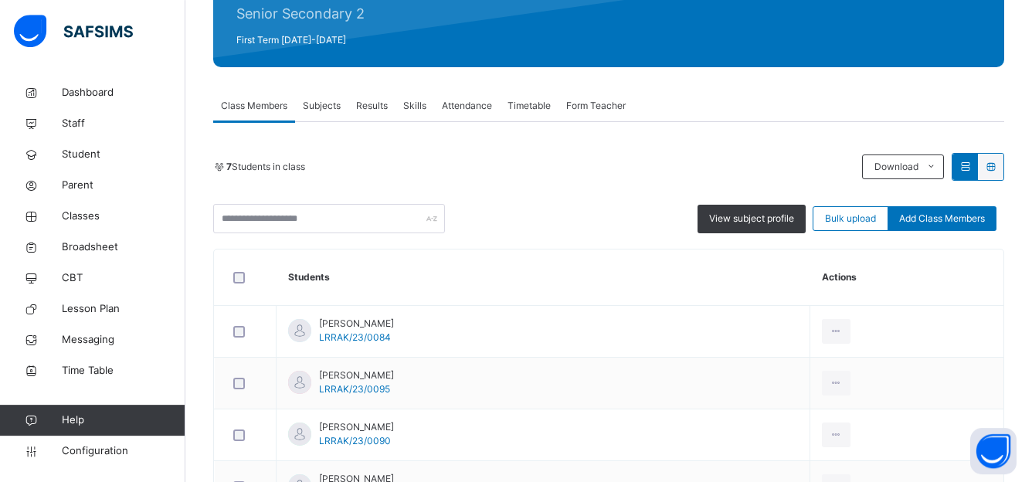
scroll to position [192, 0]
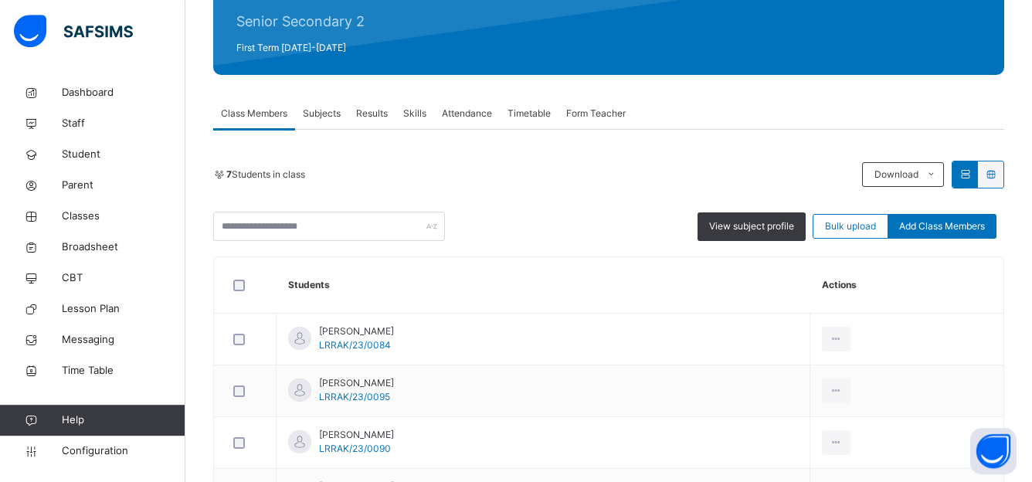
click at [331, 110] on span "Subjects" at bounding box center [322, 114] width 38 height 14
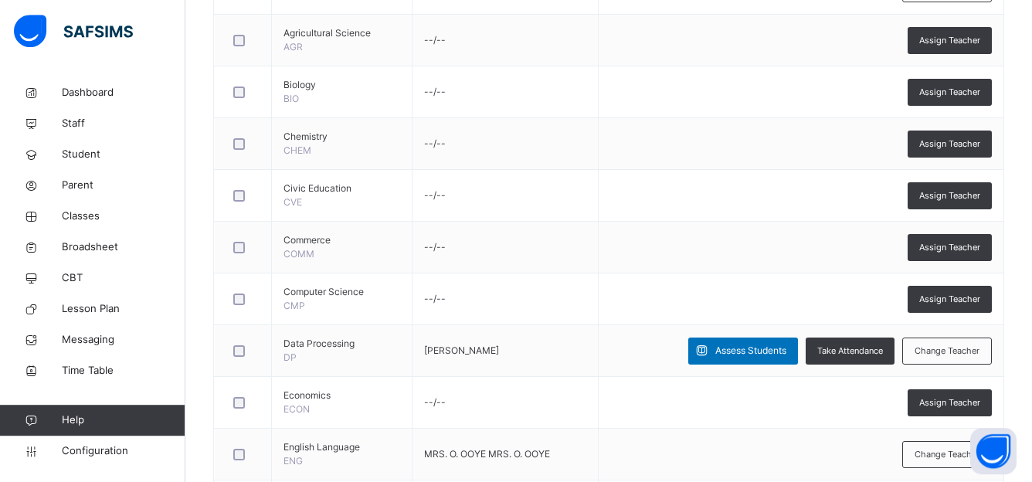
scroll to position [482, 0]
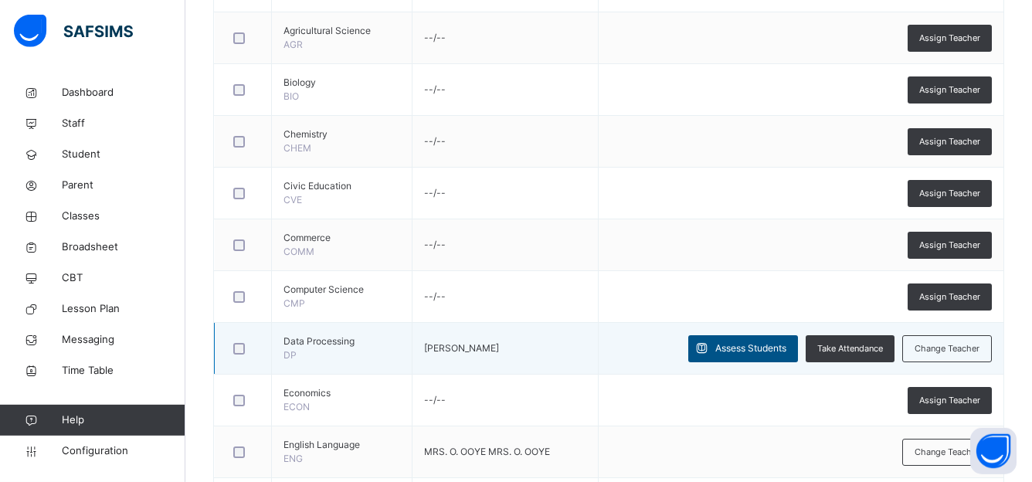
click at [746, 345] on span "Assess Students" at bounding box center [750, 348] width 71 height 14
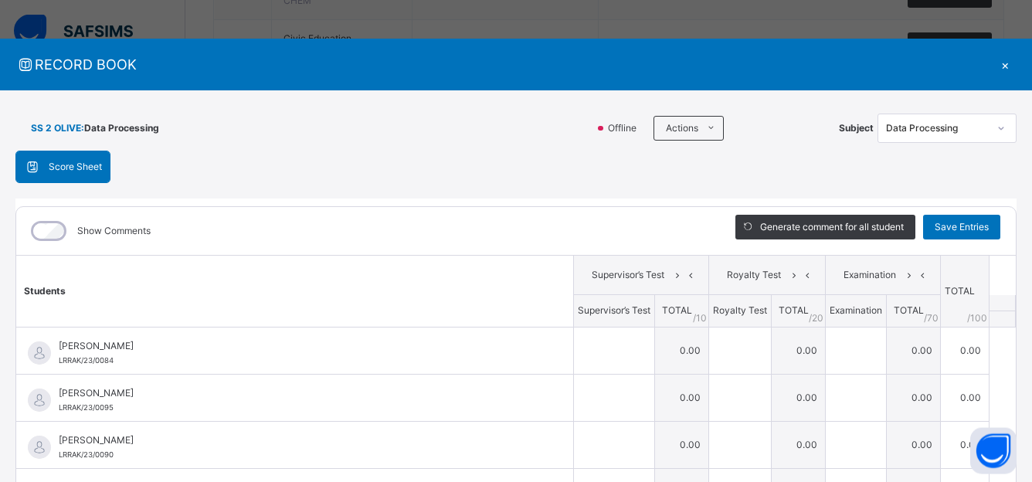
scroll to position [16, 0]
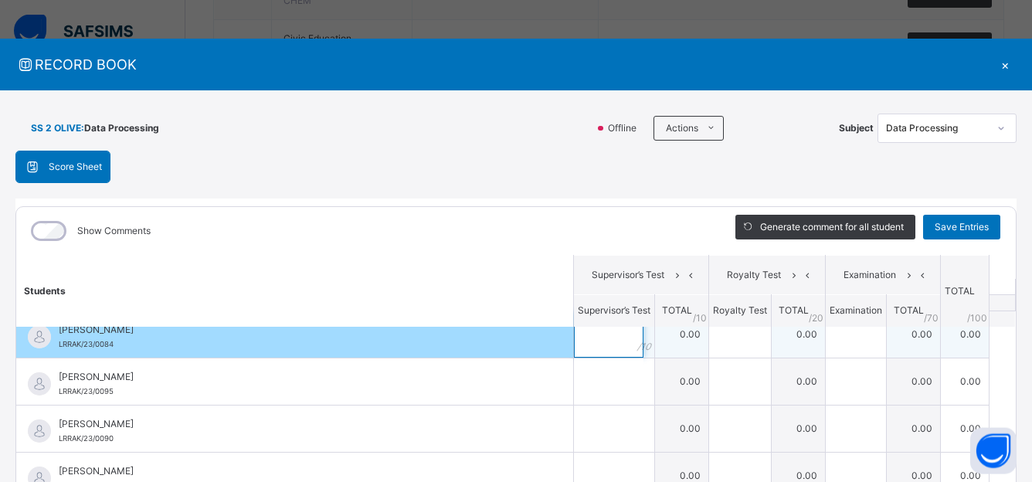
click at [586, 337] on input "text" at bounding box center [609, 334] width 70 height 46
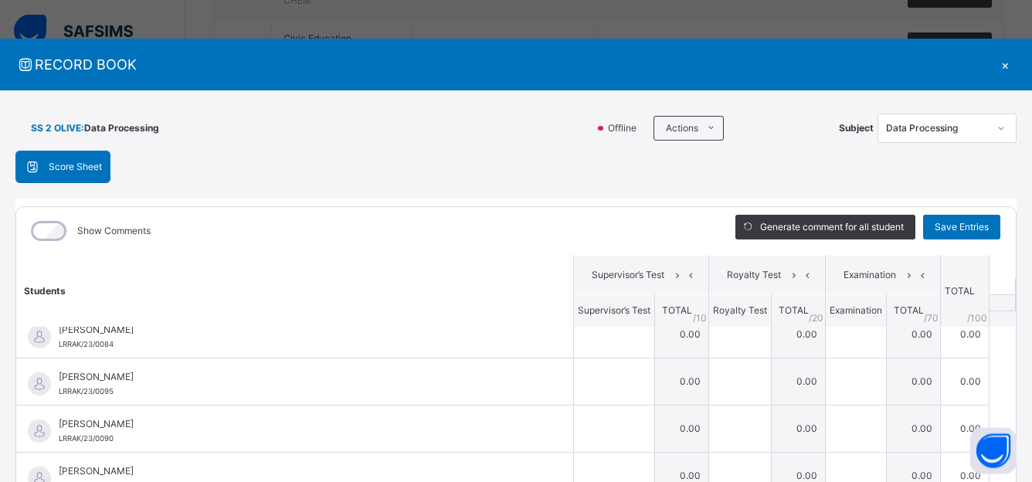
click at [996, 63] on div "×" at bounding box center [1005, 64] width 23 height 21
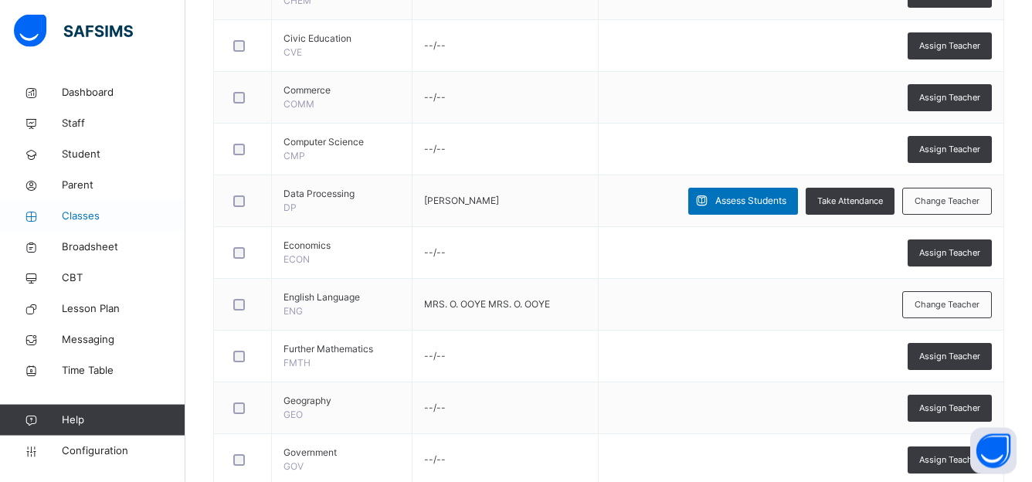
click at [66, 213] on span "Classes" at bounding box center [124, 216] width 124 height 15
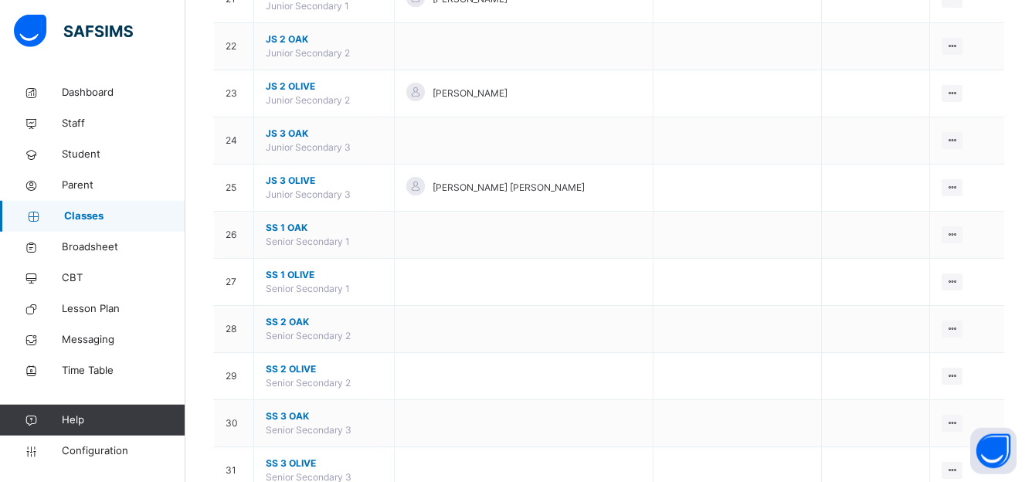
scroll to position [1157, 0]
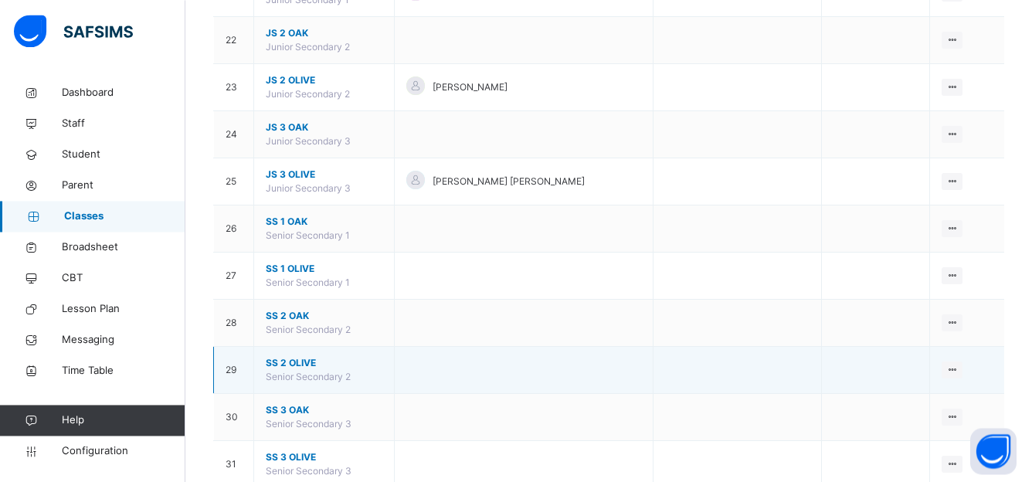
click at [310, 370] on span "SS 2 OLIVE" at bounding box center [324, 363] width 117 height 14
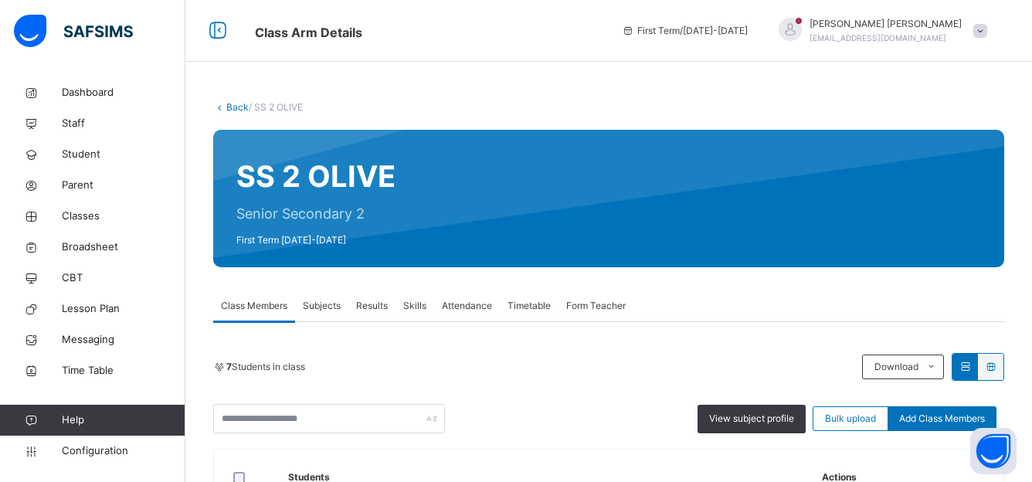
click at [317, 307] on span "Subjects" at bounding box center [322, 306] width 38 height 14
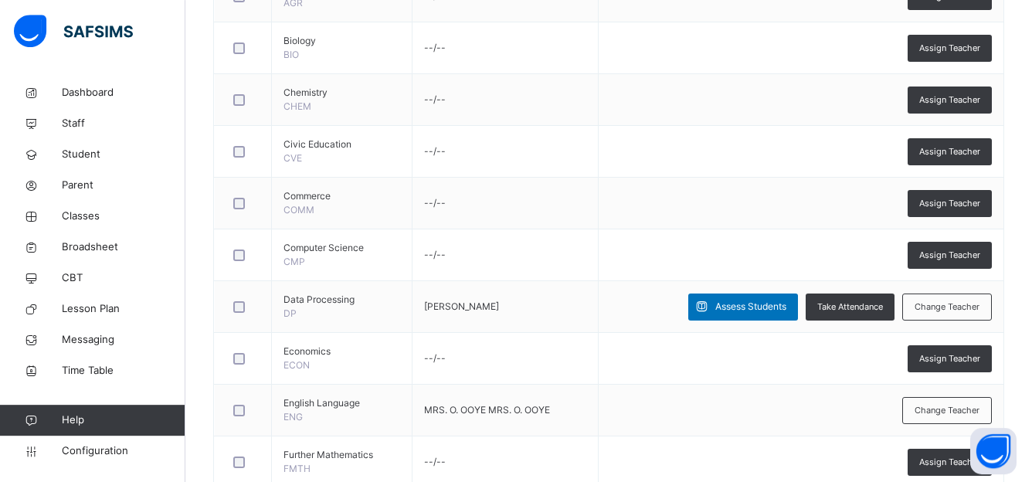
scroll to position [547, 0]
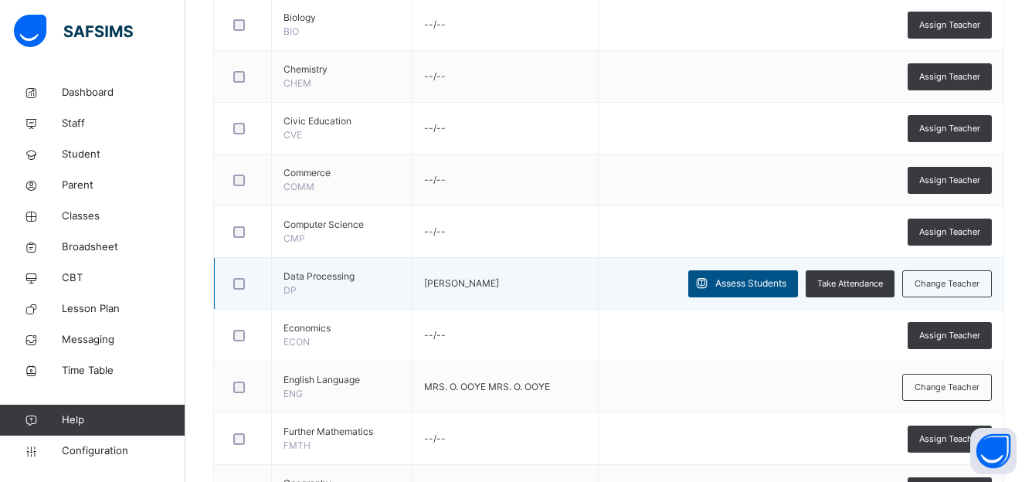
click at [755, 278] on span "Assess Students" at bounding box center [750, 284] width 71 height 14
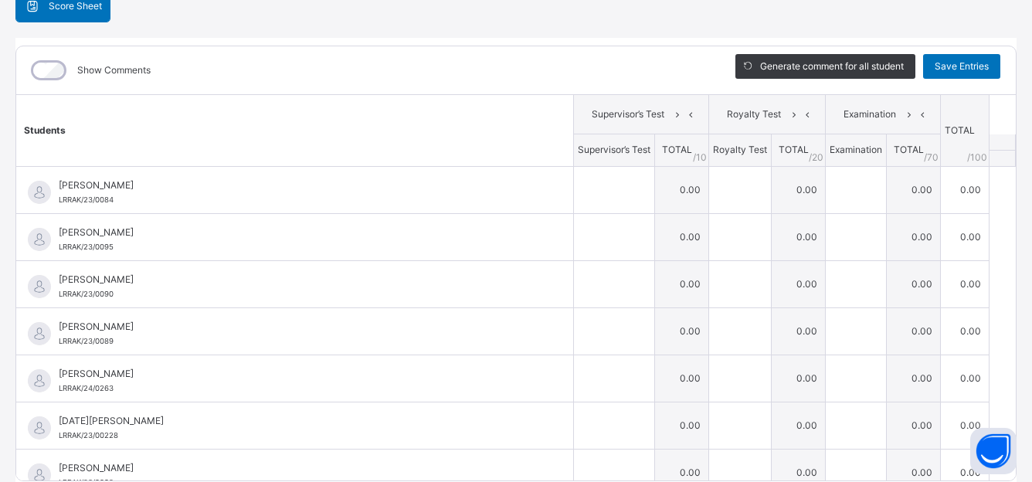
scroll to position [198, 0]
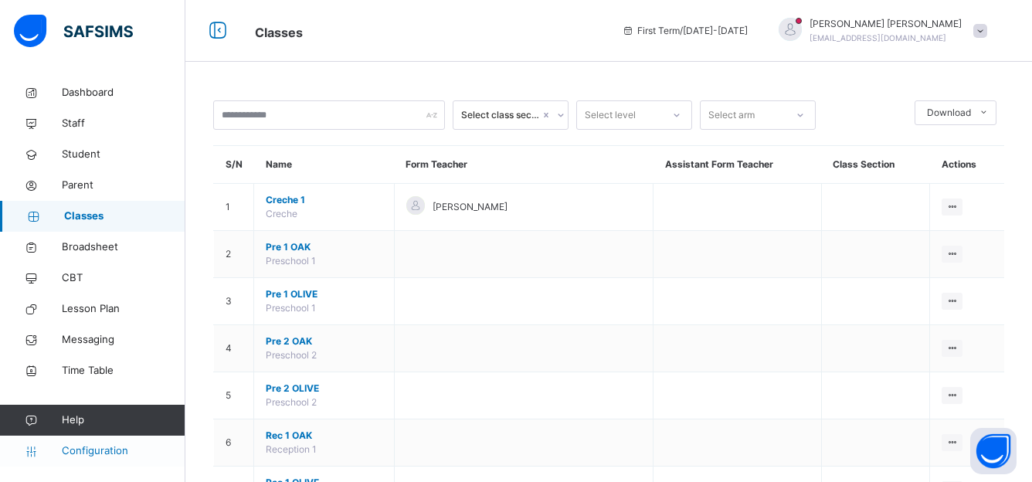
click at [97, 447] on span "Configuration" at bounding box center [123, 450] width 123 height 15
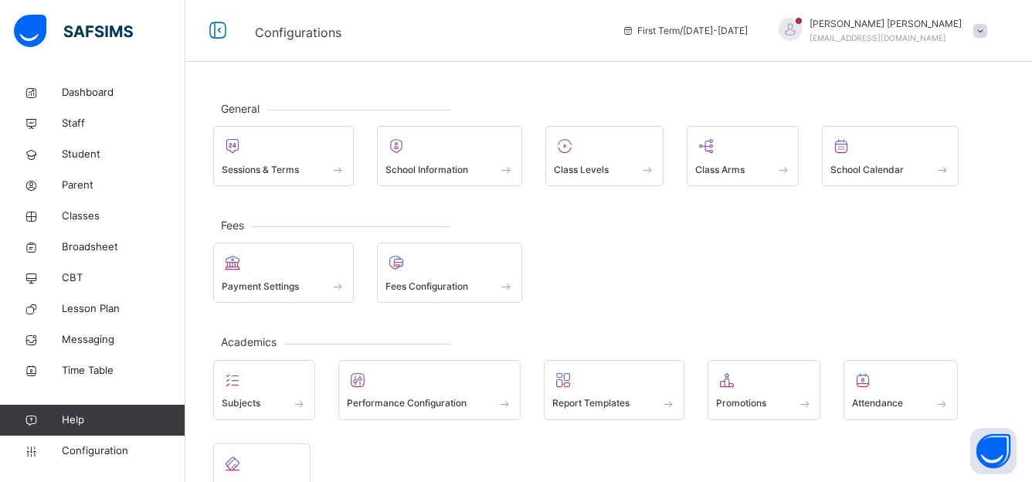
click at [182, 413] on link "Help" at bounding box center [92, 420] width 185 height 31
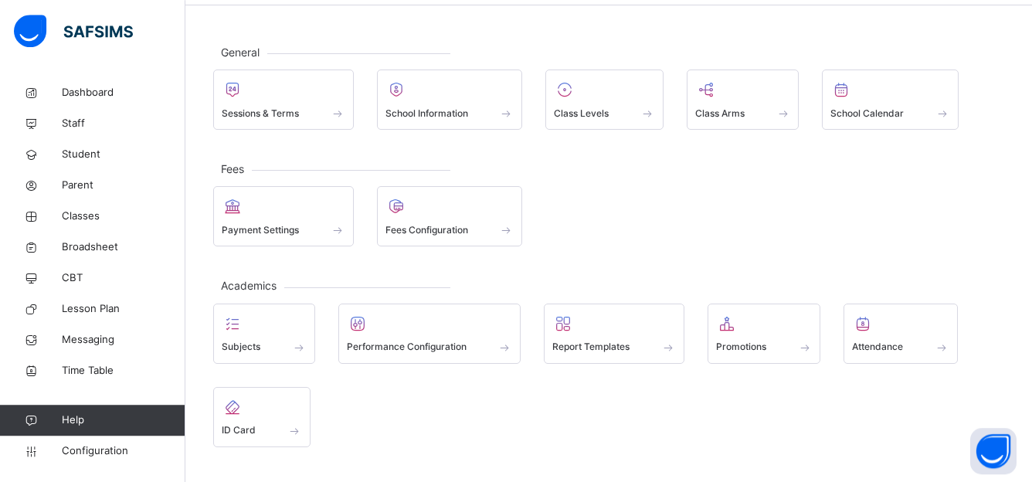
scroll to position [52, 0]
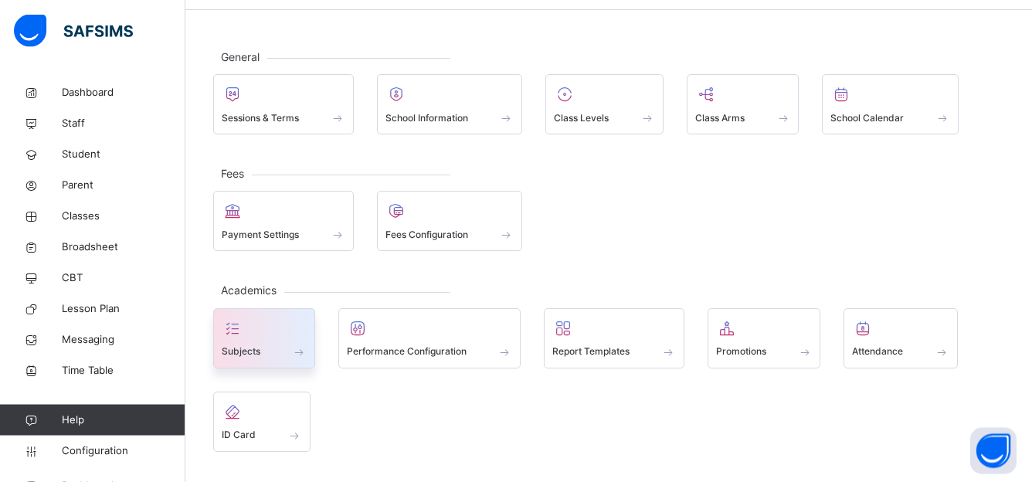
click at [250, 345] on span "Subjects" at bounding box center [241, 352] width 39 height 14
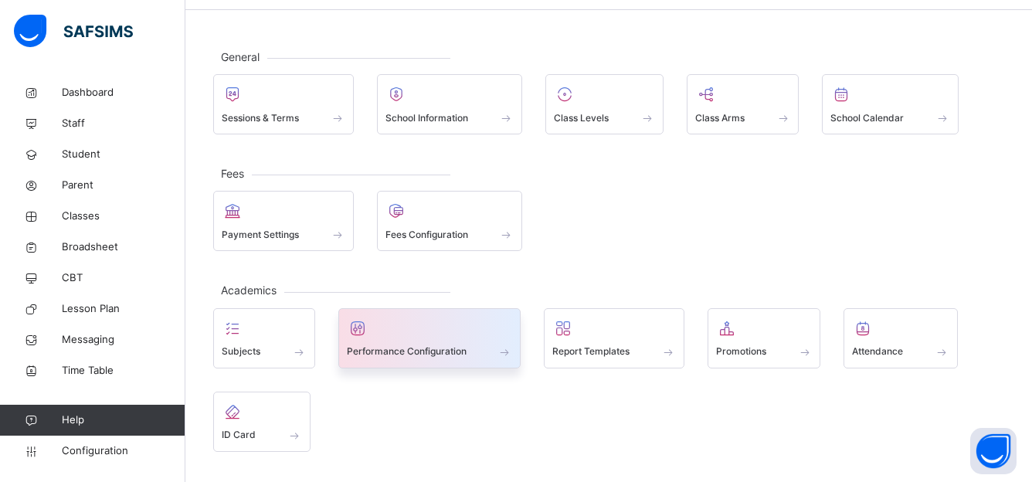
click at [392, 338] on div at bounding box center [430, 328] width 166 height 23
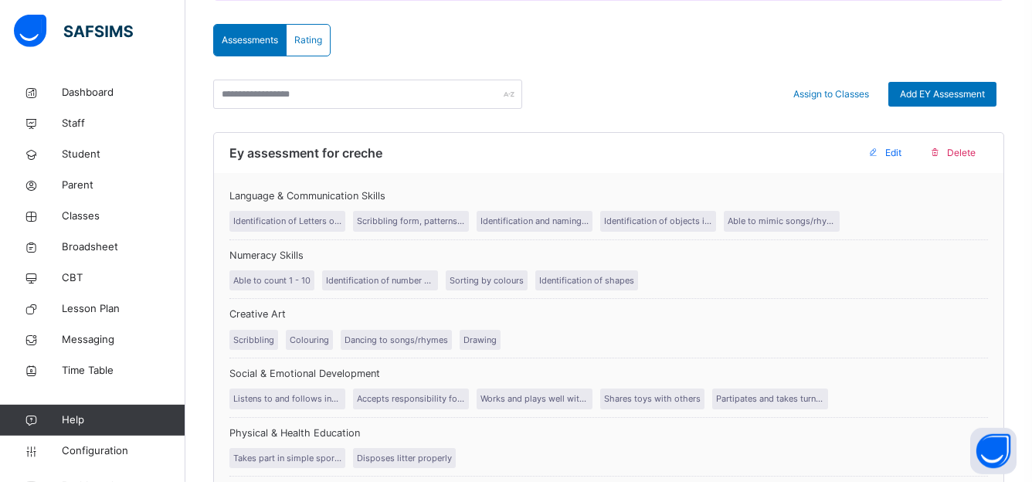
scroll to position [298, 0]
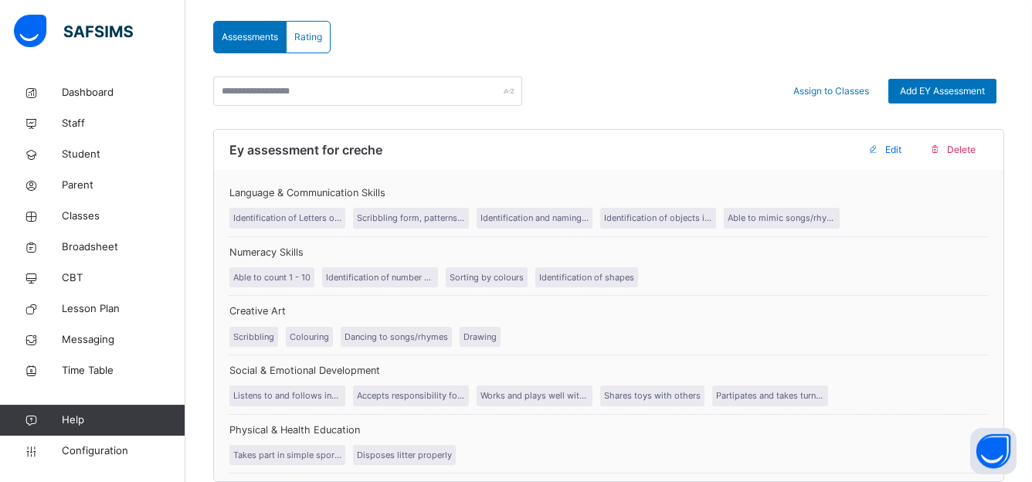
click at [311, 43] on span "Rating" at bounding box center [308, 37] width 28 height 14
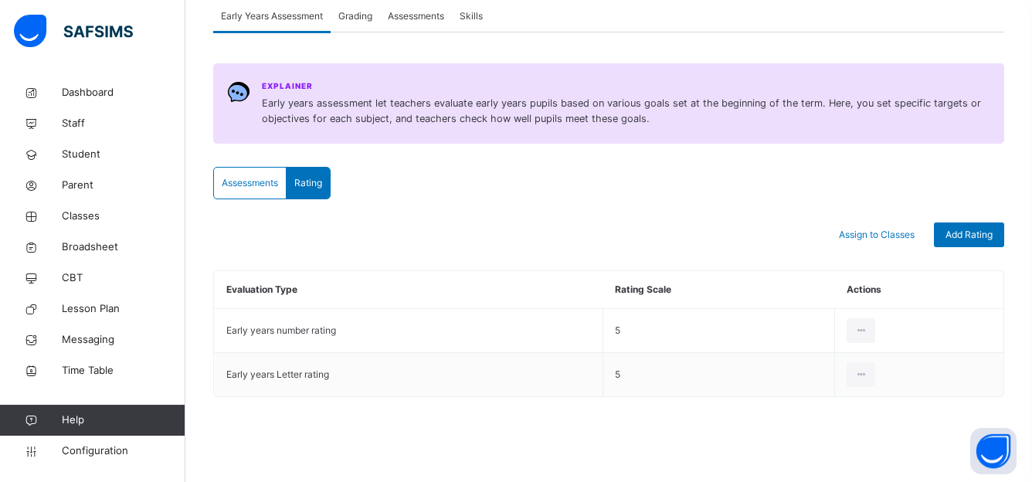
scroll to position [152, 0]
click at [348, 11] on span "Grading" at bounding box center [355, 16] width 34 height 14
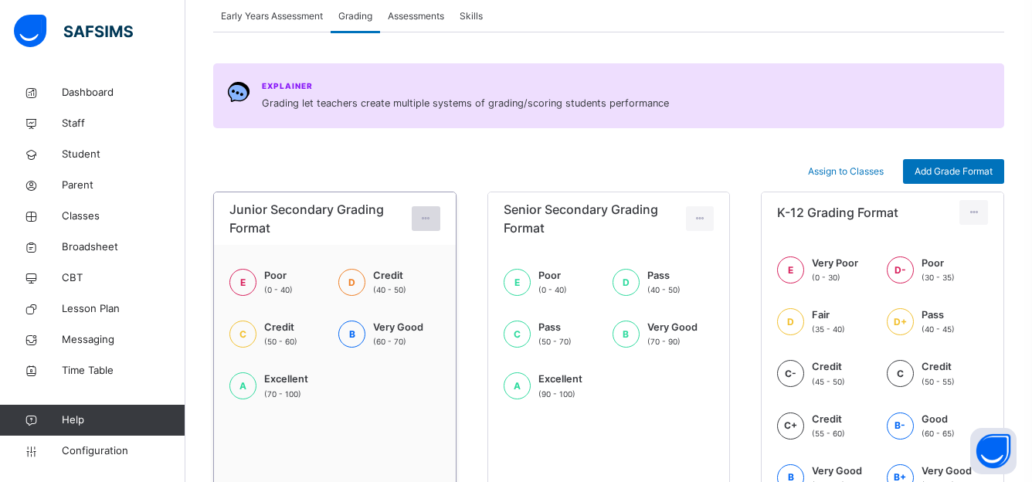
click at [437, 217] on div at bounding box center [426, 218] width 29 height 25
click at [923, 178] on div "Add Grade Format" at bounding box center [953, 171] width 101 height 25
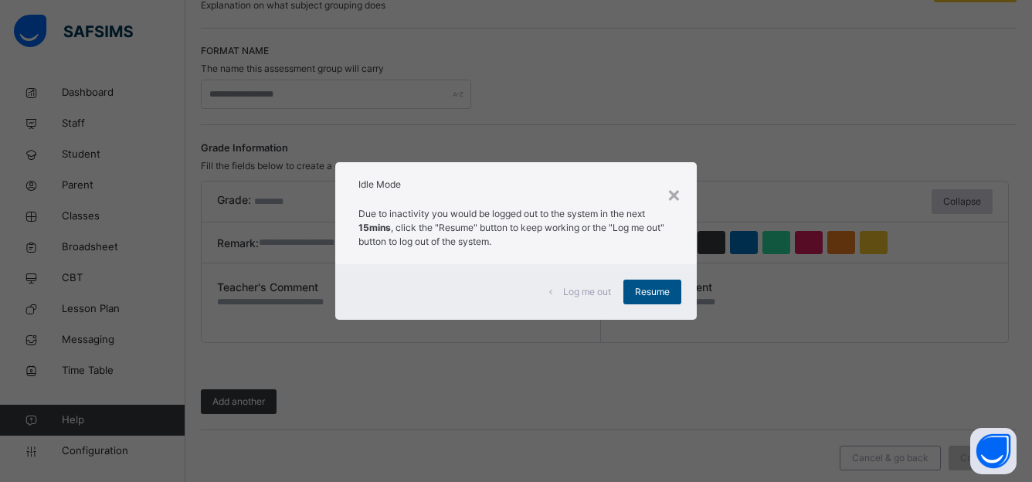
click at [643, 294] on span "Resume" at bounding box center [652, 292] width 35 height 14
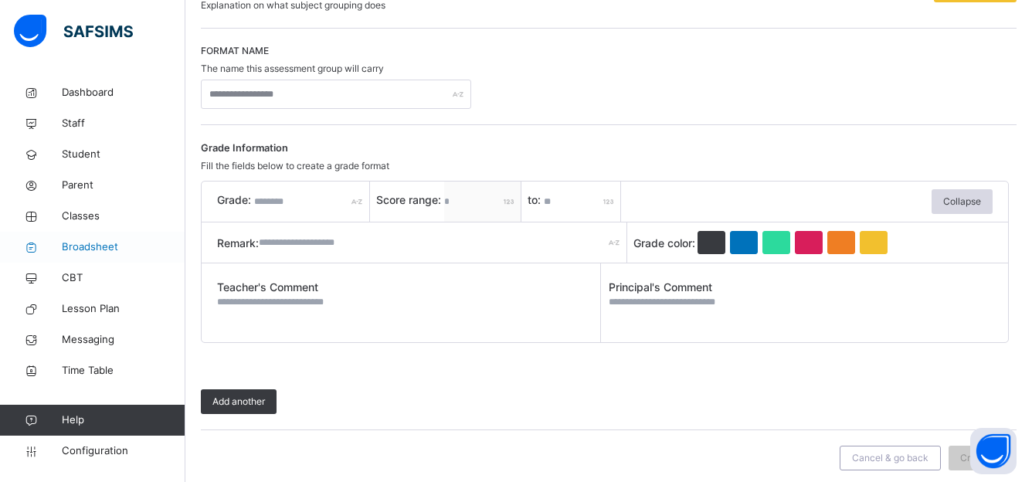
click at [82, 249] on span "Broadsheet" at bounding box center [124, 246] width 124 height 15
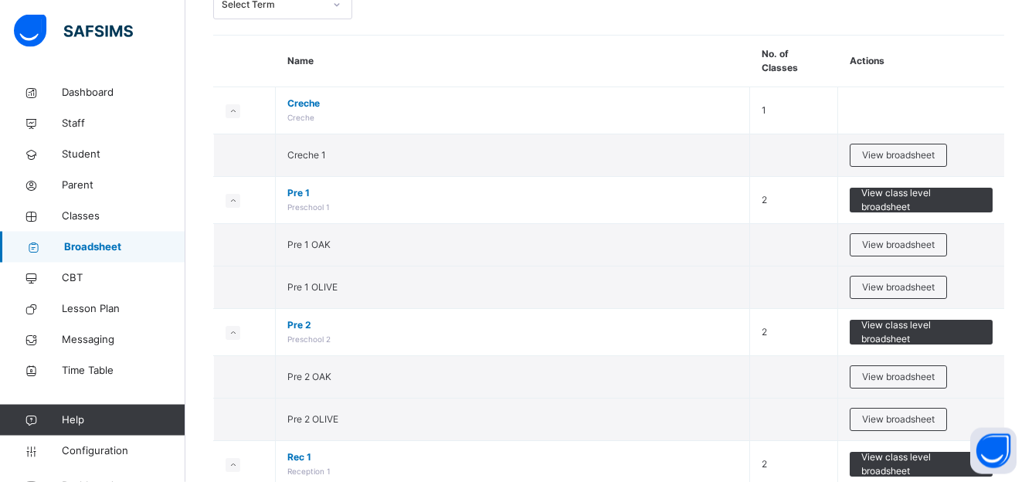
scroll to position [114, 0]
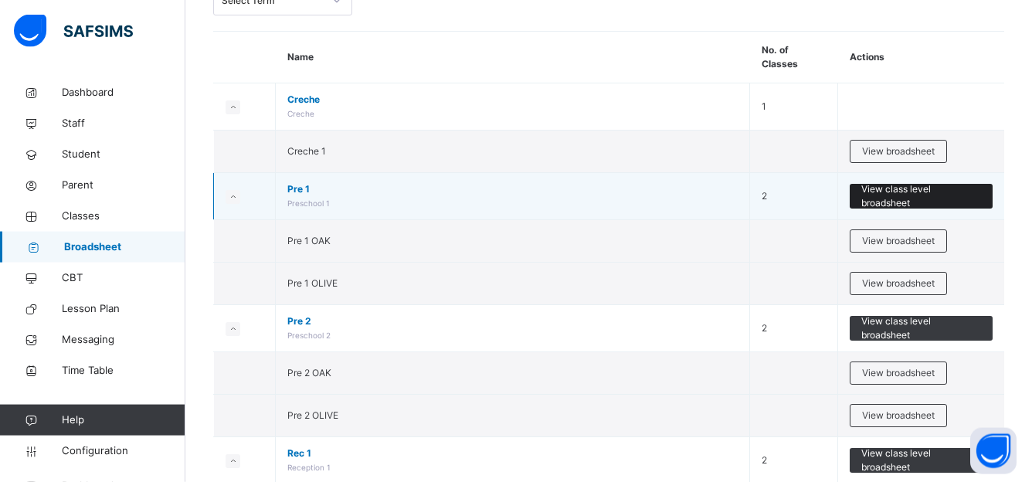
click at [919, 182] on span "View class level broadsheet" at bounding box center [921, 196] width 120 height 28
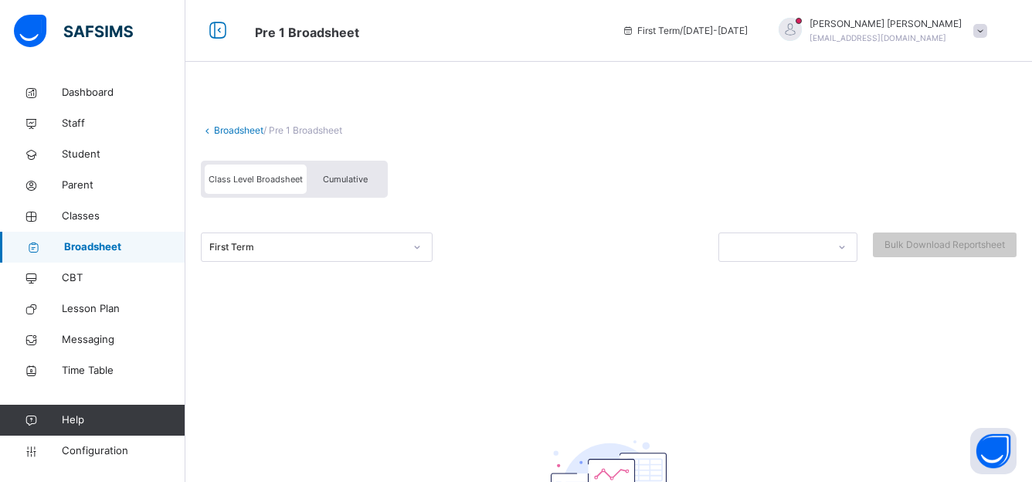
click at [350, 185] on div "Cumulative" at bounding box center [345, 179] width 77 height 29
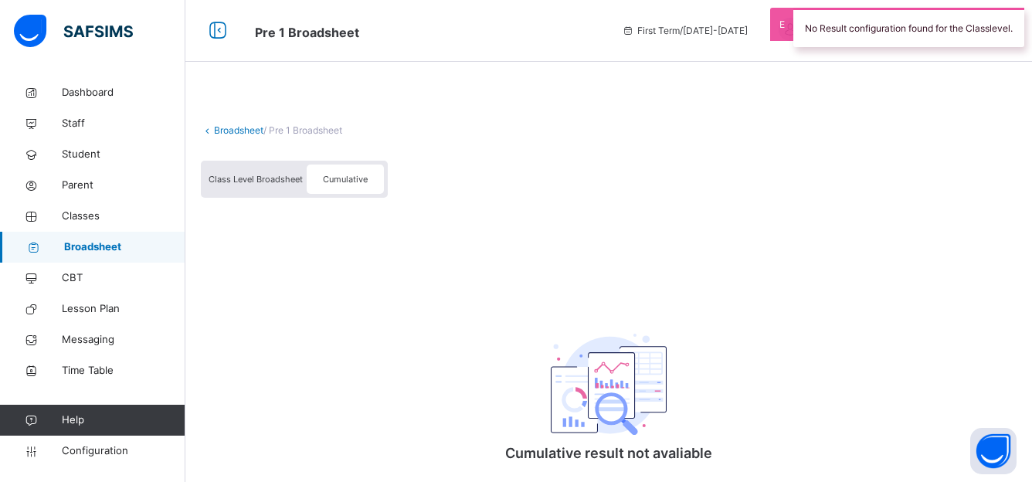
click at [255, 182] on span "Class Level Broadsheet" at bounding box center [256, 179] width 94 height 11
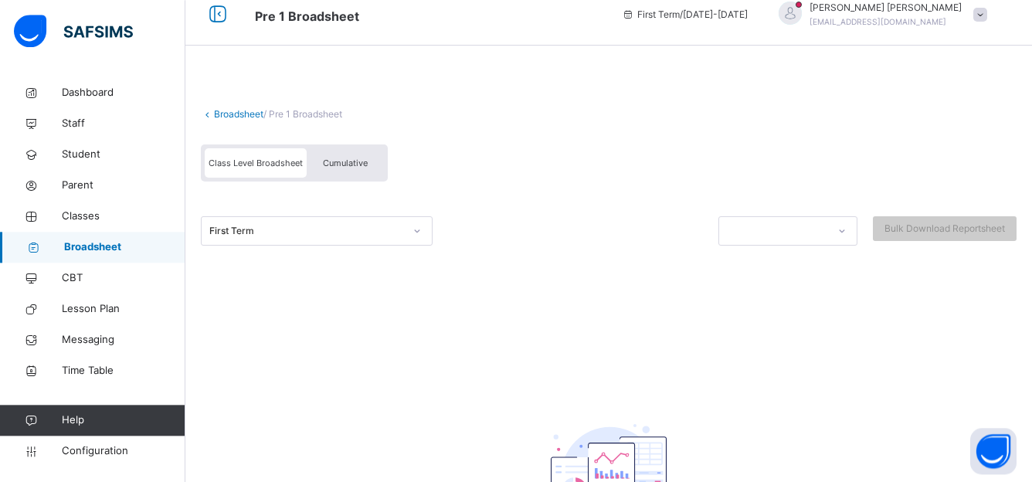
scroll to position [12, 0]
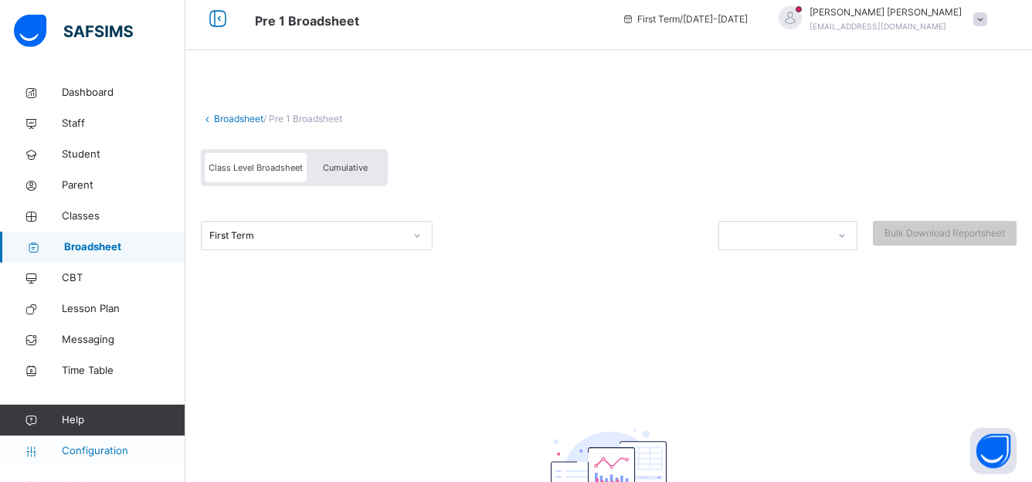
click at [85, 454] on span "Configuration" at bounding box center [123, 450] width 123 height 15
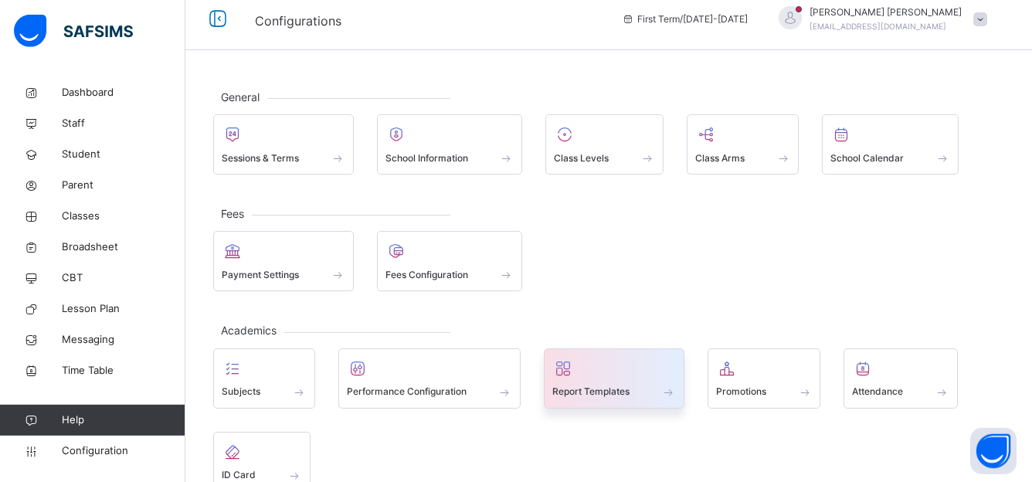
click at [604, 399] on div "Report Templates" at bounding box center [614, 392] width 124 height 16
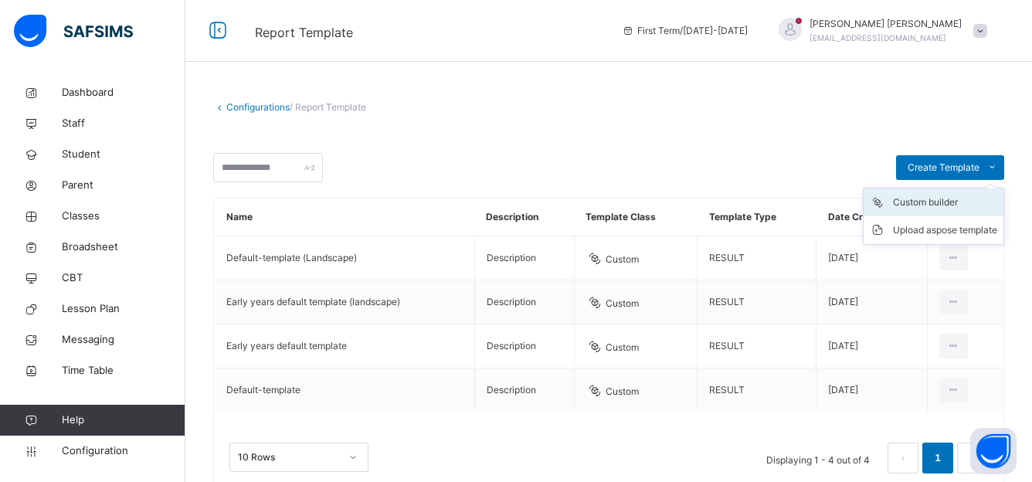
click at [949, 201] on div "Custom builder" at bounding box center [945, 202] width 104 height 15
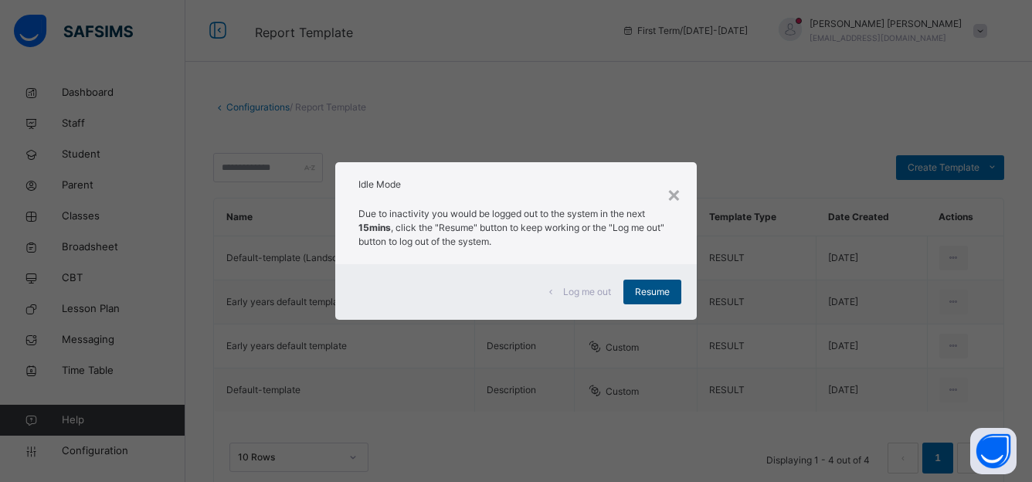
click at [647, 288] on span "Resume" at bounding box center [652, 292] width 35 height 14
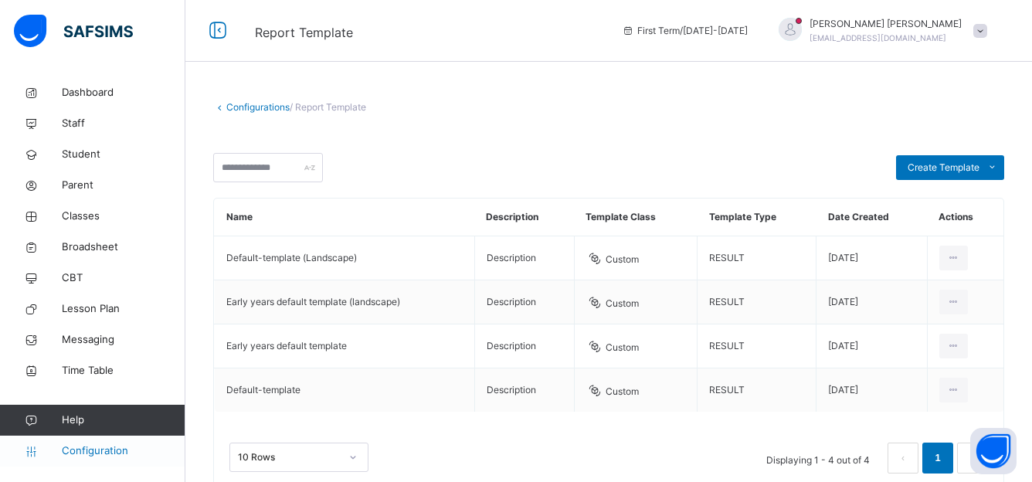
click at [98, 443] on link "Configuration" at bounding box center [92, 451] width 185 height 31
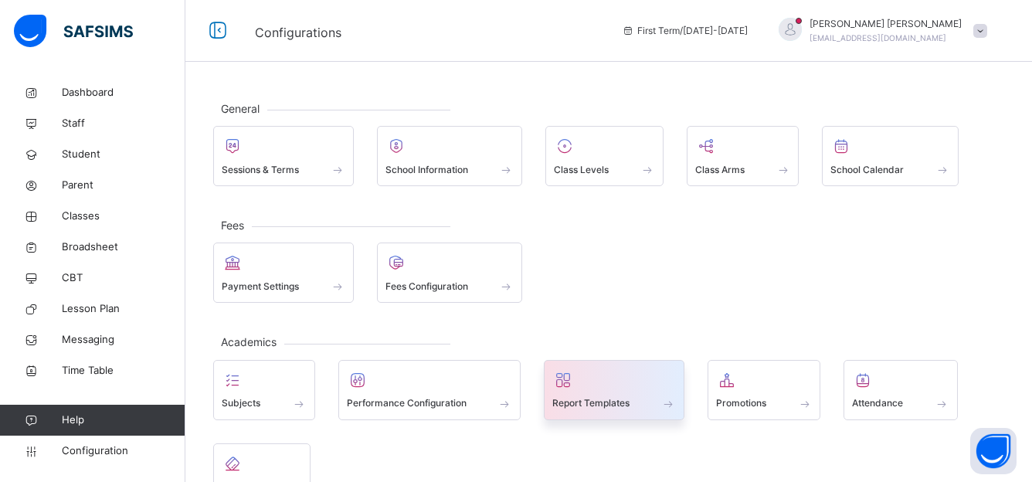
click at [597, 407] on span "Report Templates" at bounding box center [590, 403] width 77 height 14
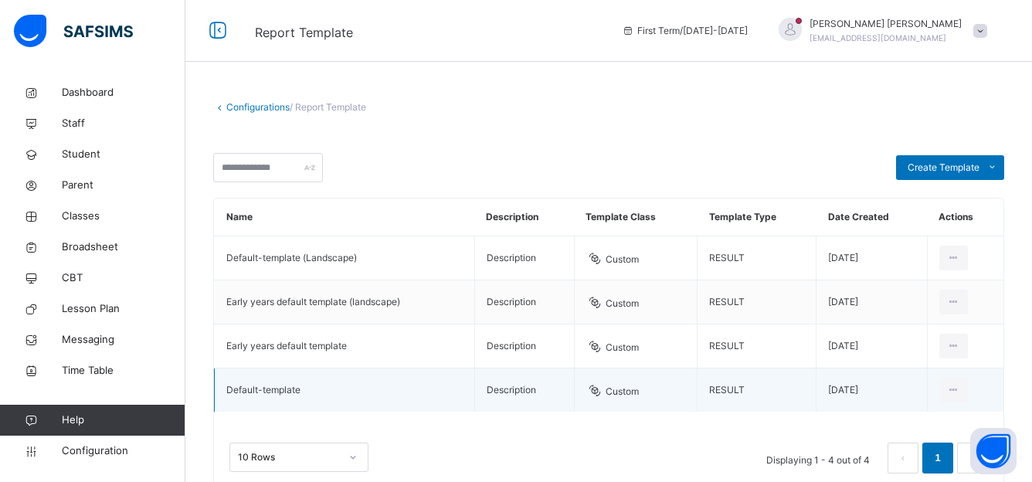
click at [309, 387] on td "Default-template" at bounding box center [345, 391] width 260 height 44
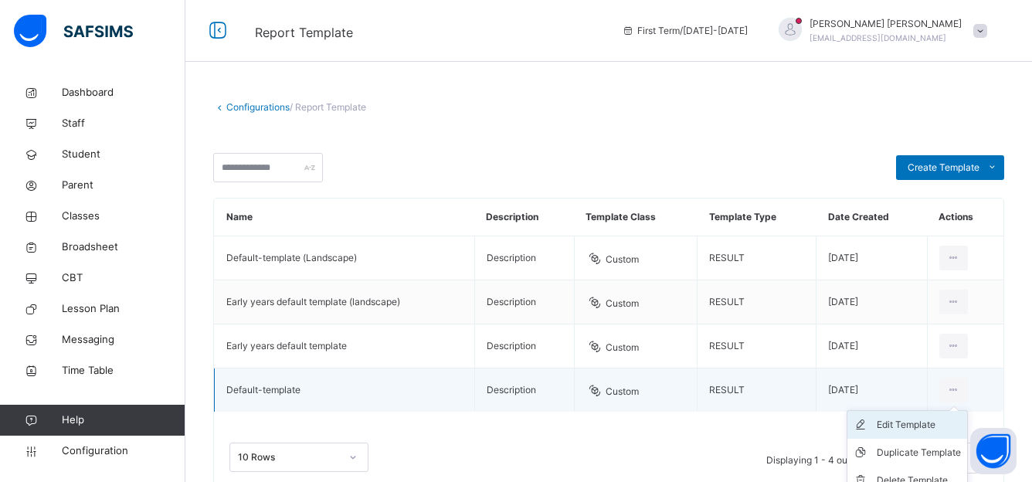
click at [926, 427] on div "Edit Template" at bounding box center [919, 424] width 84 height 15
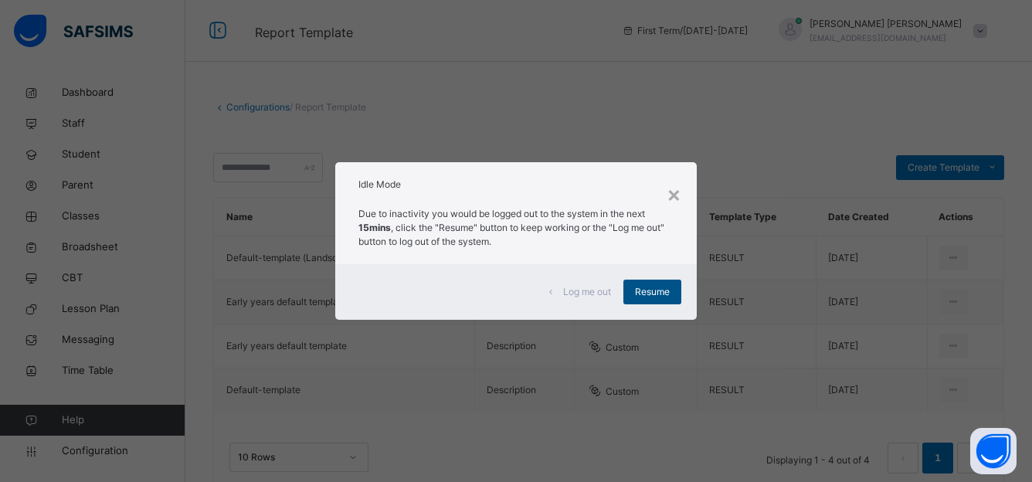
click at [637, 298] on span "Resume" at bounding box center [652, 292] width 35 height 14
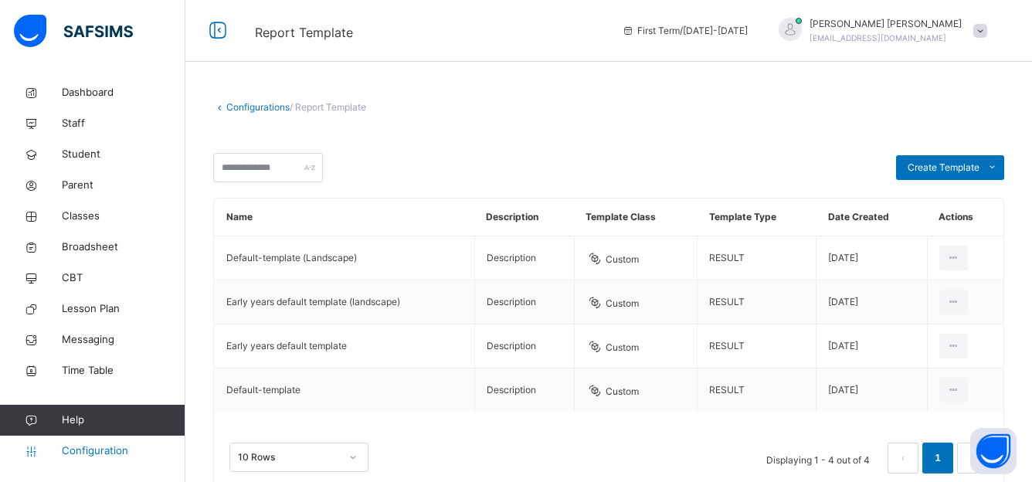
click at [80, 454] on span "Configuration" at bounding box center [123, 450] width 123 height 15
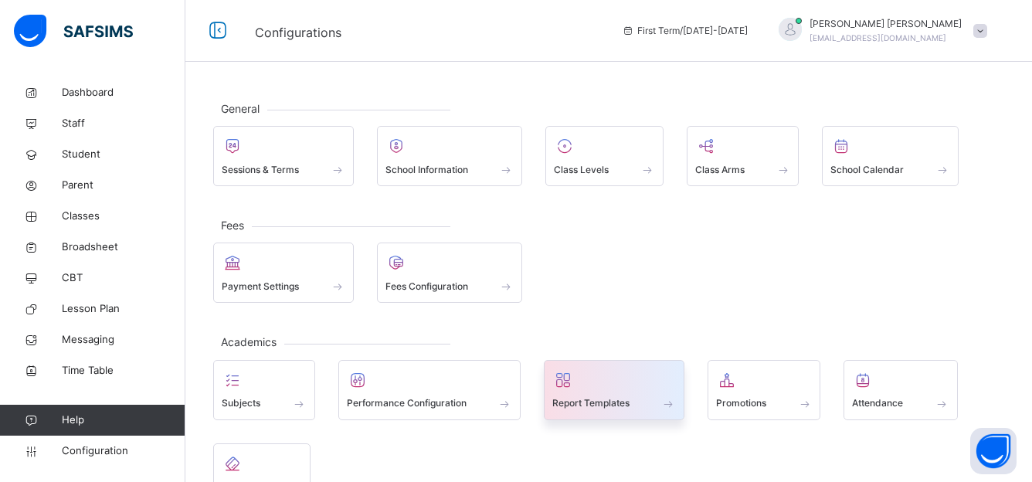
click at [569, 406] on span "Report Templates" at bounding box center [590, 403] width 77 height 14
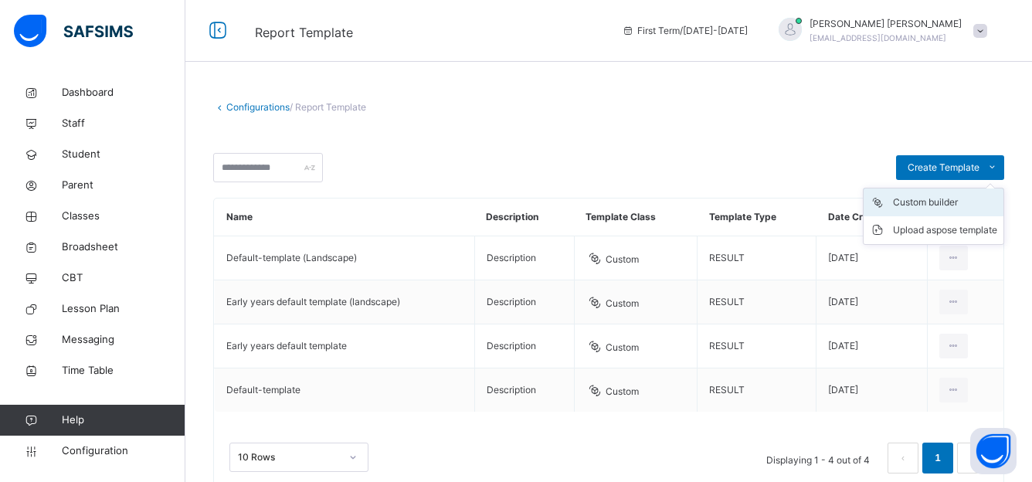
click at [933, 199] on div "Custom builder" at bounding box center [945, 202] width 104 height 15
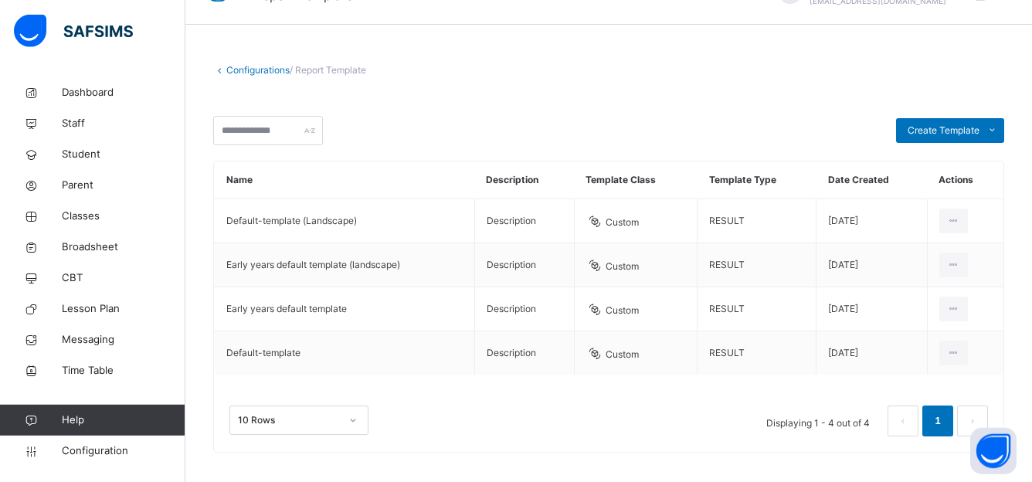
scroll to position [46, 0]
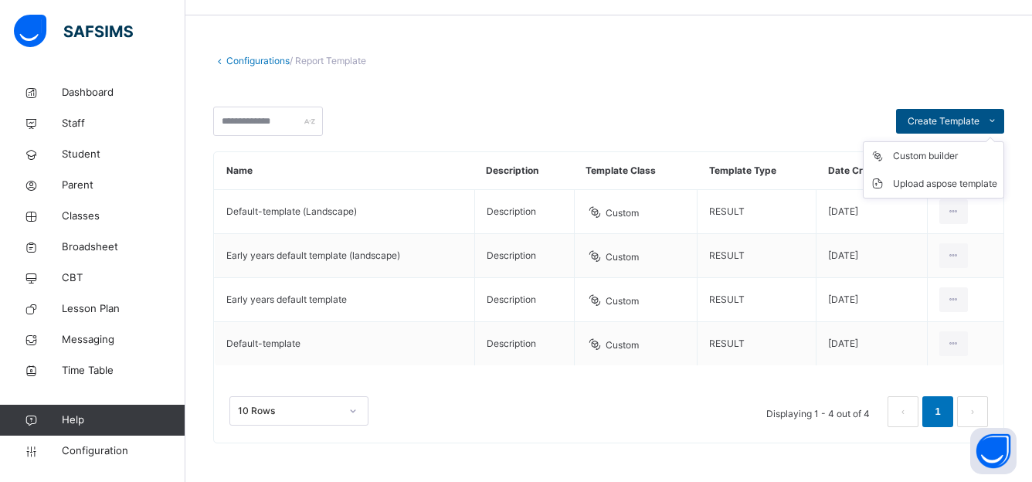
click at [949, 114] on div "Create Template" at bounding box center [950, 121] width 108 height 25
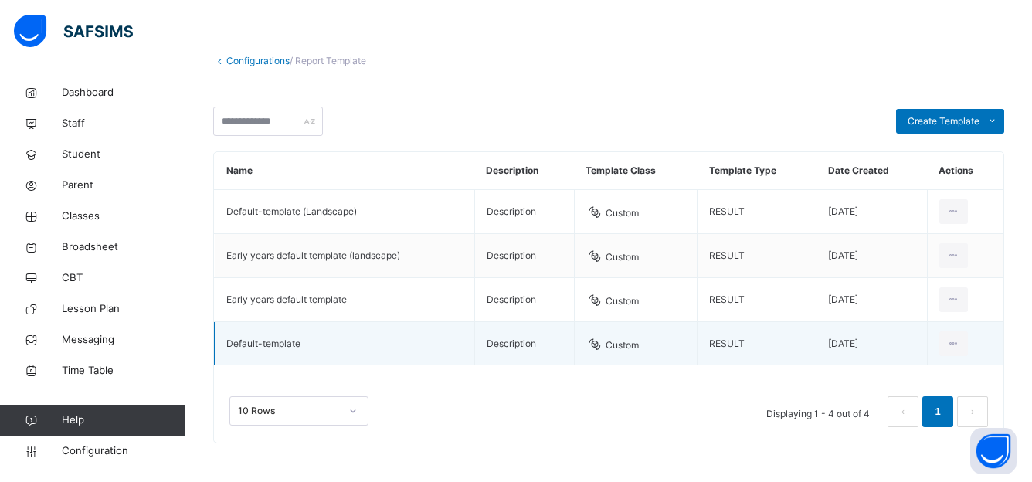
click at [289, 339] on td "Default-template" at bounding box center [345, 344] width 260 height 44
click at [483, 348] on td "Description" at bounding box center [524, 344] width 100 height 44
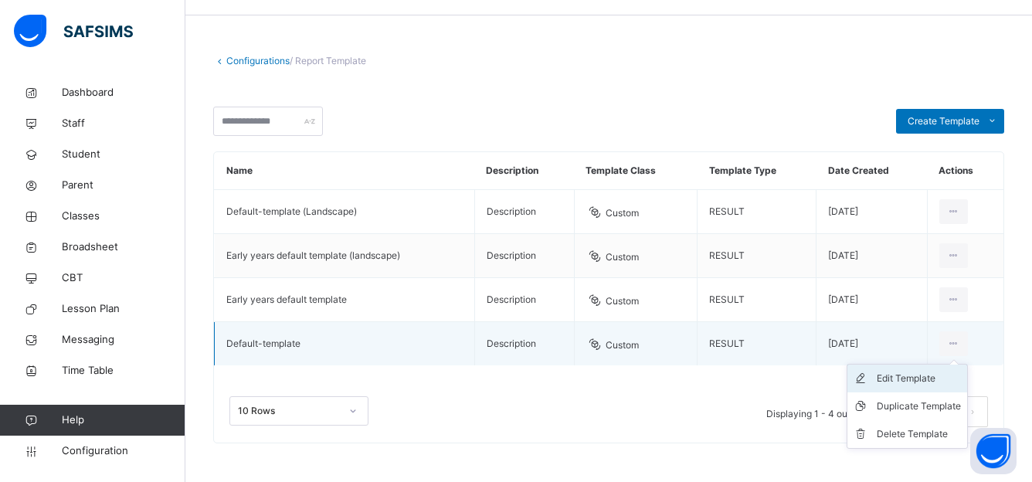
click at [916, 386] on li "Edit Template" at bounding box center [908, 379] width 120 height 28
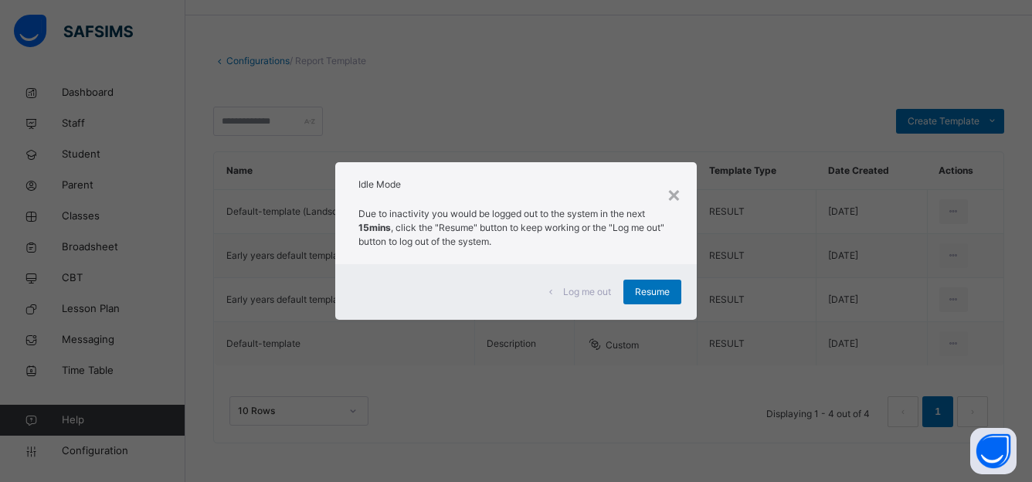
click at [668, 372] on div "× Idle Mode Due to inactivity you would be logged out to the system in the next…" at bounding box center [516, 241] width 1032 height 482
click at [661, 291] on span "Resume" at bounding box center [652, 292] width 35 height 14
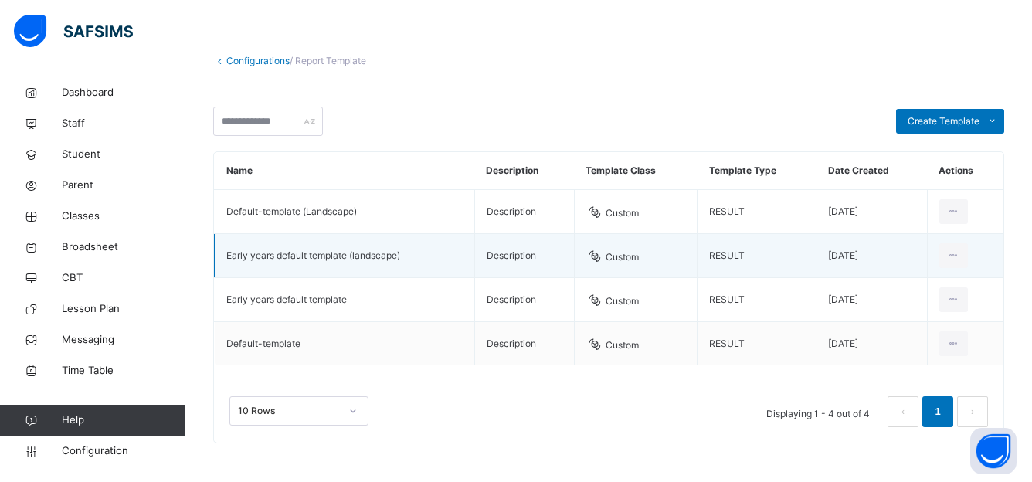
click at [530, 260] on td "Description" at bounding box center [524, 256] width 100 height 44
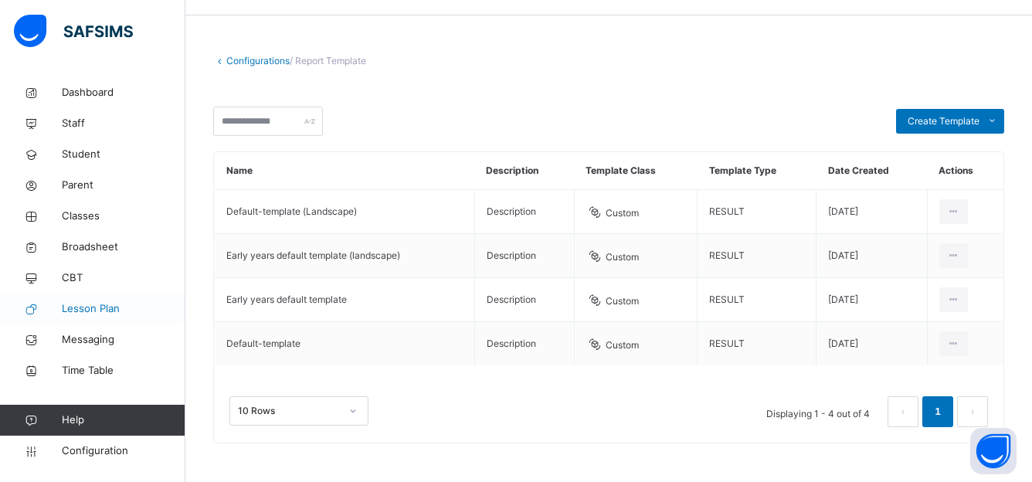
click at [106, 307] on span "Lesson Plan" at bounding box center [124, 308] width 124 height 15
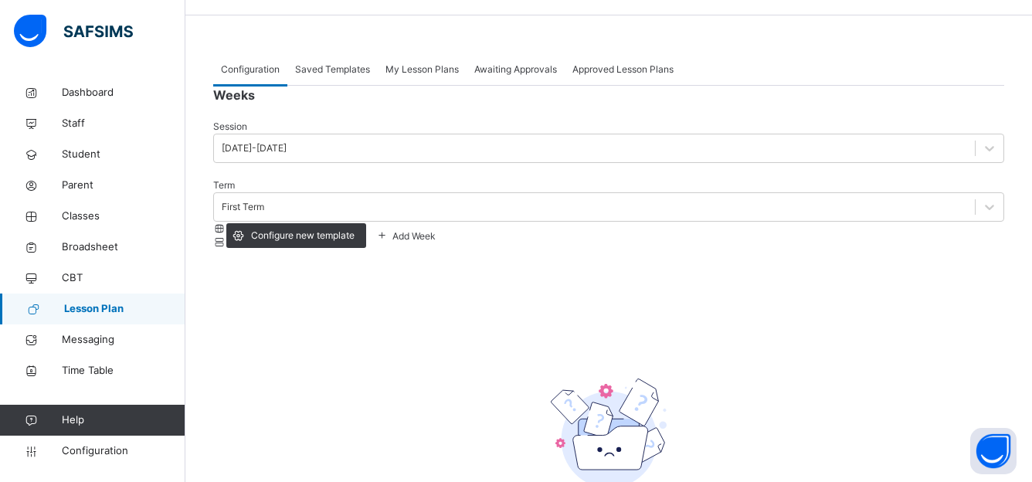
click at [436, 230] on span "Add Week" at bounding box center [413, 236] width 46 height 12
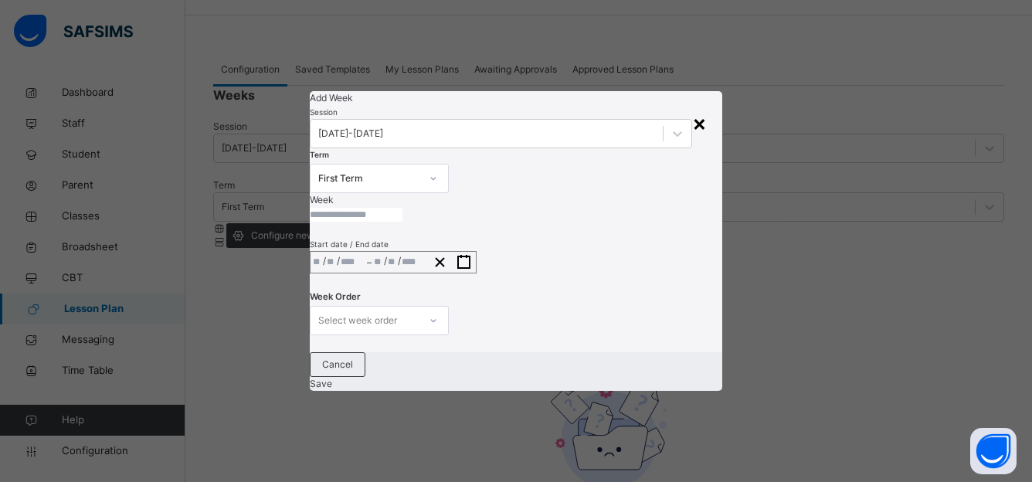
click at [692, 107] on div "×" at bounding box center [699, 123] width 15 height 32
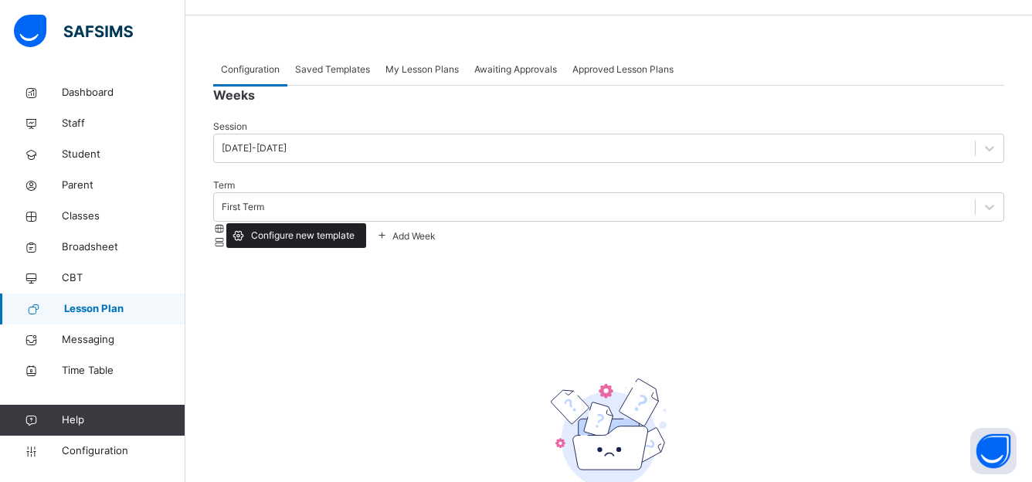
click at [355, 229] on span "Configure new template" at bounding box center [303, 236] width 104 height 14
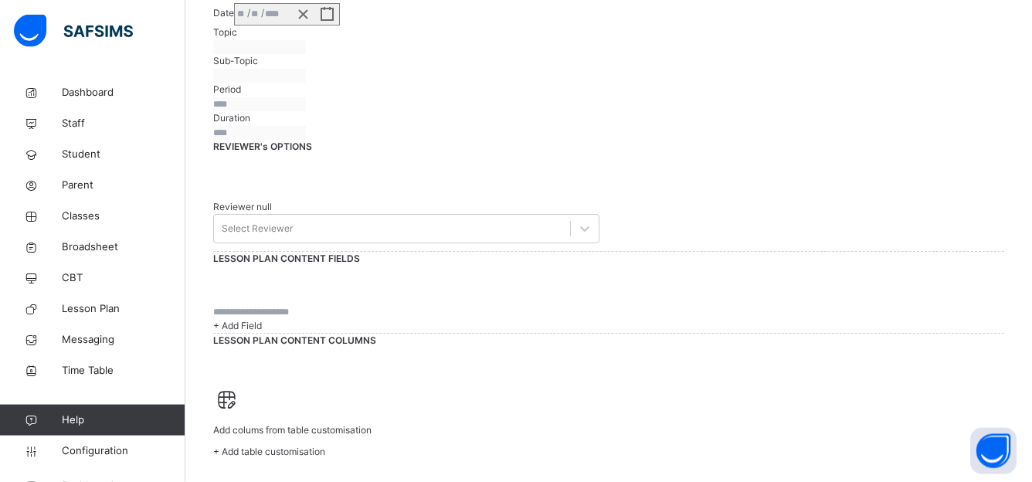
scroll to position [553, 0]
click at [219, 284] on div "LESSON PLAN CONTENT FIELDS + Add Field" at bounding box center [608, 292] width 791 height 81
click at [114, 352] on link "Messaging" at bounding box center [92, 339] width 185 height 31
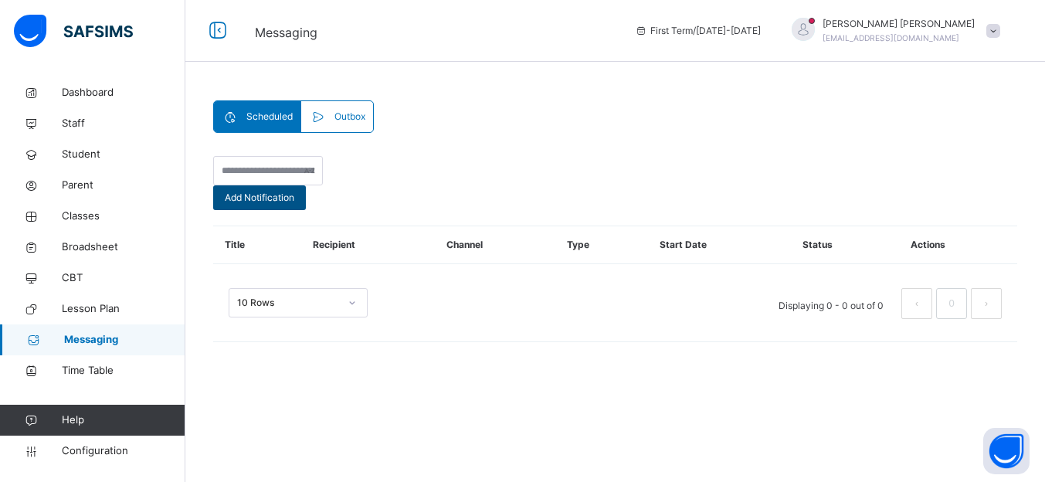
click at [294, 193] on span "Add Notification" at bounding box center [260, 198] width 70 height 14
select select "*"
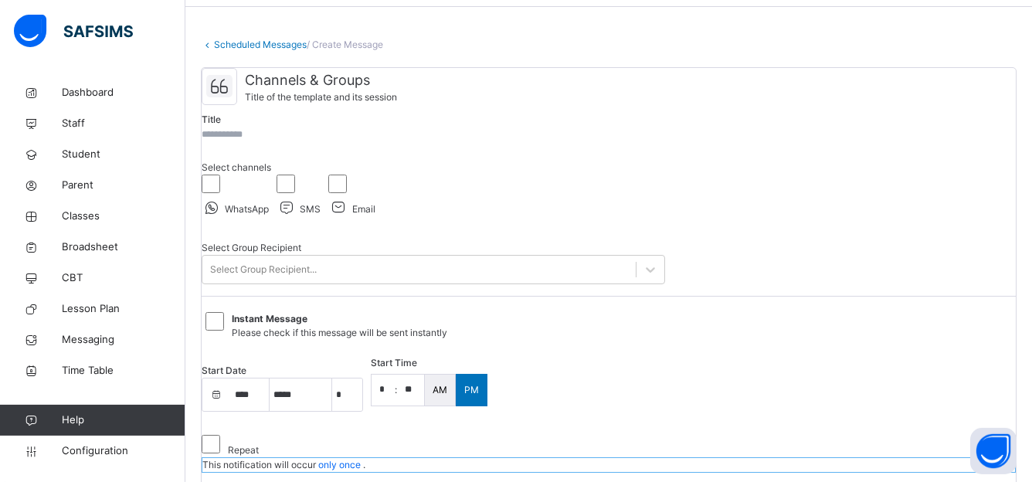
scroll to position [49, 0]
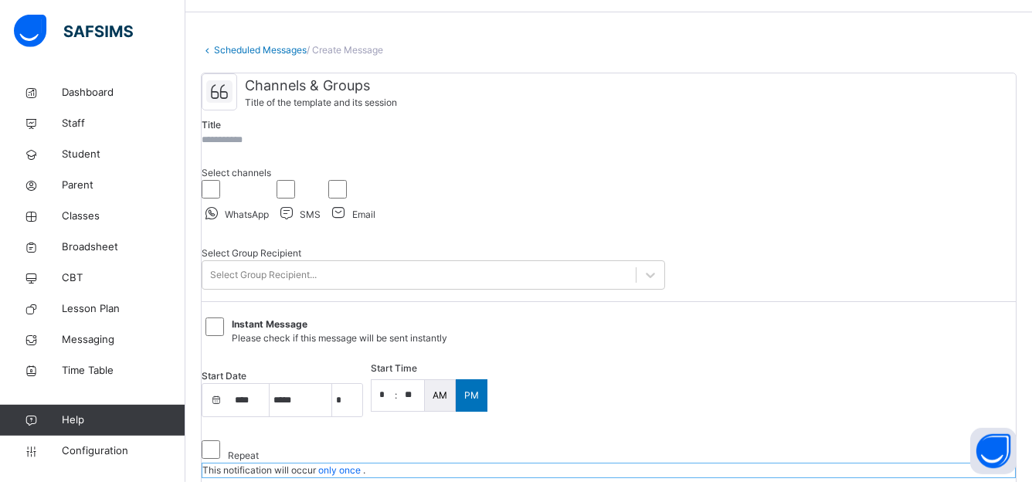
click at [375, 220] on span "Email" at bounding box center [363, 215] width 23 height 12
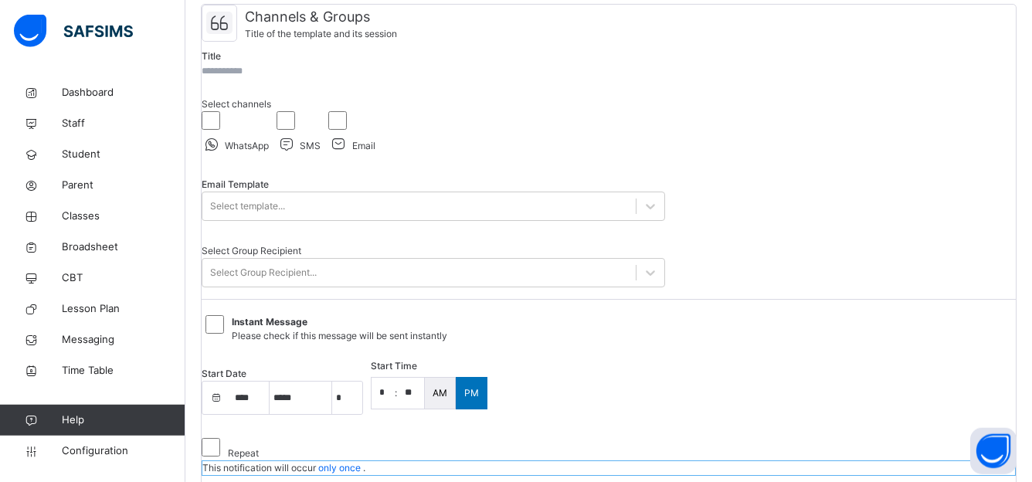
scroll to position [115, 0]
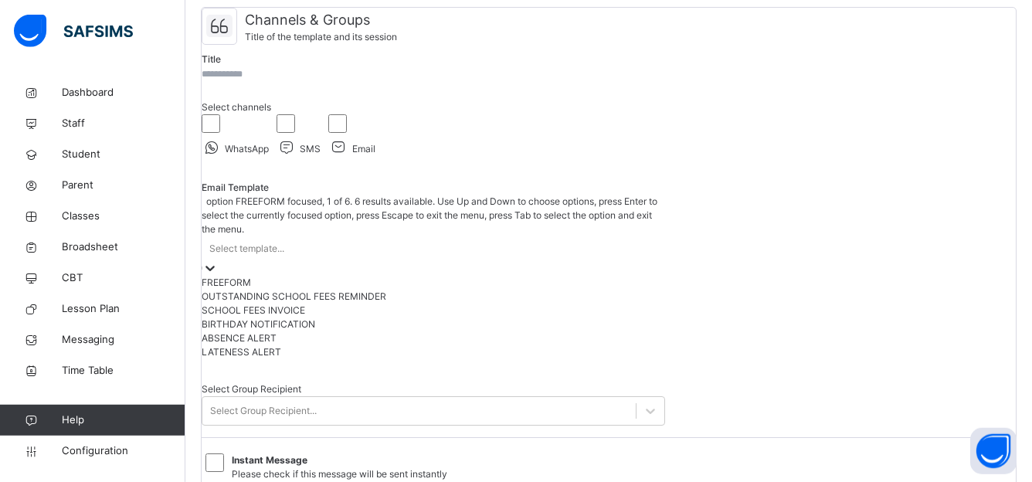
click at [569, 236] on div "Select template..." at bounding box center [434, 248] width 464 height 24
click at [381, 276] on div "FREEFORM" at bounding box center [434, 283] width 464 height 14
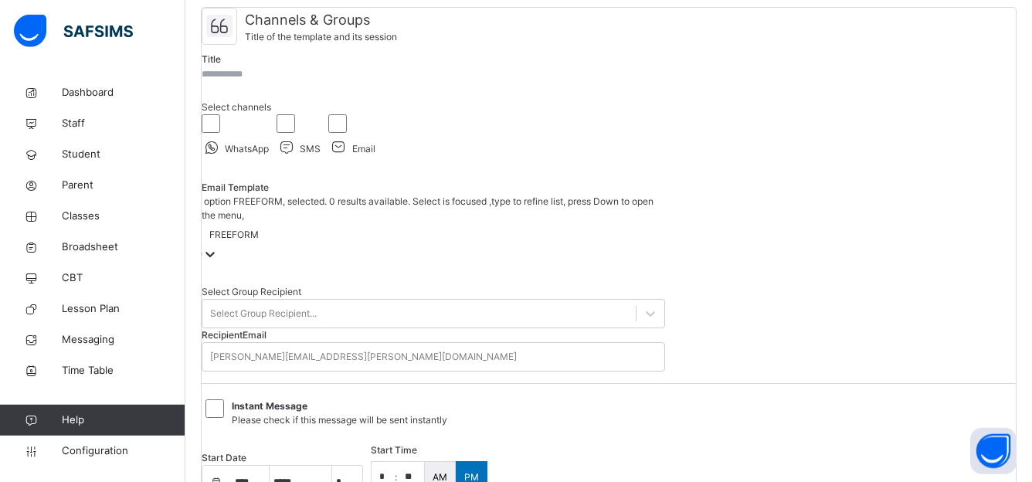
click at [381, 274] on div "Select Group Recipient Select Group Recipient... Recipient Email john.doe@flexi…" at bounding box center [434, 328] width 464 height 110
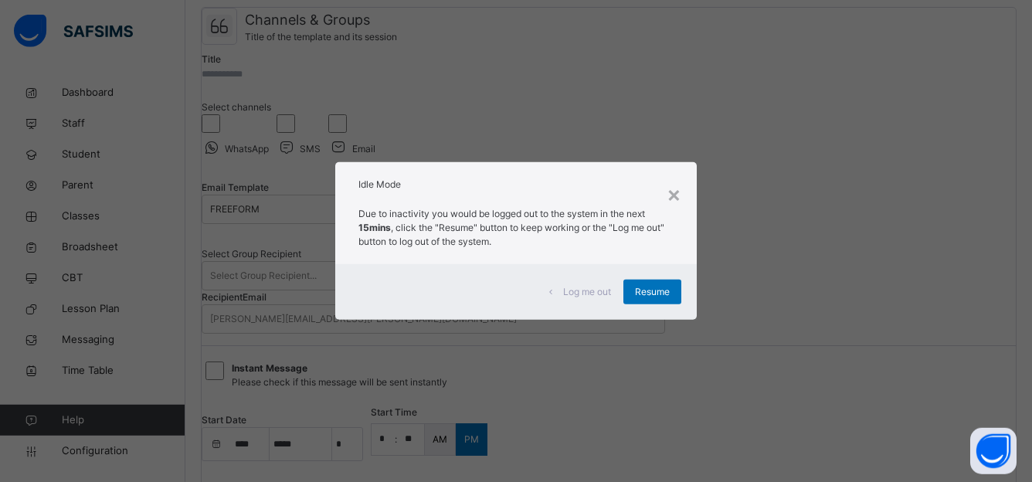
scroll to position [571, 0]
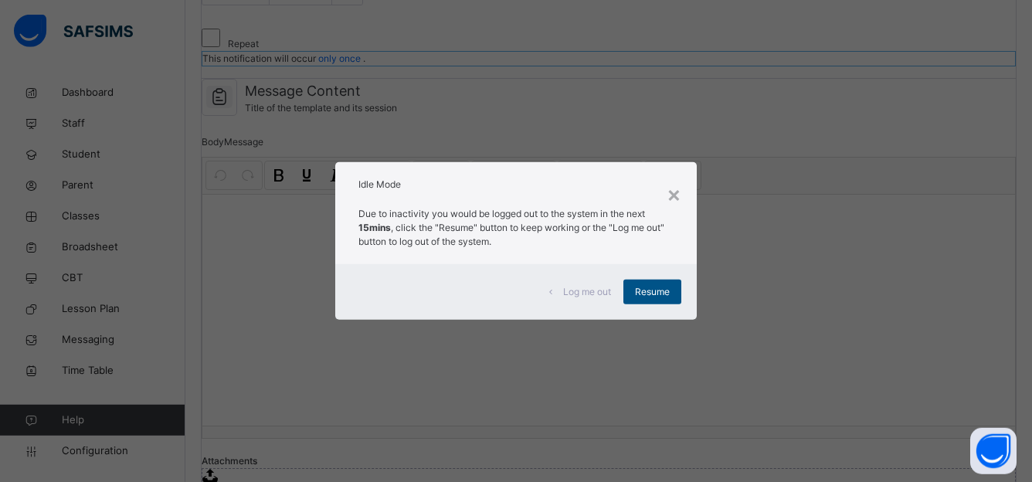
click at [640, 280] on div "Resume" at bounding box center [652, 292] width 58 height 25
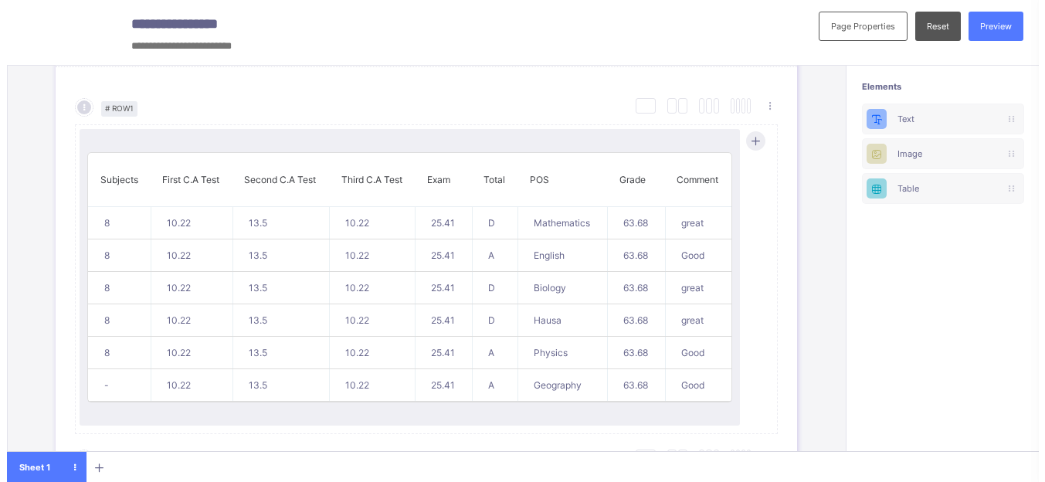
scroll to position [752, 0]
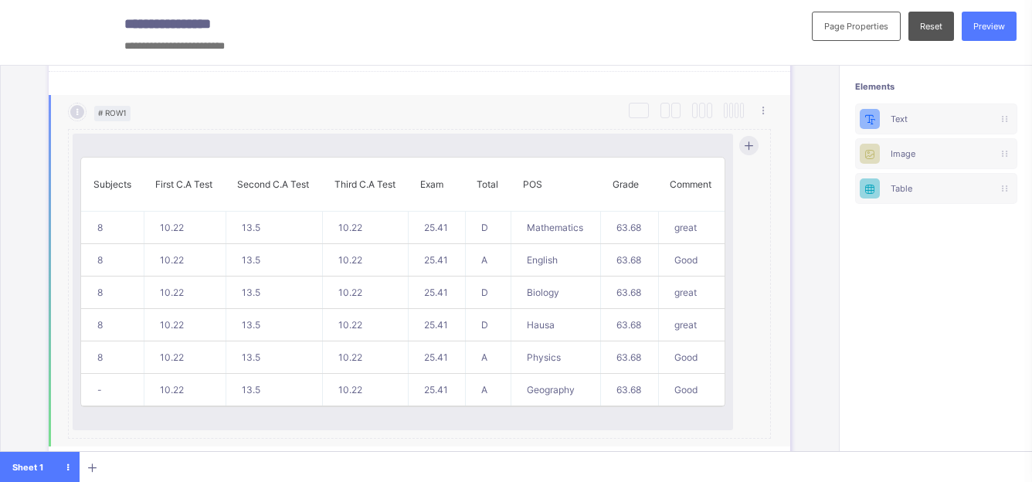
click at [195, 191] on th "First C.A Test" at bounding box center [185, 185] width 82 height 54
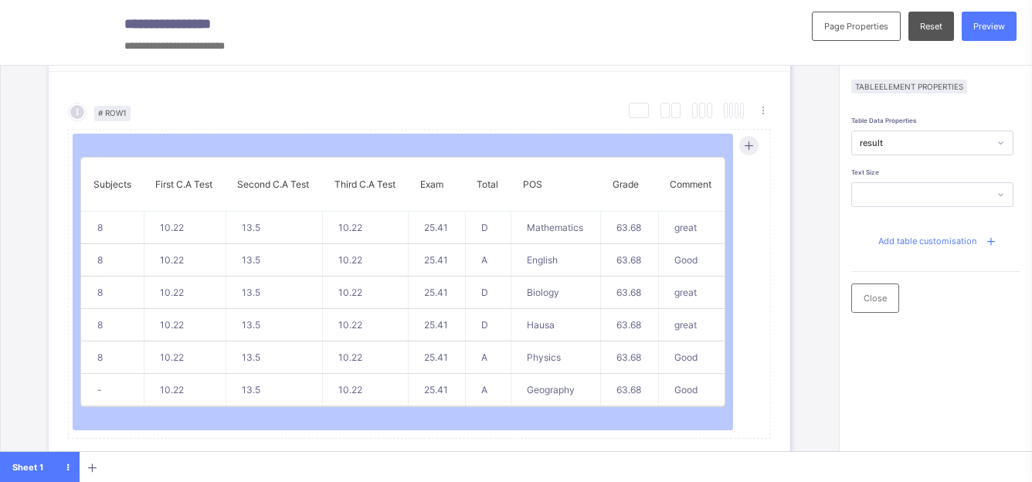
click at [927, 247] on div "Add table customisation" at bounding box center [936, 240] width 141 height 29
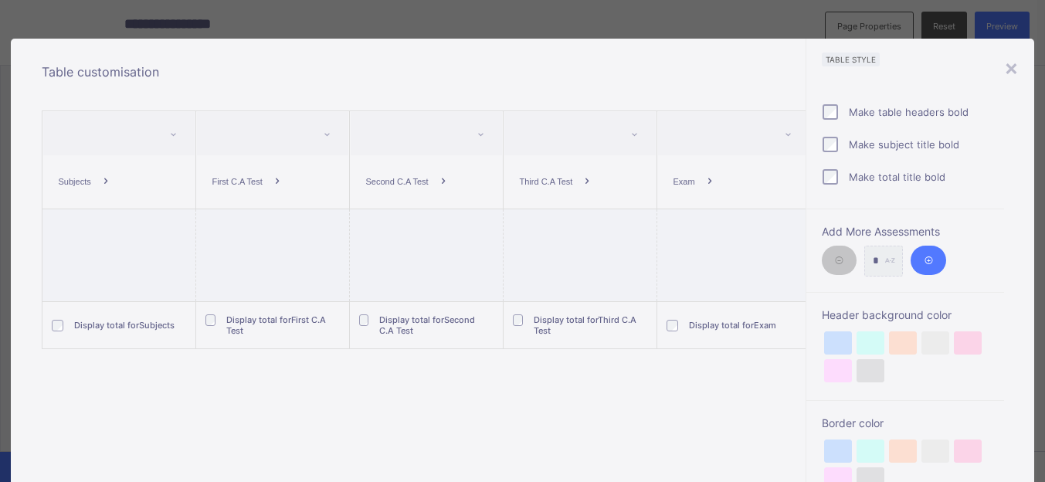
click at [438, 183] on icon at bounding box center [444, 181] width 14 height 11
click at [581, 181] on icon at bounding box center [588, 181] width 14 height 11
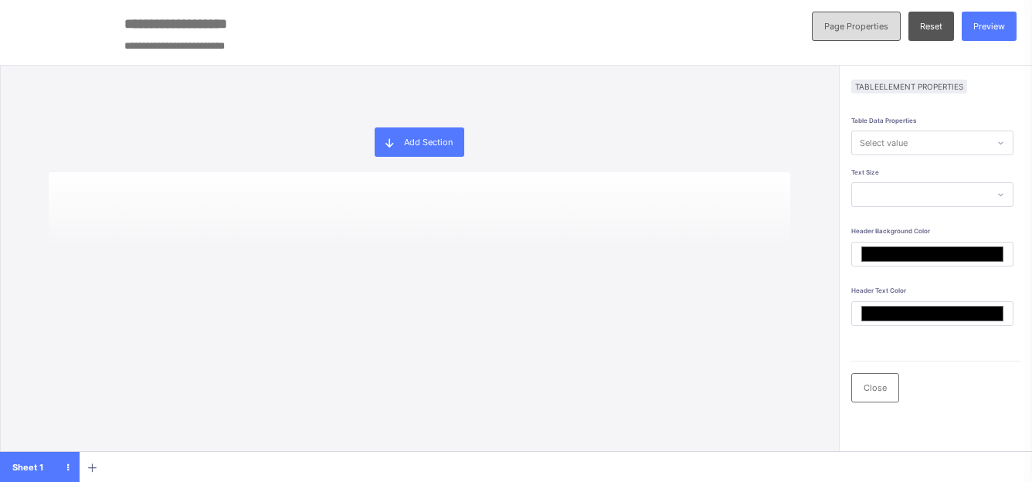
click at [860, 27] on span "Page Properties" at bounding box center [856, 26] width 64 height 11
type input "*******"
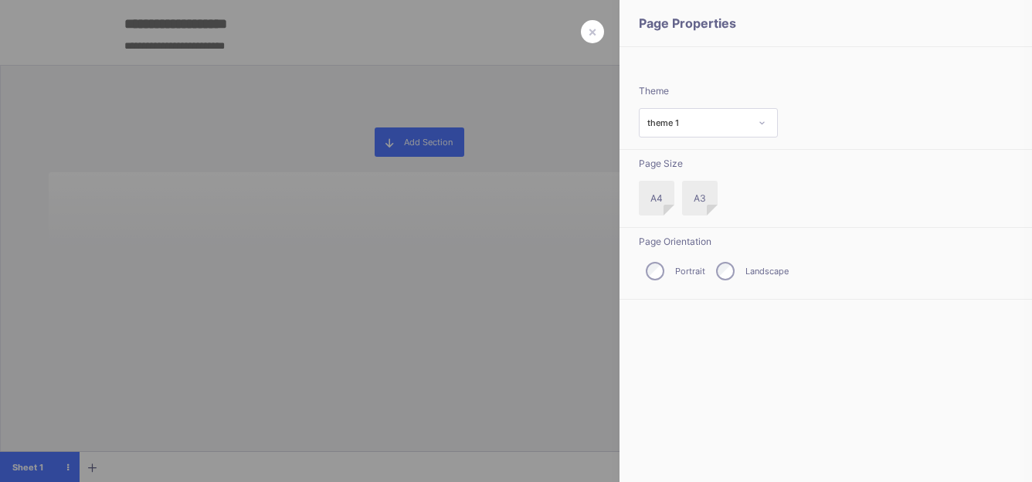
click at [471, 181] on div at bounding box center [516, 241] width 1032 height 482
type input "*******"
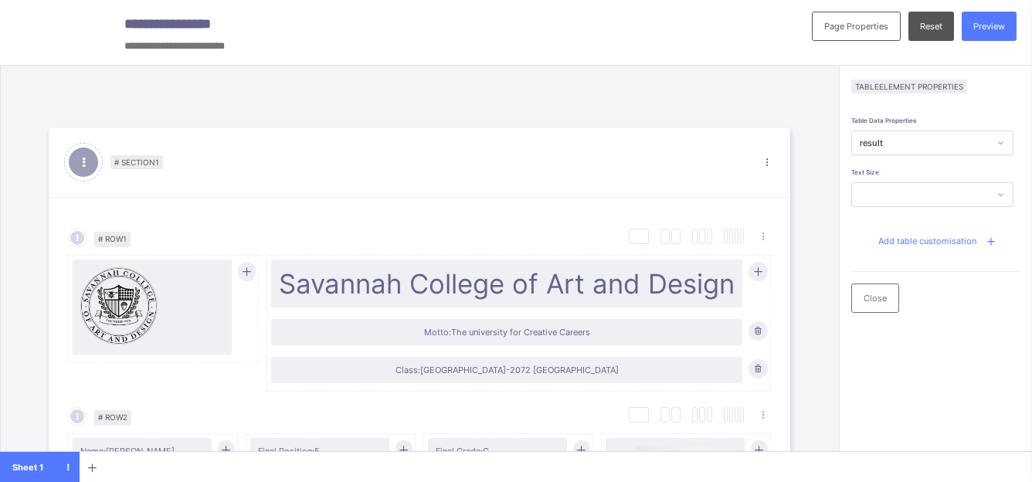
scroll to position [123, 0]
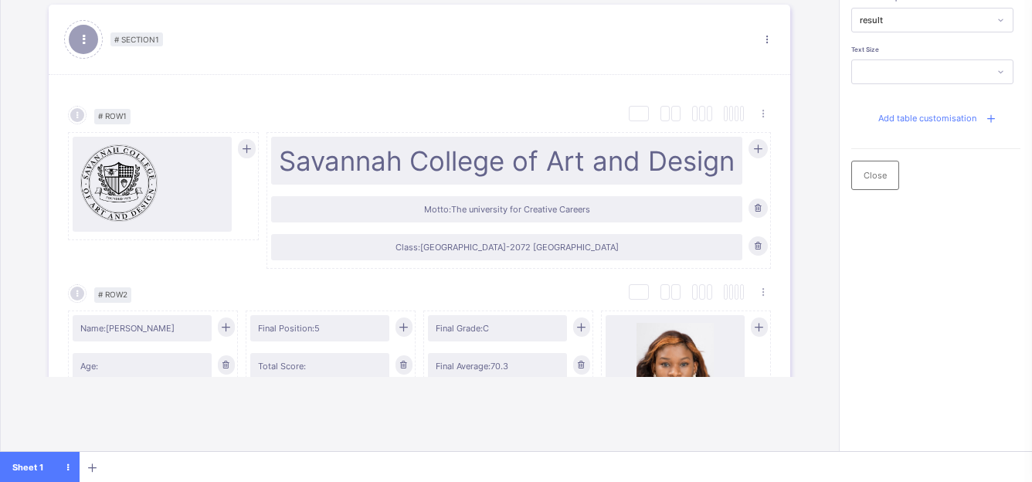
drag, startPoint x: 0, startPoint y: 0, endPoint x: 1025, endPoint y: 321, distance: 1074.4
click at [1021, 321] on div "Table Data Properties result Text Size Add table customisation Close" at bounding box center [935, 233] width 169 height 482
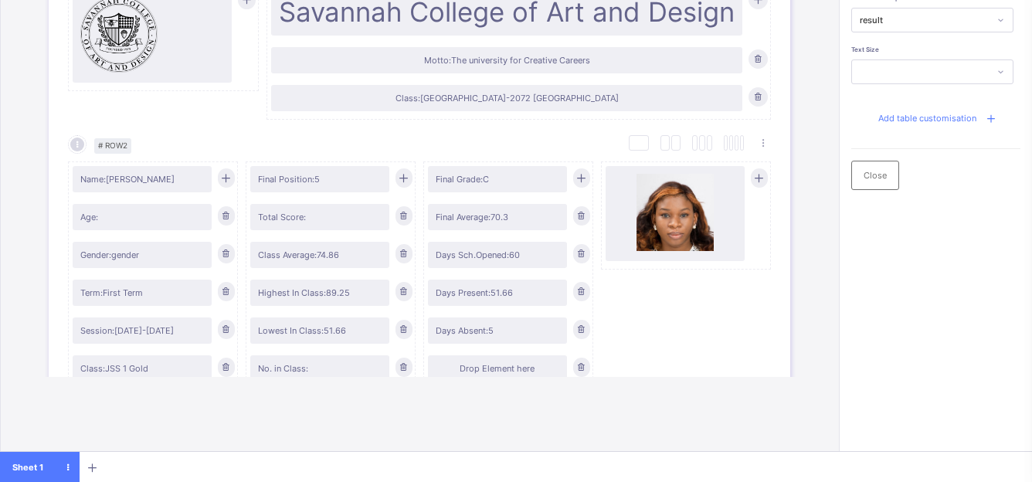
scroll to position [116, 0]
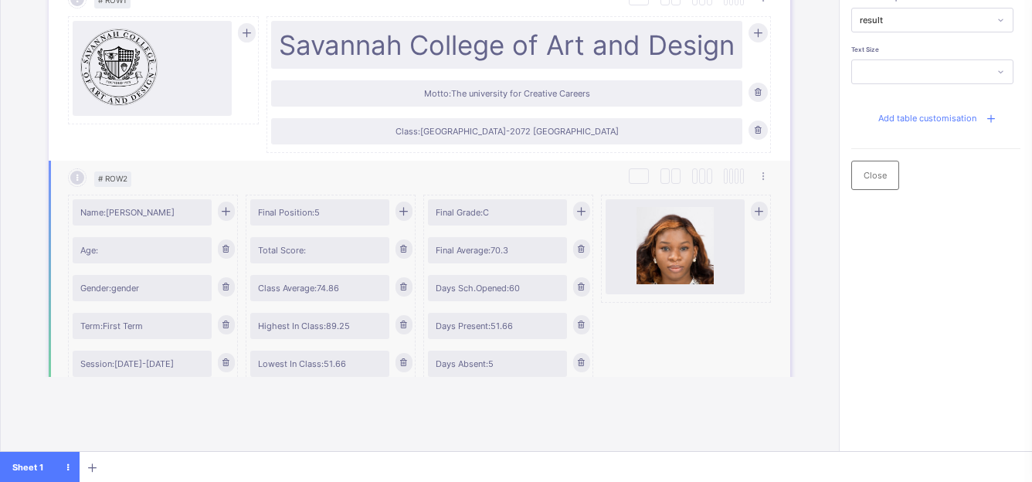
click at [474, 260] on div "Final Average: 70.3" at bounding box center [497, 250] width 139 height 26
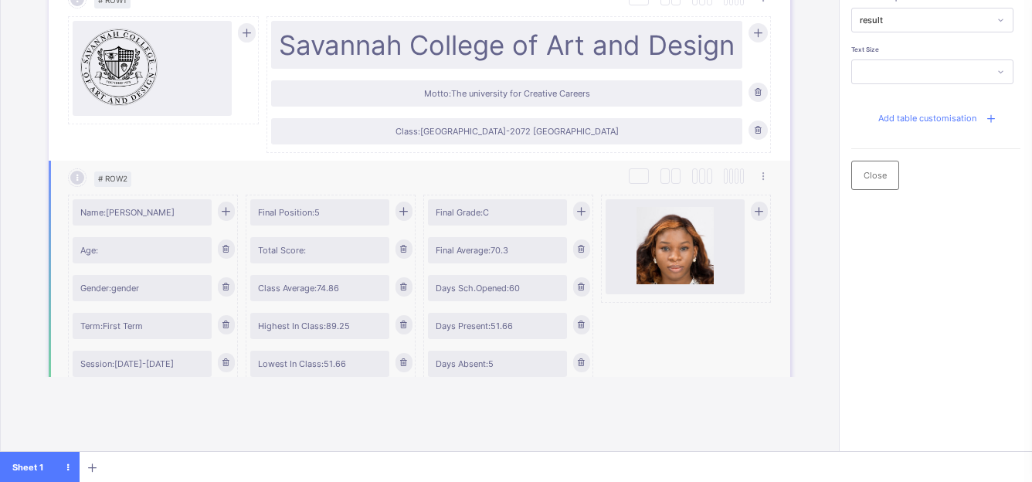
click at [474, 260] on div "Final Average: 70.3" at bounding box center [497, 250] width 139 height 26
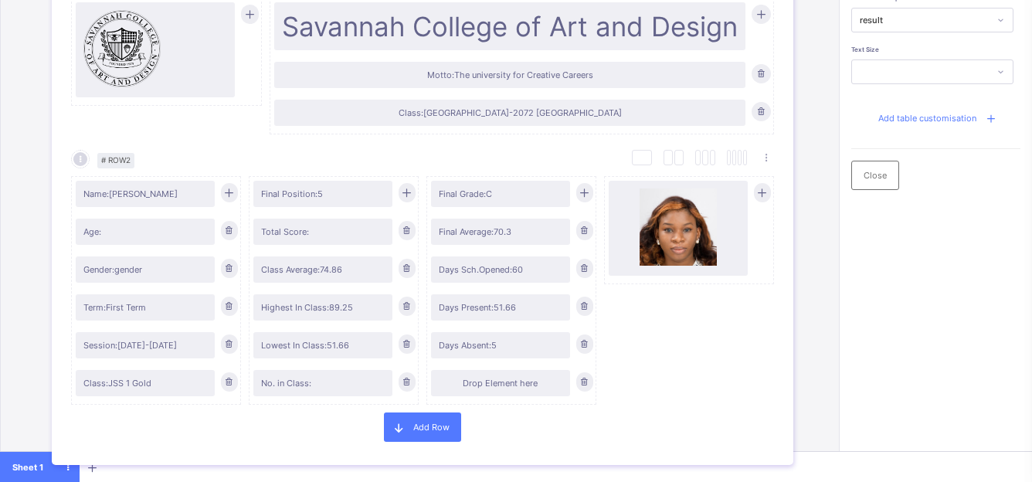
drag, startPoint x: 474, startPoint y: 260, endPoint x: 480, endPoint y: 238, distance: 23.0
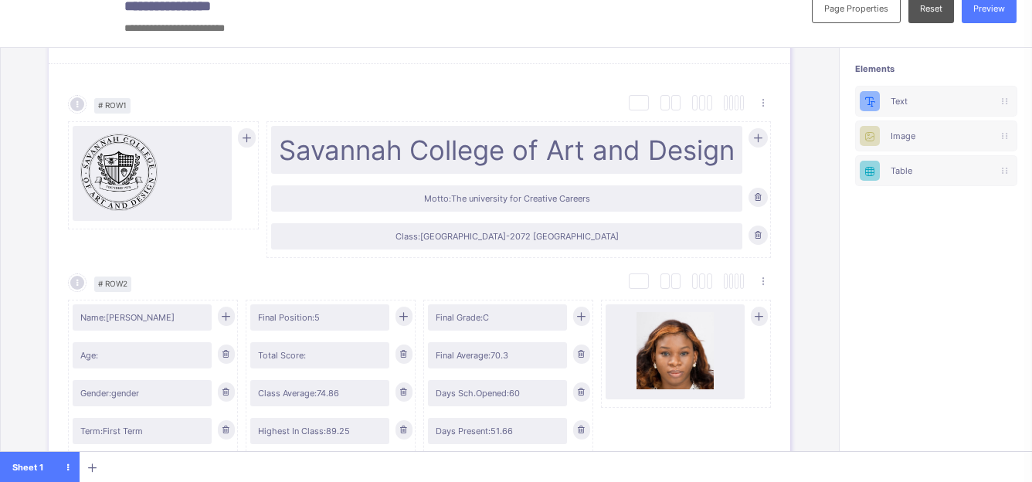
scroll to position [18, 0]
click at [480, 238] on span "Class: [GEOGRAPHIC_DATA]-2072 [GEOGRAPHIC_DATA]" at bounding box center [507, 236] width 456 height 11
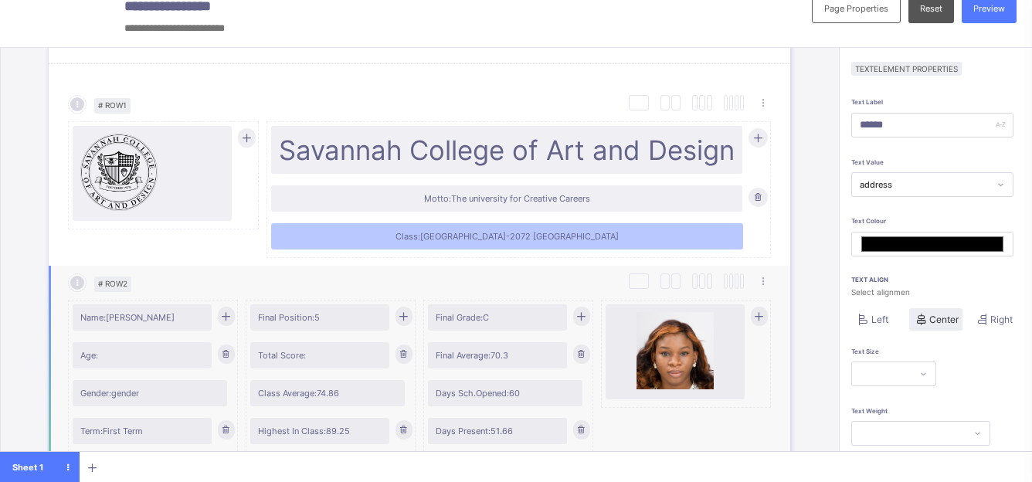
click at [498, 358] on span "Final Average: 70.3" at bounding box center [498, 355] width 124 height 11
type input "**********"
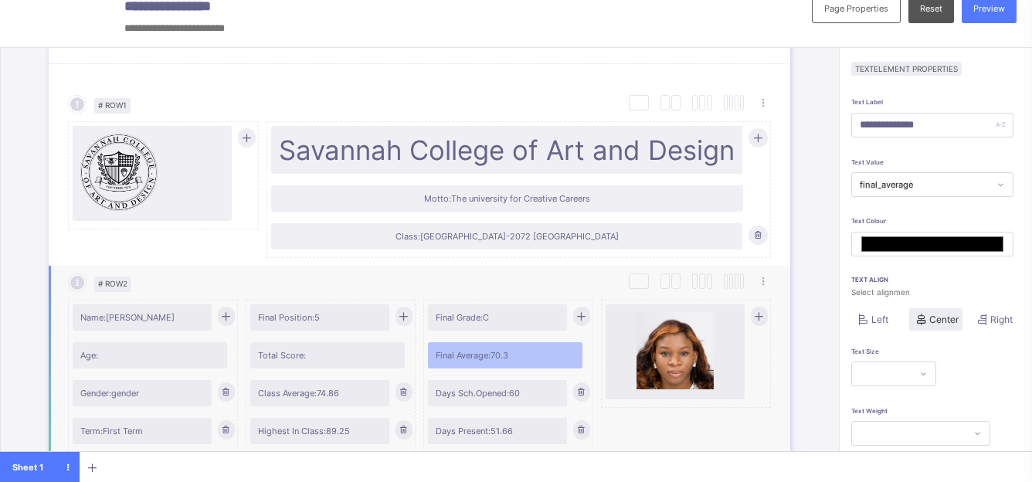
click at [498, 358] on span "Final Average: 70.3" at bounding box center [505, 355] width 139 height 11
type input "*******"
click at [363, 326] on div "Final Position: 5" at bounding box center [319, 317] width 139 height 26
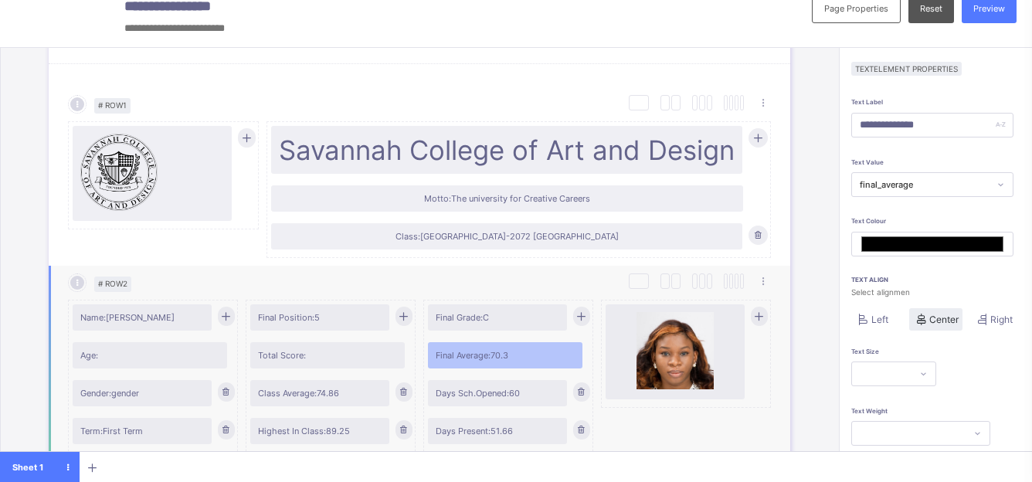
click at [363, 326] on div "Final Position: 5" at bounding box center [319, 317] width 139 height 26
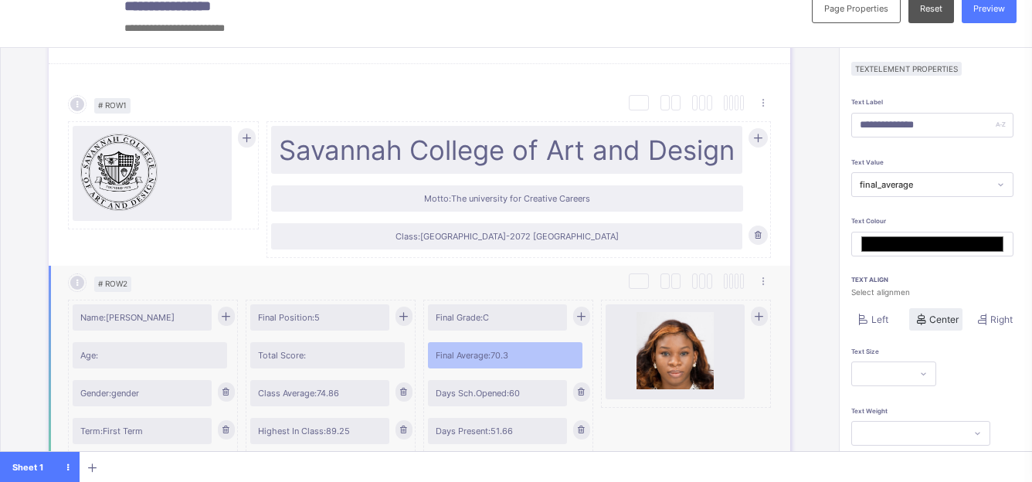
click at [363, 326] on div "Final Position: 5" at bounding box center [319, 317] width 139 height 26
click at [357, 326] on div "Final Position: 5" at bounding box center [319, 317] width 139 height 26
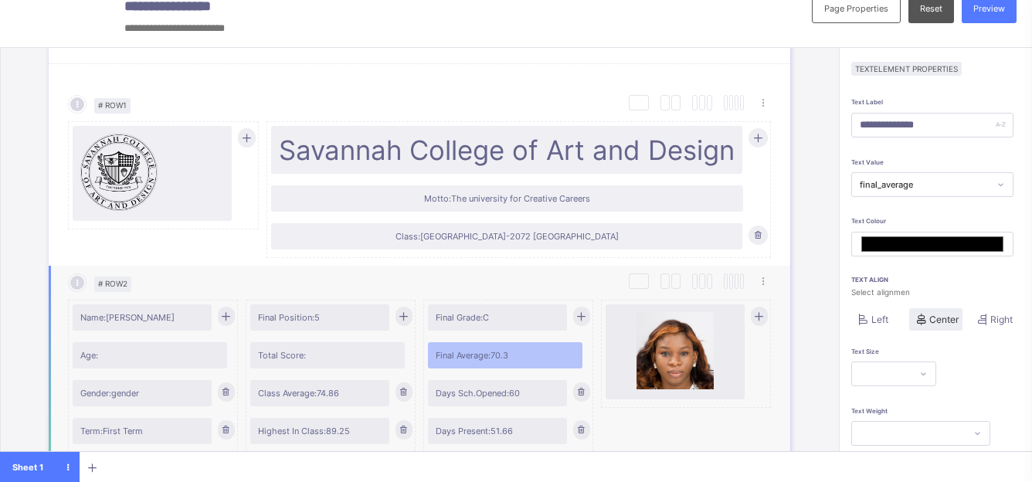
click at [357, 326] on div "Final Position: 5" at bounding box center [319, 317] width 139 height 26
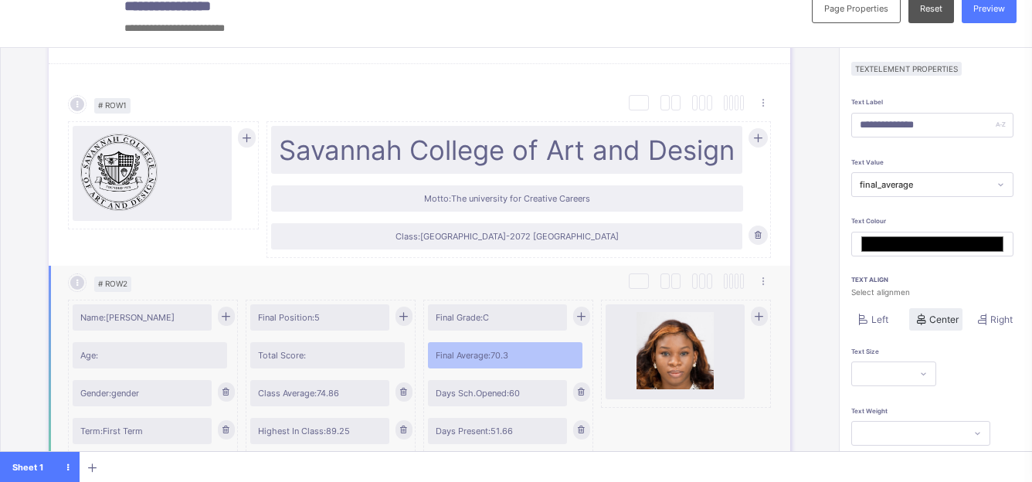
click at [370, 324] on div "Final Position: 5" at bounding box center [319, 317] width 139 height 26
click at [346, 358] on span "Total Score:" at bounding box center [327, 355] width 139 height 11
type input "**********"
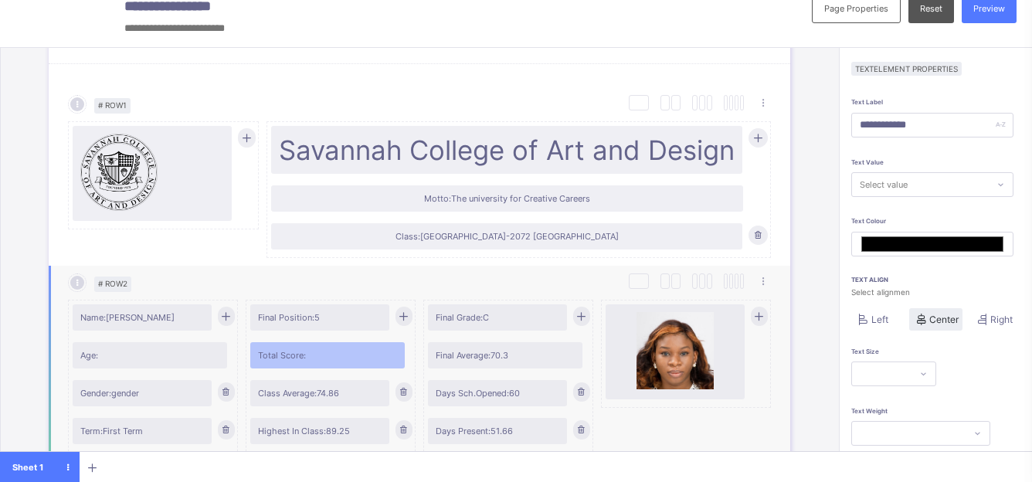
click at [320, 324] on div "Final Position: 5" at bounding box center [319, 317] width 139 height 26
click at [407, 313] on icon at bounding box center [404, 316] width 12 height 11
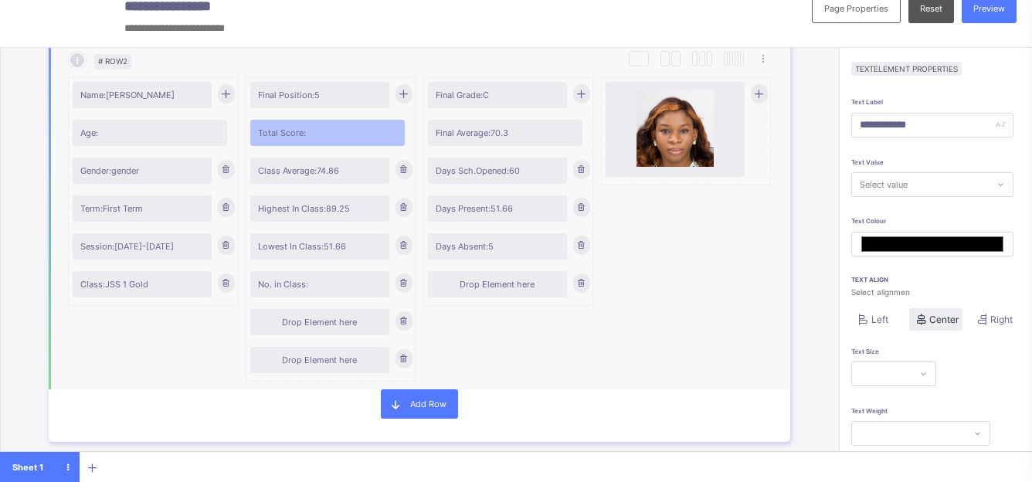
scroll to position [340, 0]
click at [399, 327] on div at bounding box center [404, 319] width 17 height 19
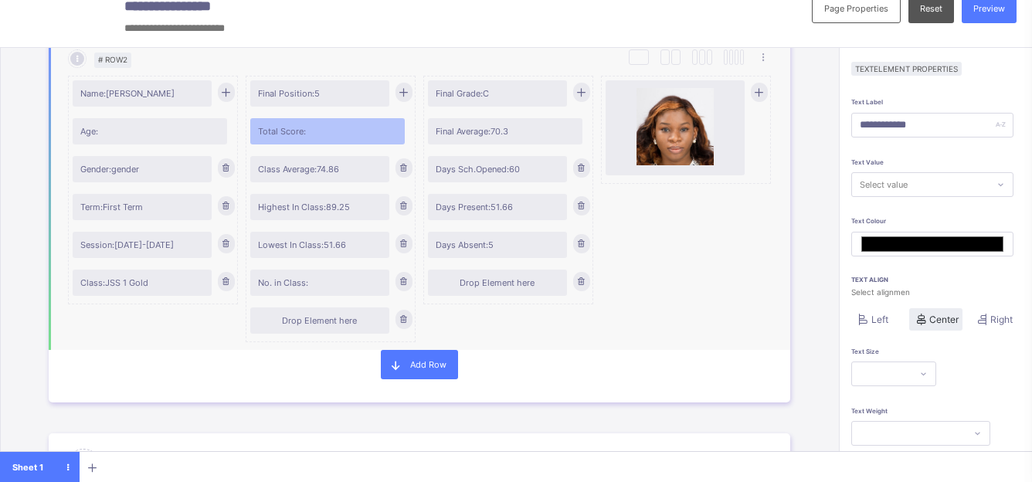
click at [402, 321] on icon at bounding box center [404, 319] width 12 height 11
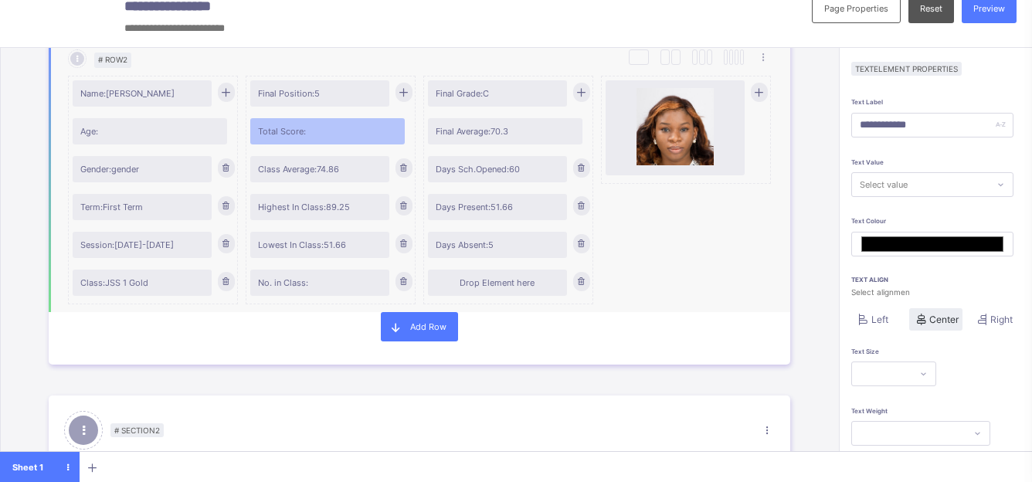
scroll to position [281, 0]
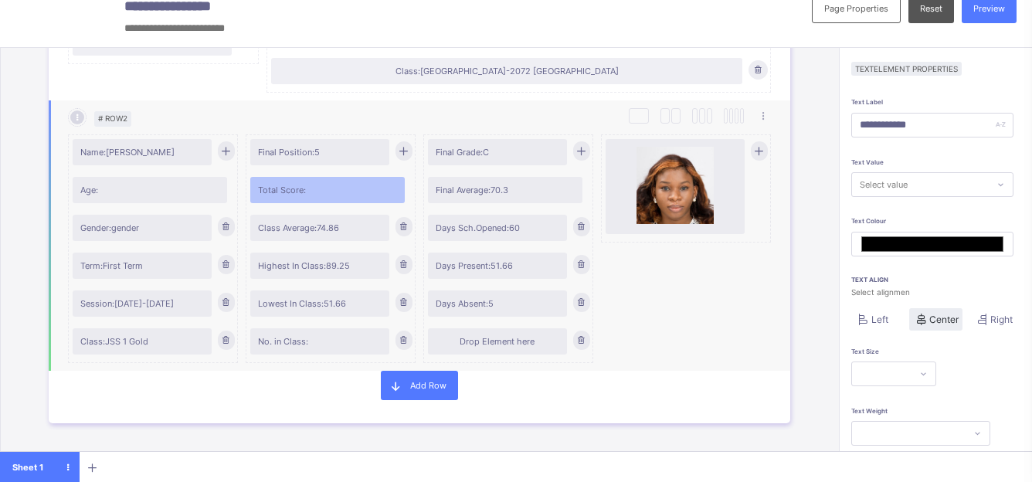
click at [357, 240] on div "Class Average: 74.86" at bounding box center [319, 228] width 139 height 26
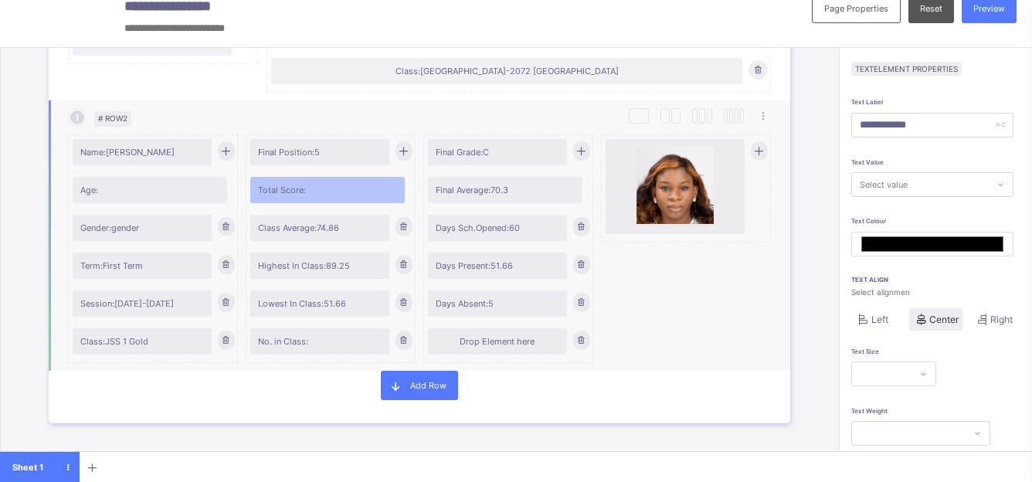
click at [357, 240] on div "Class Average: 74.86" at bounding box center [319, 228] width 139 height 26
click at [523, 161] on div "Final Grade: C" at bounding box center [497, 152] width 139 height 26
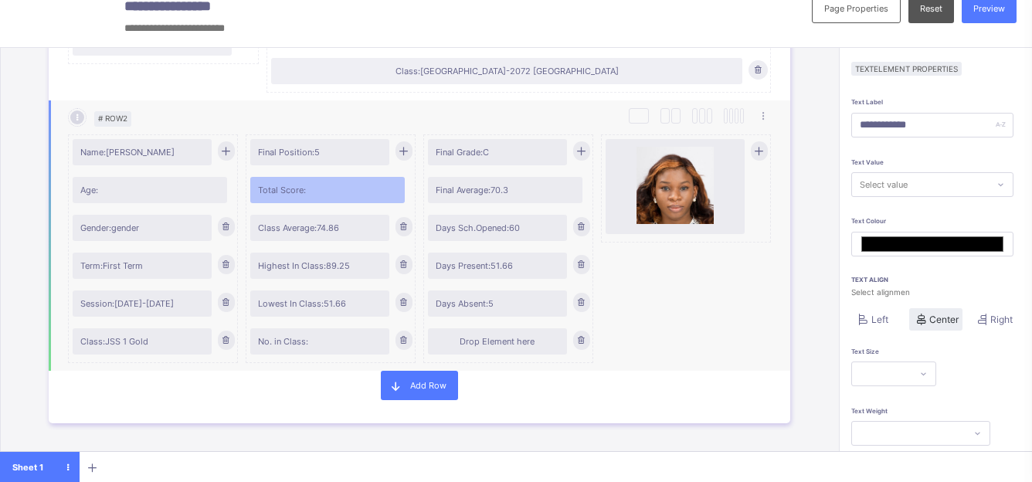
click at [523, 161] on div "Final Grade: C" at bounding box center [497, 152] width 139 height 26
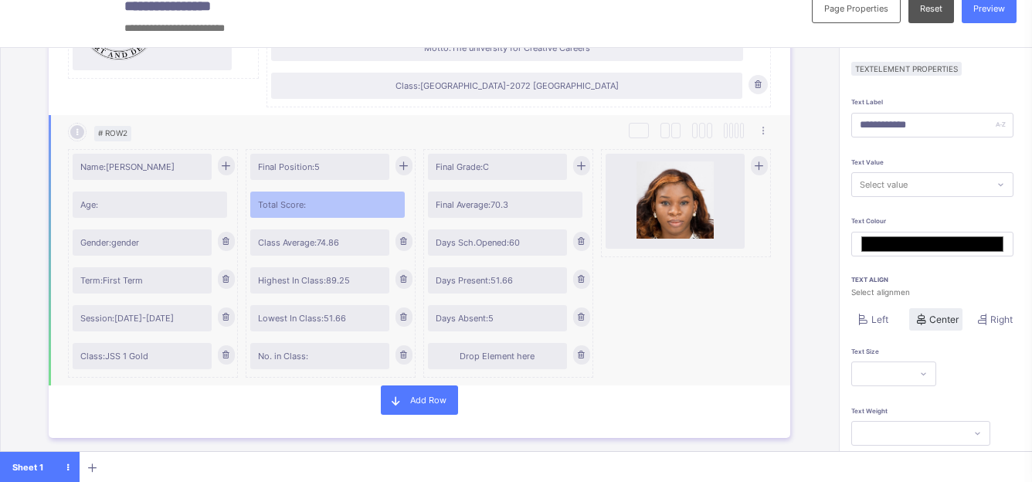
scroll to position [267, 0]
click at [403, 358] on icon at bounding box center [404, 353] width 12 height 11
click at [400, 325] on div "Lowest In Class: 51.66" at bounding box center [331, 320] width 162 height 38
click at [404, 314] on icon at bounding box center [404, 316] width 12 height 11
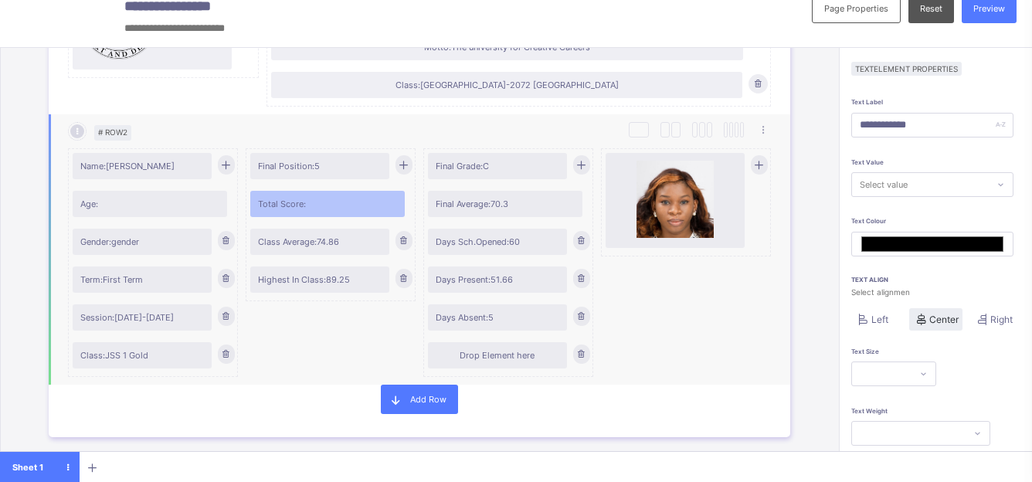
click at [399, 282] on icon at bounding box center [404, 278] width 12 height 11
click at [404, 250] on div "Class Average: 74.86" at bounding box center [331, 244] width 162 height 38
click at [404, 246] on div at bounding box center [404, 240] width 17 height 19
type input "*******"
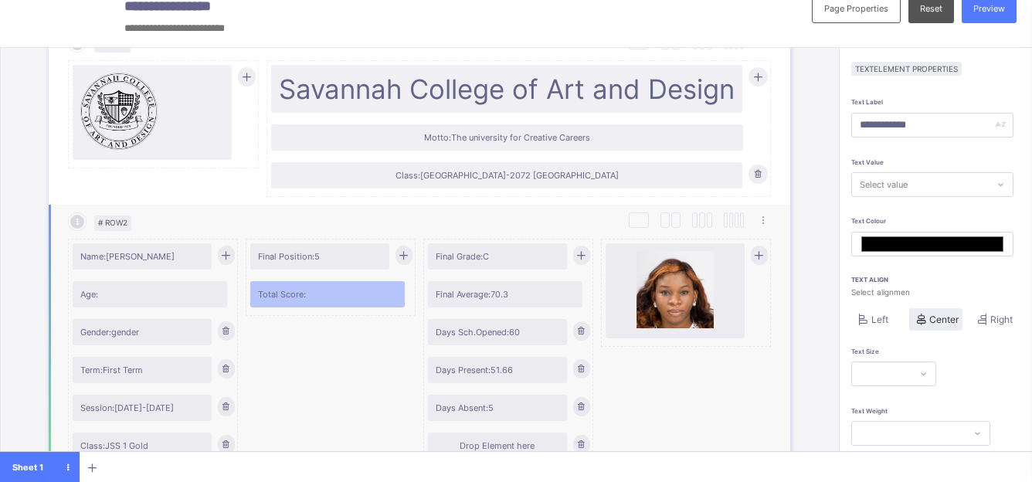
click at [464, 298] on span "Final Average: 70.3" at bounding box center [505, 294] width 139 height 11
type input "**********"
type input "*******"
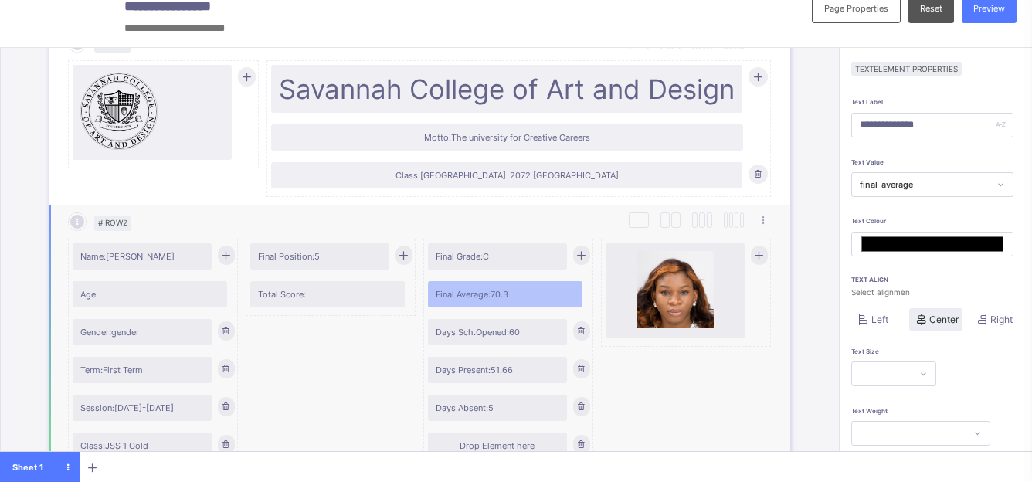
click at [362, 299] on span "Total Score:" at bounding box center [327, 294] width 139 height 11
type input "**********"
type input "*******"
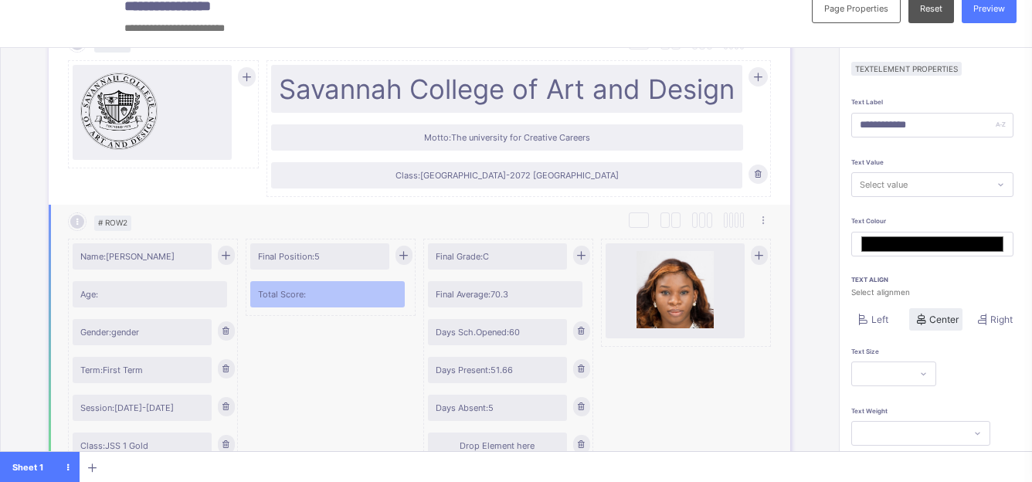
click at [487, 343] on div "Days Sch.Opened: 60" at bounding box center [497, 332] width 139 height 26
drag, startPoint x: 487, startPoint y: 343, endPoint x: 476, endPoint y: 336, distance: 12.9
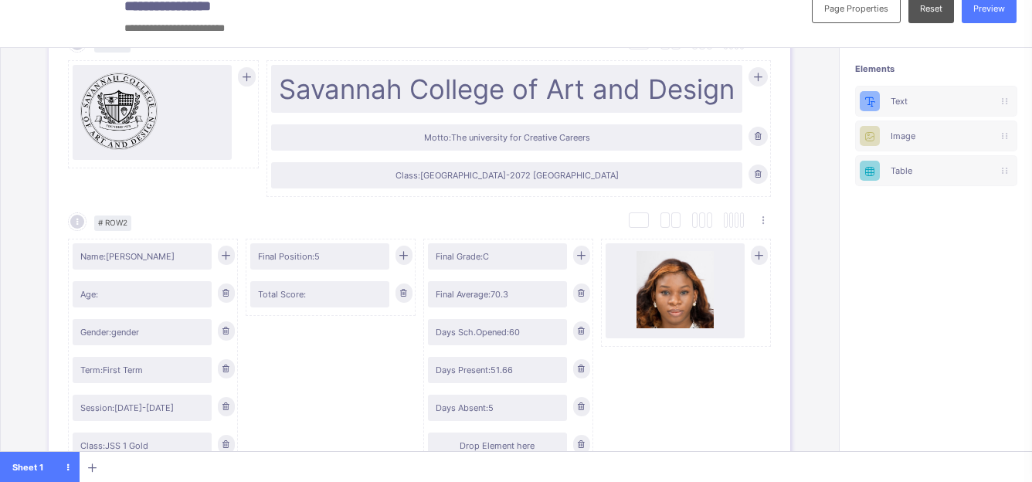
click at [476, 336] on span "Days Sch.Opened: 60" at bounding box center [498, 332] width 124 height 11
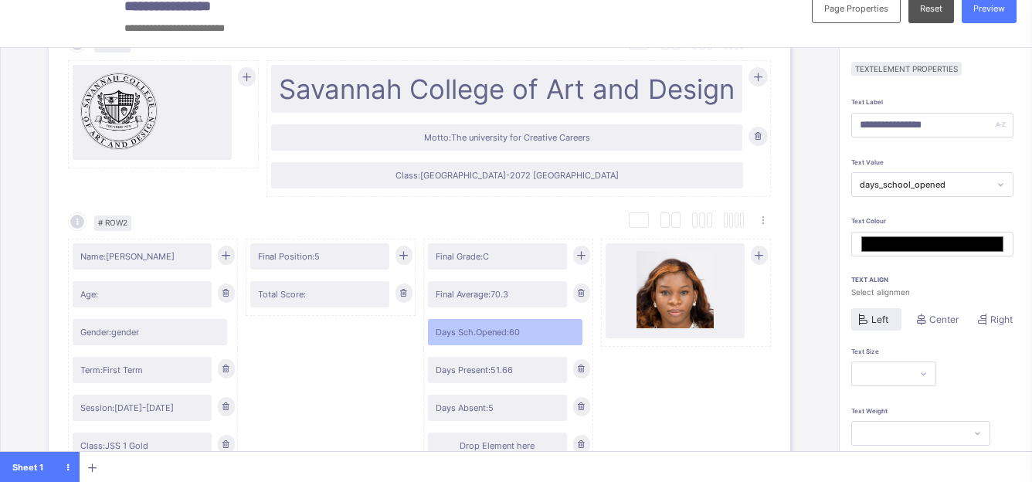
click at [476, 336] on span "Days Sch.Opened: 60" at bounding box center [505, 332] width 139 height 11
click at [407, 294] on icon at bounding box center [404, 292] width 12 height 11
type input "*******"
click at [498, 377] on div "Days Present: 51.66" at bounding box center [497, 370] width 139 height 26
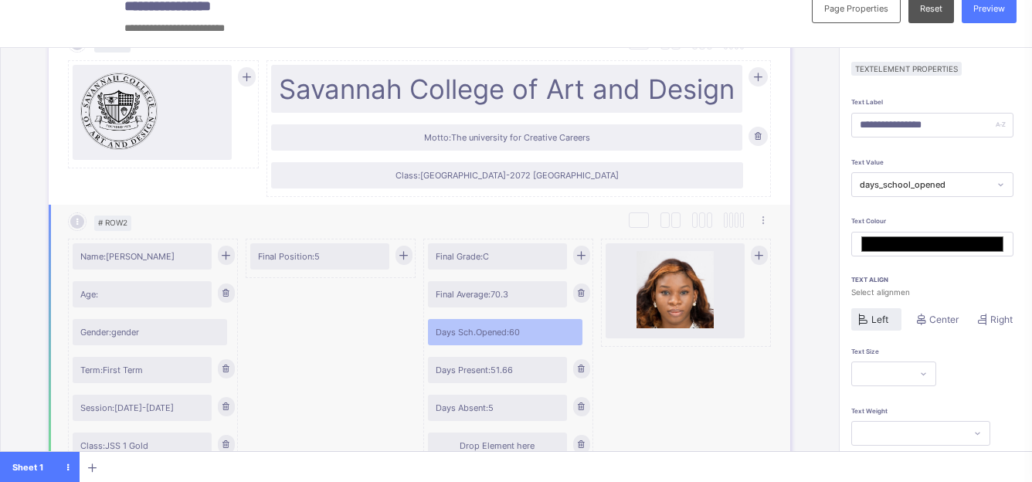
click at [498, 377] on div "Days Present: 51.66" at bounding box center [497, 370] width 139 height 26
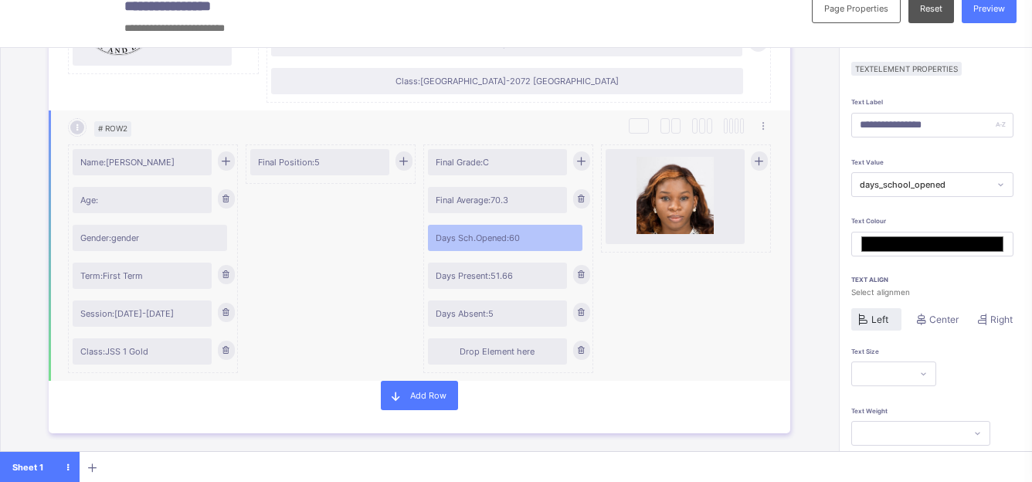
scroll to position [287, 0]
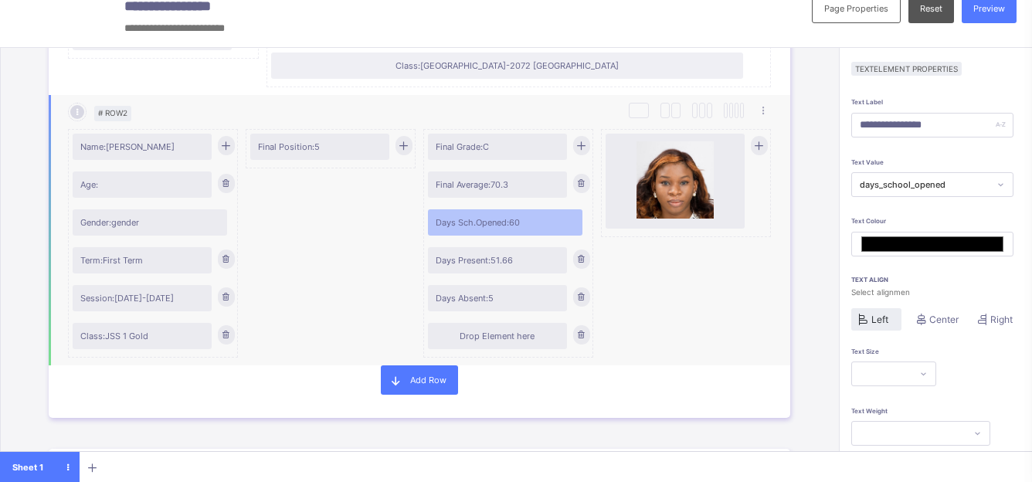
click at [464, 290] on div "Days Absent: 5" at bounding box center [497, 298] width 139 height 26
click at [467, 305] on div "Days Absent: 5" at bounding box center [497, 298] width 139 height 26
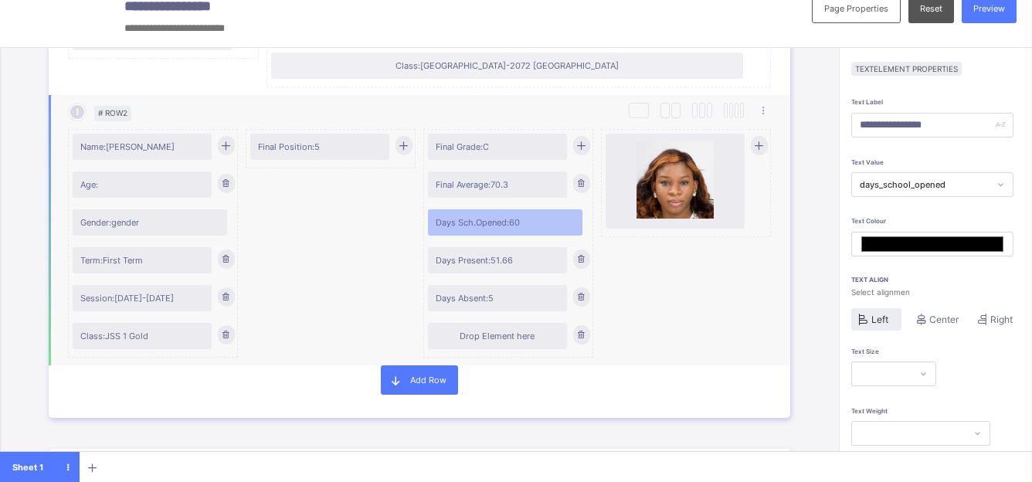
click at [467, 305] on div "Days Absent: 5" at bounding box center [497, 298] width 139 height 26
click at [307, 142] on span "Final Position: 5" at bounding box center [320, 146] width 124 height 11
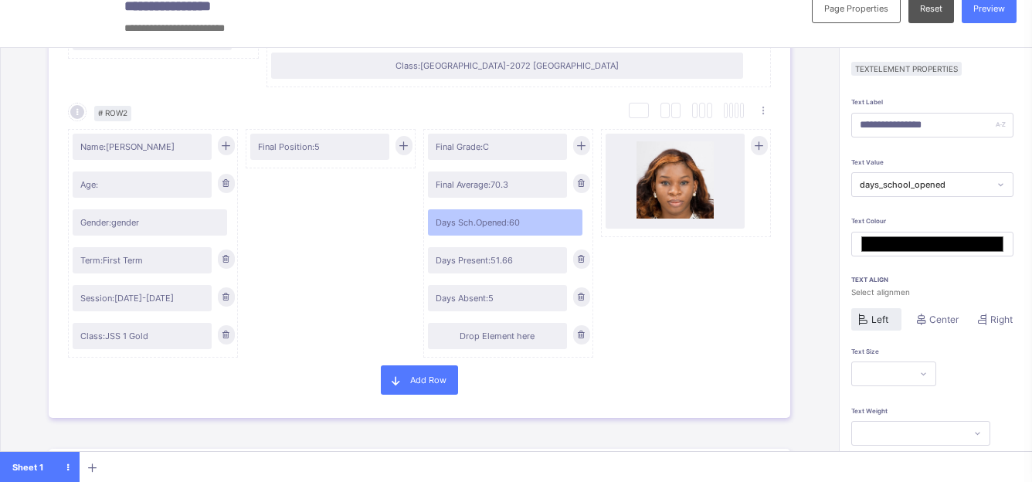
type input "**********"
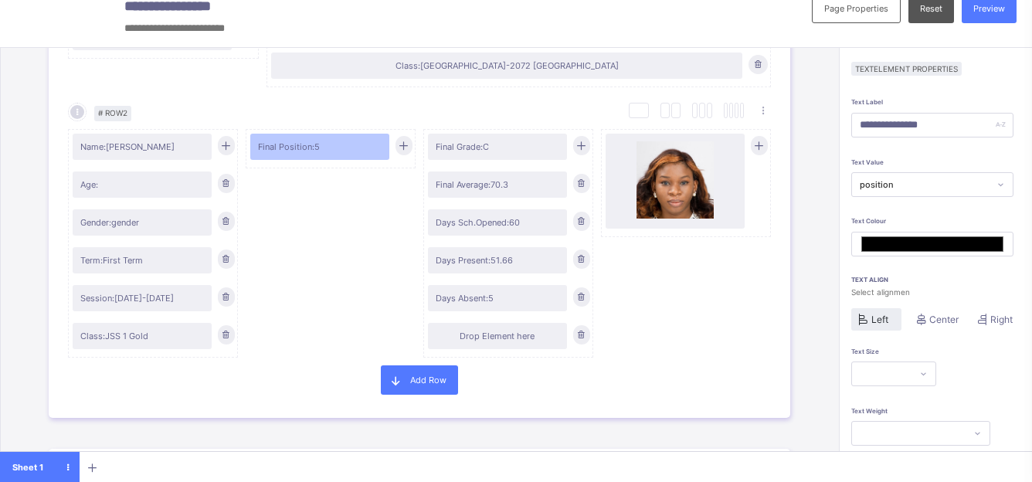
click at [307, 142] on span "Final Position: 5" at bounding box center [320, 146] width 124 height 11
click at [403, 141] on icon at bounding box center [404, 145] width 12 height 11
type input "*******"
click at [382, 154] on div "Final Position: 5" at bounding box center [319, 147] width 139 height 26
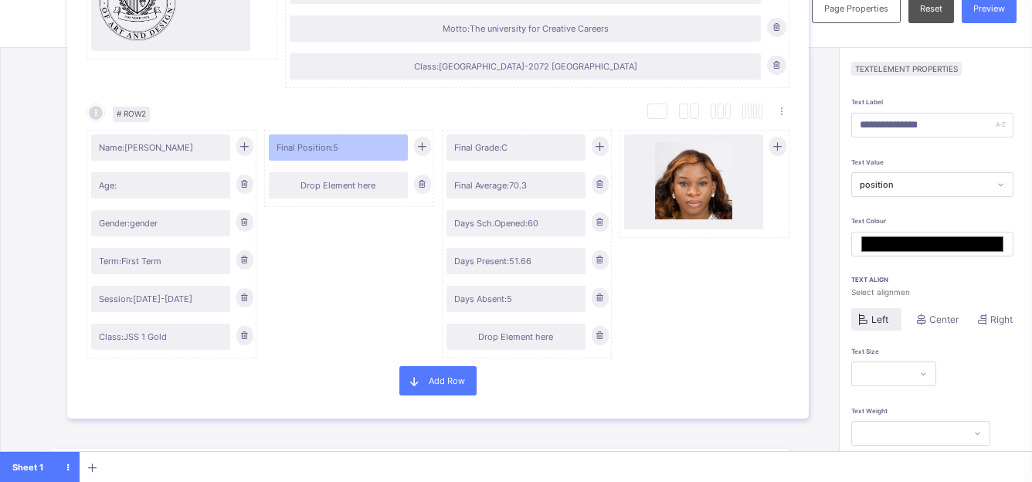
drag, startPoint x: 382, startPoint y: 154, endPoint x: 413, endPoint y: 148, distance: 32.3
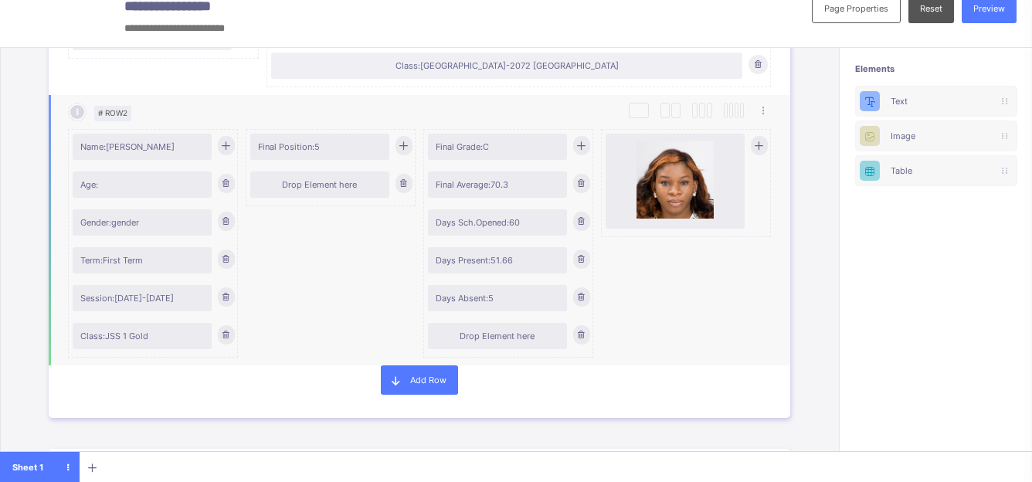
click at [407, 148] on icon at bounding box center [404, 145] width 12 height 11
click at [408, 183] on icon at bounding box center [404, 183] width 12 height 11
click at [408, 187] on icon at bounding box center [404, 183] width 12 height 11
click at [408, 186] on icon at bounding box center [404, 183] width 12 height 11
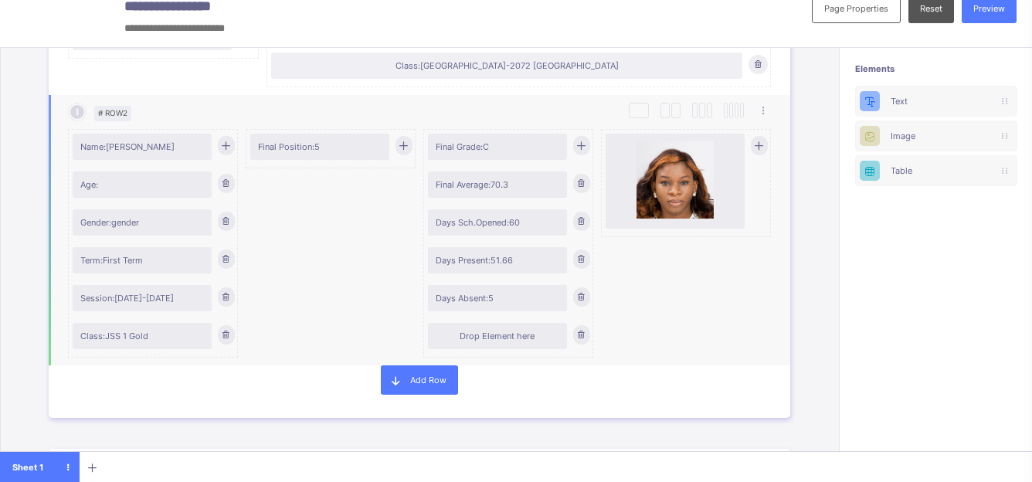
click at [473, 185] on span "Final Average: 70.3" at bounding box center [498, 184] width 124 height 11
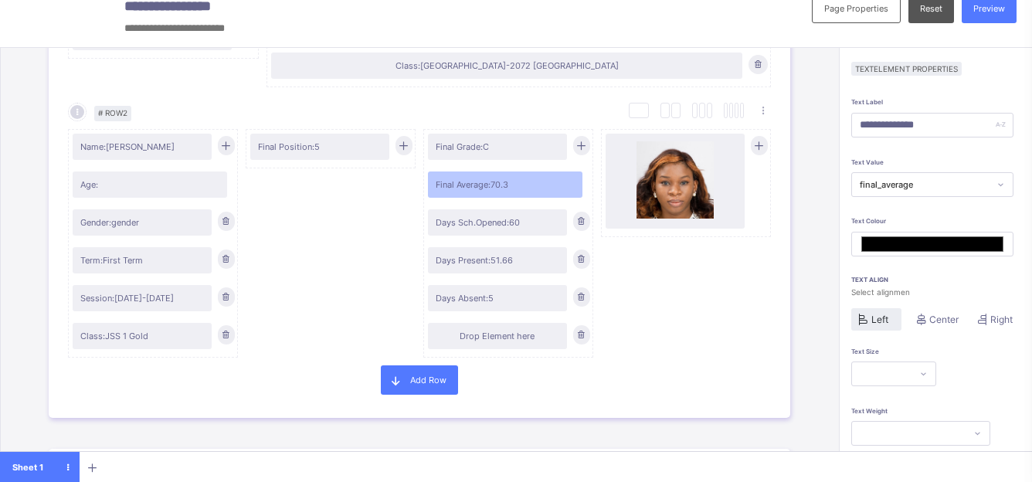
click at [335, 146] on span "Final Position: 5" at bounding box center [320, 146] width 124 height 11
type input "**********"
type input "*******"
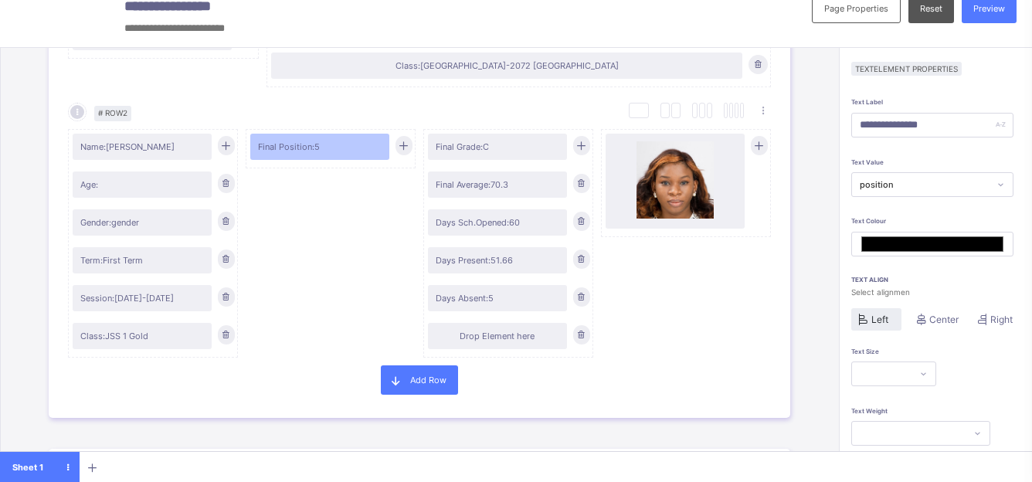
scroll to position [123, 0]
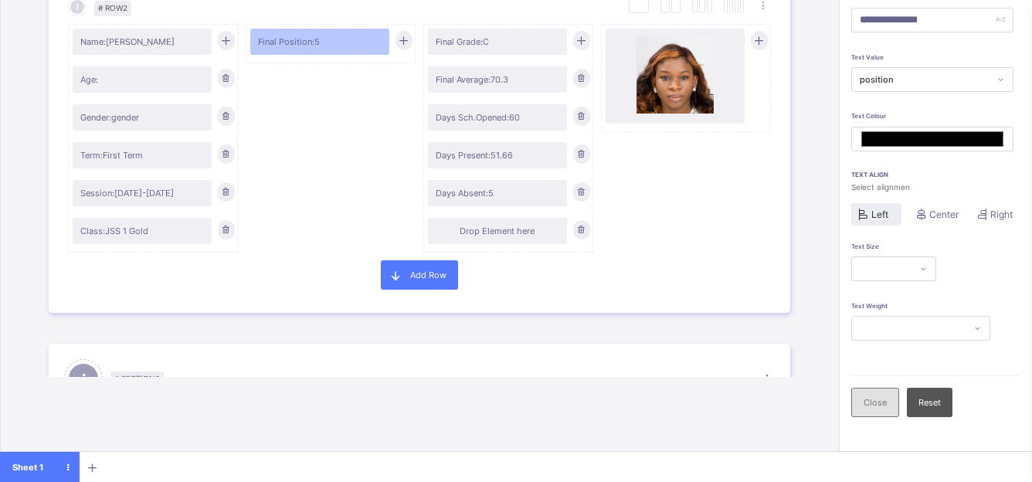
click at [882, 400] on span "Close" at bounding box center [875, 402] width 23 height 11
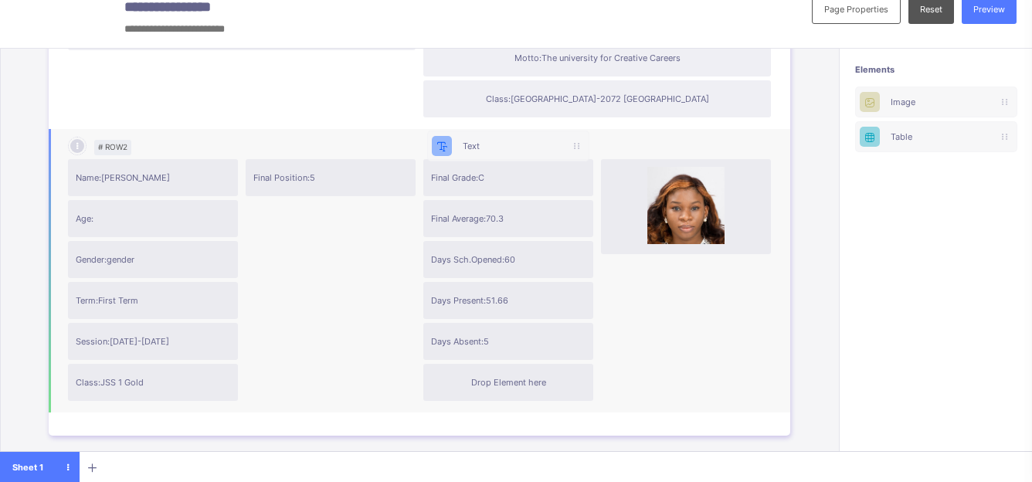
scroll to position [270, 0]
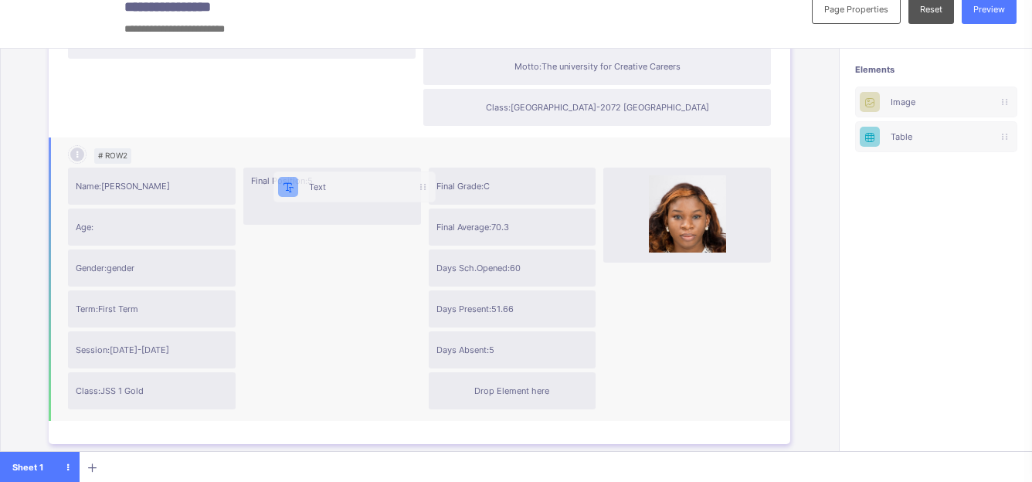
drag, startPoint x: 910, startPoint y: 103, endPoint x: 307, endPoint y: 185, distance: 608.1
click at [307, 185] on div "**********" at bounding box center [516, 233] width 1032 height 500
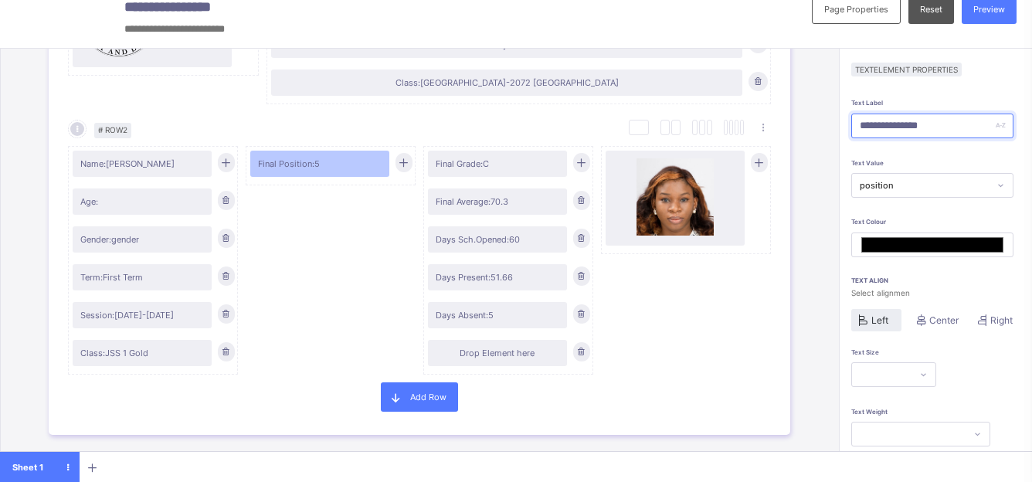
click at [961, 130] on input "**********" at bounding box center [932, 126] width 162 height 25
type input "**********"
type input "*******"
type input "**********"
type input "*******"
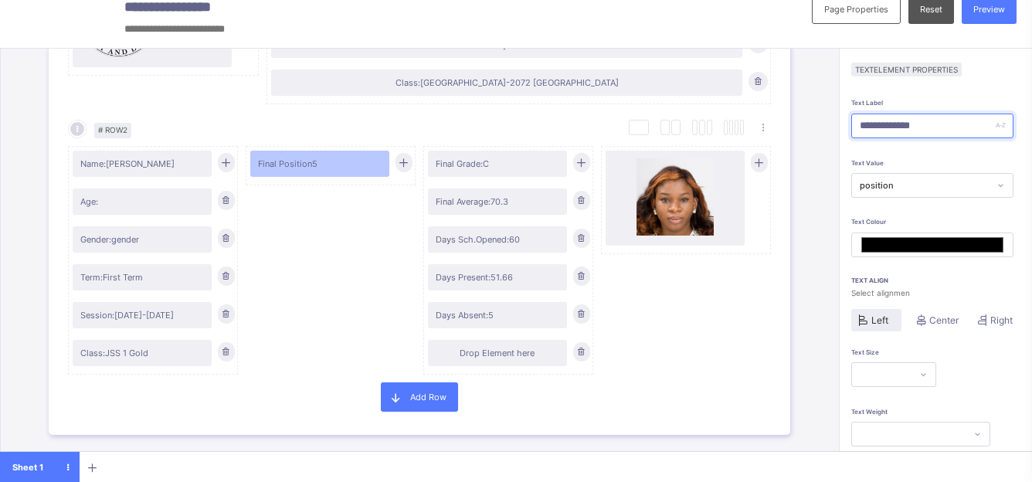
type input "**********"
type input "*******"
type input "**********"
type input "*******"
type input "**********"
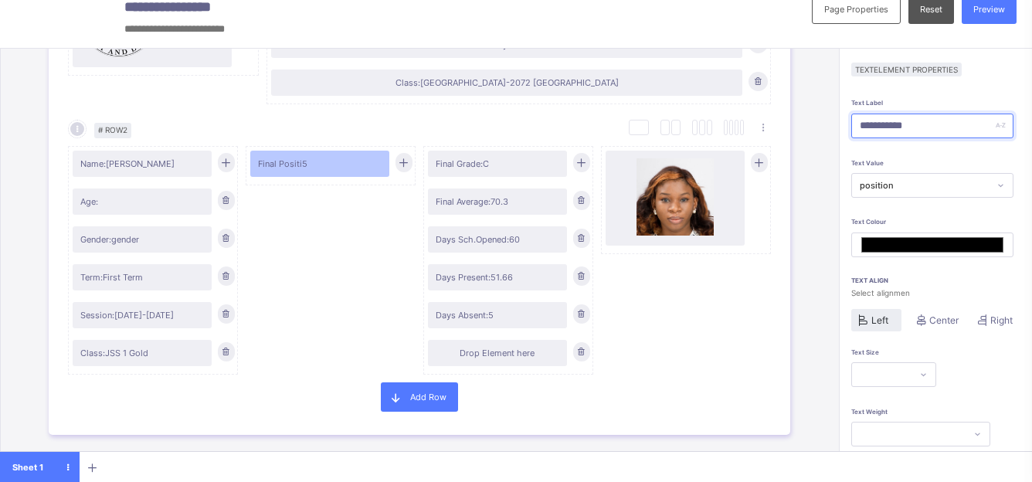
type input "*******"
type input "*********"
type input "*******"
type input "********"
type input "*******"
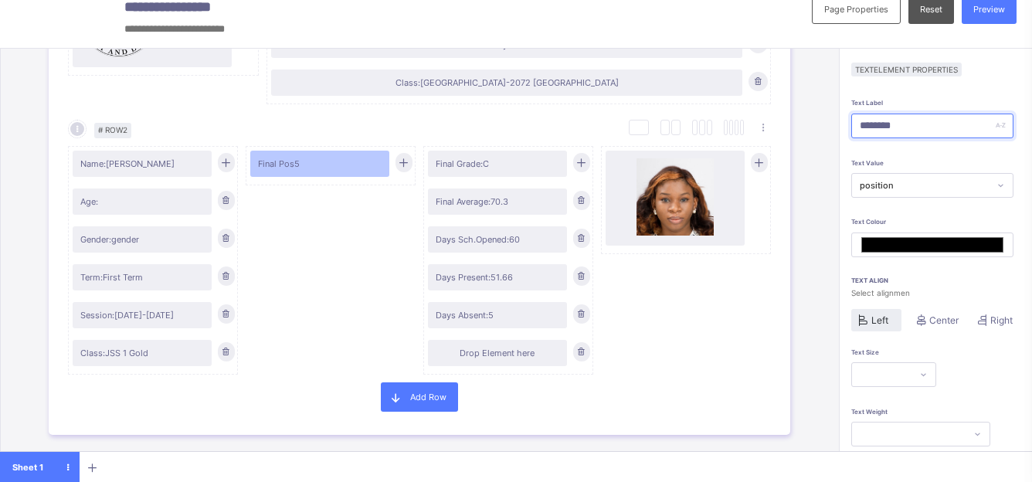
type input "*******"
type input "*****"
type input "*******"
type input "*****"
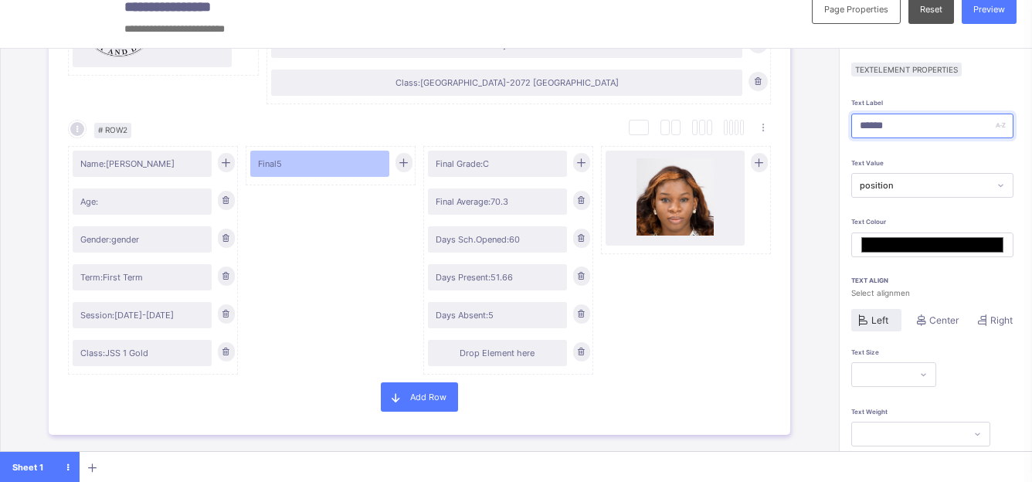
type input "*******"
type input "****"
type input "*******"
type input "***"
type input "*******"
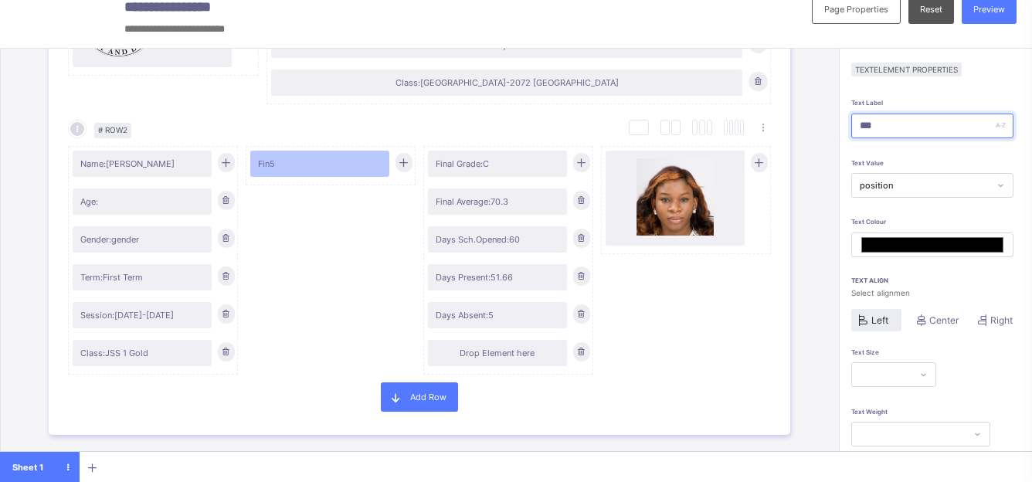
type input "**"
type input "*******"
type input "*"
type input "*******"
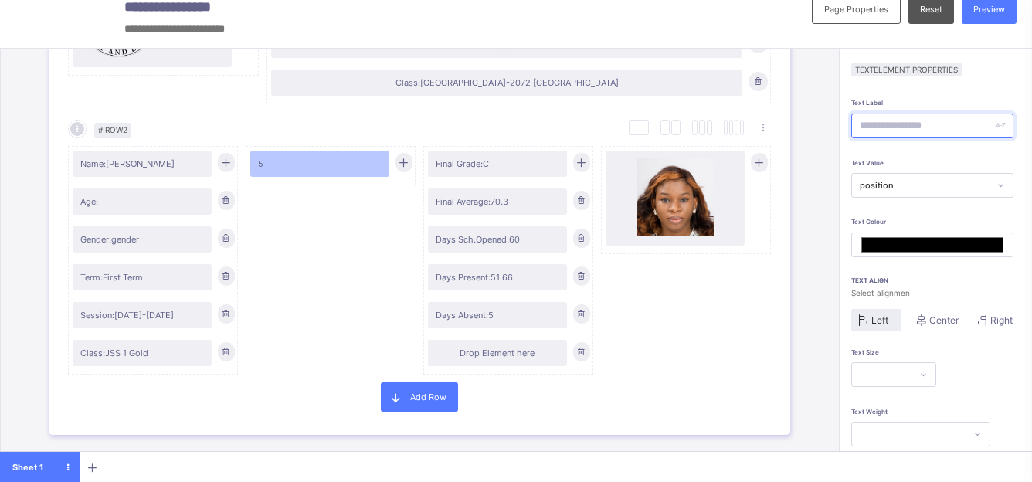
click at [974, 122] on input "text" at bounding box center [932, 126] width 162 height 25
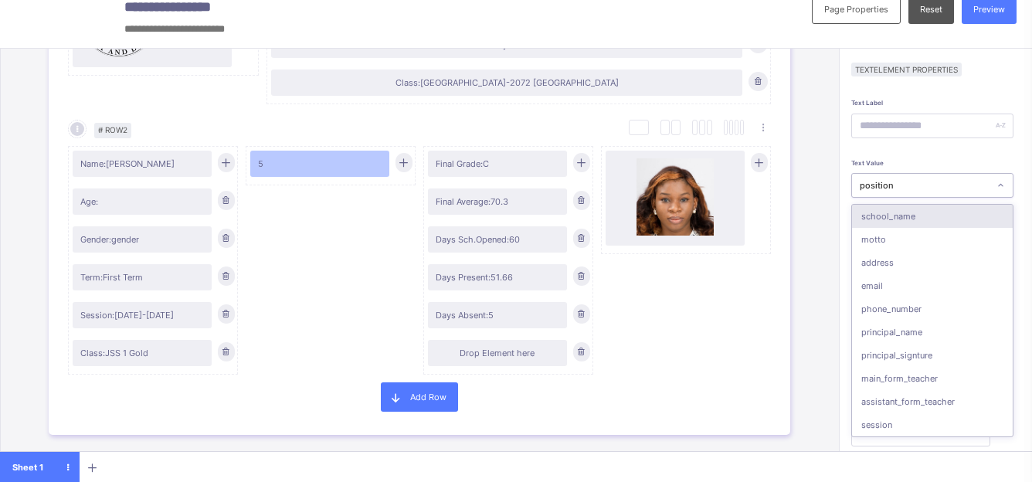
click at [990, 187] on div "position" at bounding box center [925, 185] width 130 height 11
click at [517, 165] on span "Final Grade: C" at bounding box center [498, 163] width 124 height 11
type input "*******"
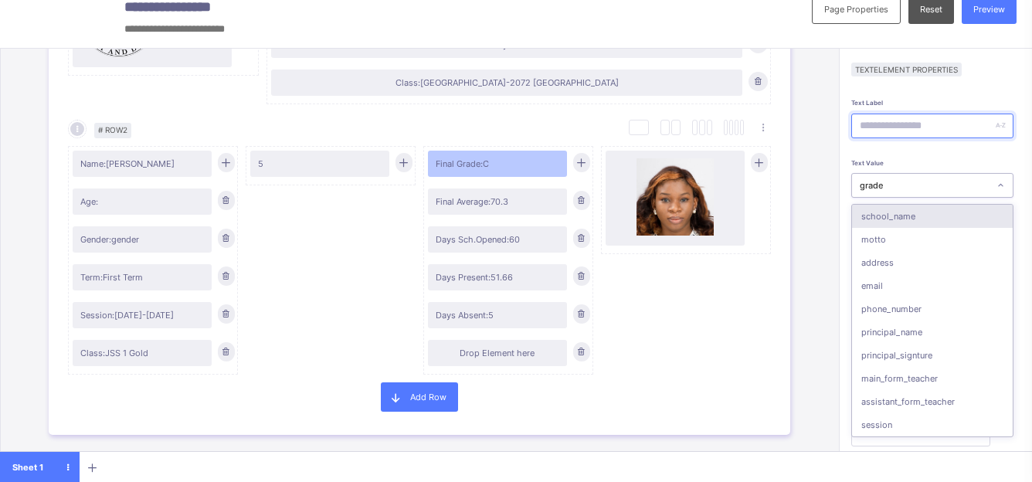
click at [919, 115] on input "text" at bounding box center [932, 126] width 162 height 25
